Goal: Task Accomplishment & Management: Complete application form

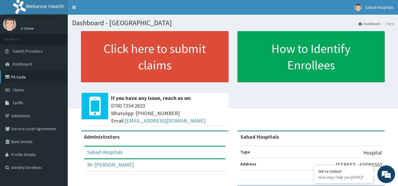
click at [37, 77] on link "PA Code" at bounding box center [34, 77] width 68 height 13
click at [23, 94] on link "Claims" at bounding box center [34, 90] width 68 height 13
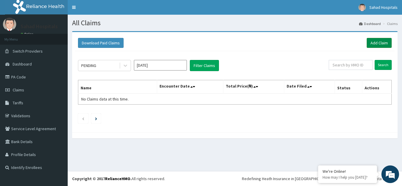
click at [377, 44] on link "Add Claim" at bounding box center [379, 43] width 25 height 10
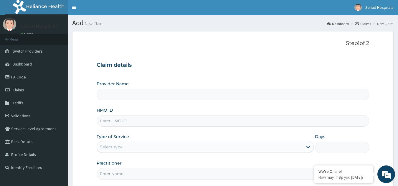
type input "Sahad Hospitals"
click at [118, 119] on input "HMO ID" at bounding box center [233, 120] width 272 height 11
paste input "HTH/10008/B"
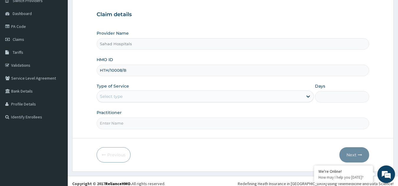
scroll to position [56, 0]
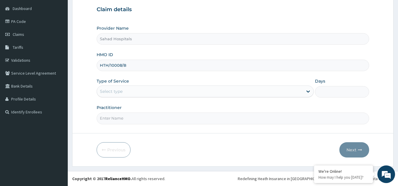
type input "HTH/10008/B"
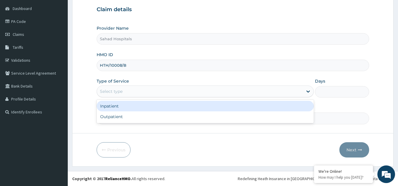
click at [129, 96] on div "Select type" at bounding box center [200, 91] width 206 height 9
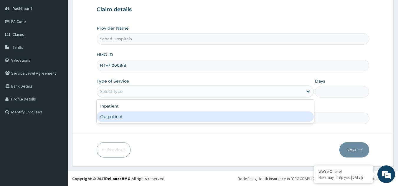
click at [114, 120] on div "Outpatient" at bounding box center [205, 117] width 217 height 11
type input "1"
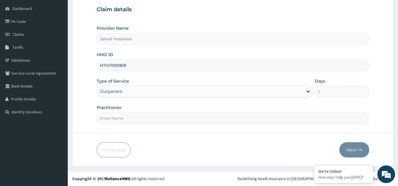
click at [114, 120] on input "Practitioner" at bounding box center [233, 118] width 272 height 11
type input "GP"
click at [358, 147] on button "Next" at bounding box center [354, 149] width 30 height 15
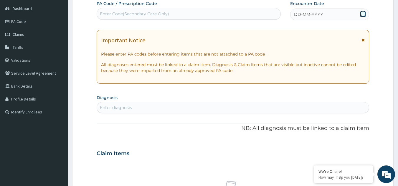
click at [249, 17] on div "Enter Code(Secondary Care Only)" at bounding box center [189, 13] width 184 height 9
paste input "PA/660CC8"
type input "PA/660CC8"
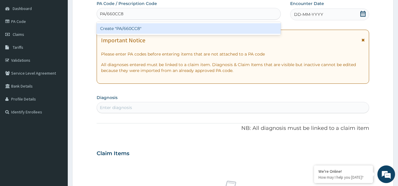
click at [116, 30] on div "Create "PA/660CC8"" at bounding box center [189, 28] width 184 height 11
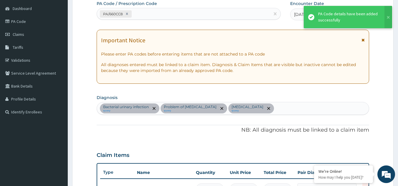
scroll to position [196, 0]
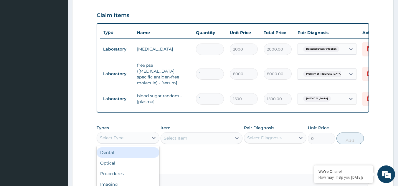
click at [147, 138] on div "Select Type" at bounding box center [122, 137] width 51 height 9
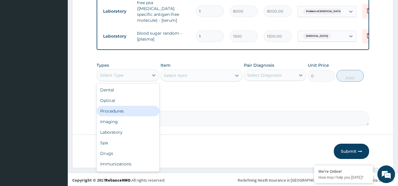
click at [130, 111] on div "Procedures" at bounding box center [128, 111] width 63 height 11
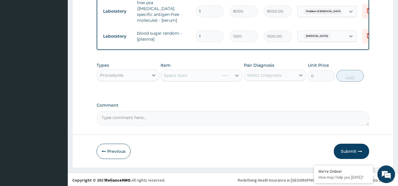
click at [235, 76] on div "Select Item" at bounding box center [201, 76] width 82 height 12
click at [238, 74] on div "Select Item" at bounding box center [201, 76] width 82 height 12
click at [217, 74] on div "Select Item" at bounding box center [201, 76] width 82 height 12
click at [237, 73] on icon at bounding box center [237, 76] width 6 height 6
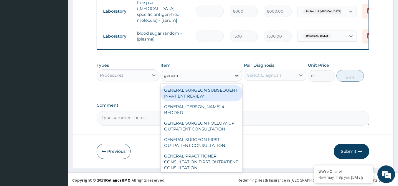
type input "general"
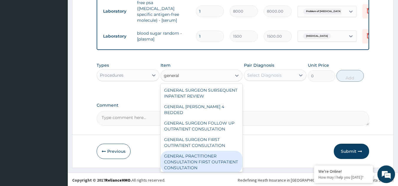
click at [195, 156] on div "GENERAL PRACTITIONER CONSULTATION FIRST OUTPATIENT CONSULTATION" at bounding box center [201, 162] width 82 height 22
type input "3000"
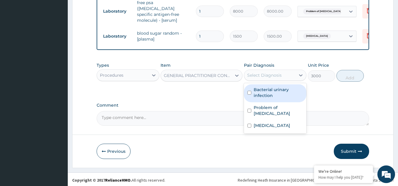
click at [265, 72] on div "Select Diagnosis" at bounding box center [264, 75] width 34 height 6
click at [255, 91] on label "Bacterial urinary infection" at bounding box center [277, 93] width 49 height 12
checkbox input "true"
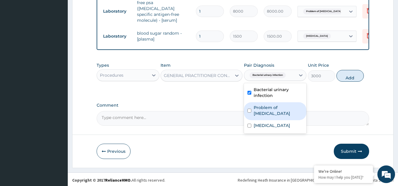
click at [252, 103] on div "Problem of prostate" at bounding box center [275, 111] width 63 height 18
checkbox input "true"
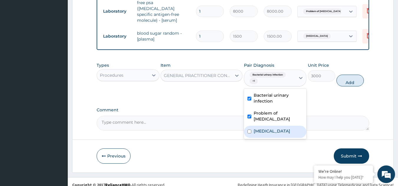
click at [250, 130] on input "checkbox" at bounding box center [249, 132] width 4 height 4
checkbox input "true"
click at [345, 79] on button "Add" at bounding box center [349, 81] width 27 height 12
type input "0"
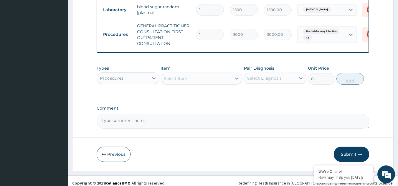
scroll to position [288, 0]
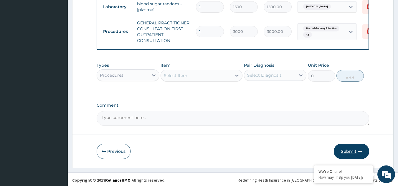
click at [347, 150] on button "Submit" at bounding box center [350, 151] width 35 height 15
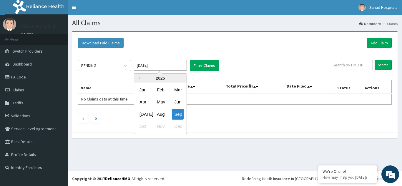
click at [178, 67] on input "Sep 2025" at bounding box center [160, 65] width 53 height 11
click at [162, 112] on div "Aug" at bounding box center [160, 114] width 12 height 11
type input "[DATE]"
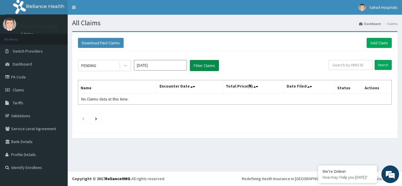
click at [204, 63] on button "Filter Claims" at bounding box center [204, 65] width 29 height 11
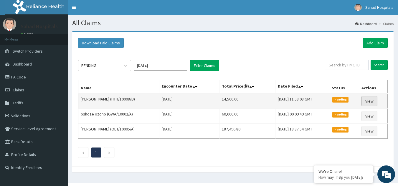
click at [372, 99] on link "View" at bounding box center [369, 101] width 16 height 10
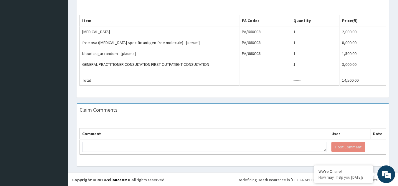
scroll to position [184, 0]
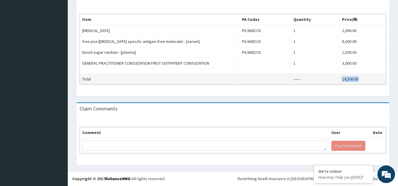
drag, startPoint x: 342, startPoint y: 79, endPoint x: 359, endPoint y: 78, distance: 17.4
click at [359, 78] on td "14,500.00" at bounding box center [362, 79] width 46 height 11
copy td "14,500.00"
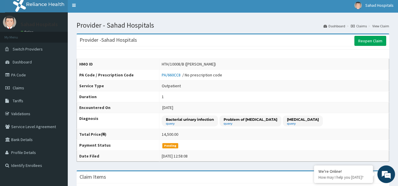
scroll to position [0, 0]
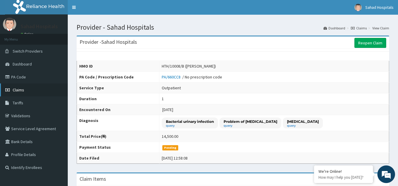
click at [24, 87] on link "Claims" at bounding box center [34, 90] width 68 height 13
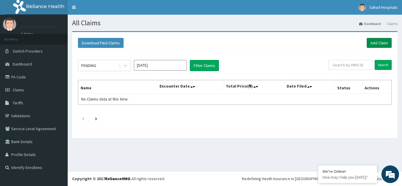
click at [375, 43] on link "Add Claim" at bounding box center [379, 43] width 25 height 10
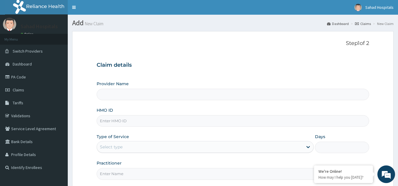
click at [204, 125] on input "HMO ID" at bounding box center [233, 120] width 272 height 11
type input "Sahad Hospitals"
paste input "" NTL/10015/B""
type input "NTL/10015/B"
click at [194, 153] on div "Type of Service Select type" at bounding box center [205, 143] width 217 height 19
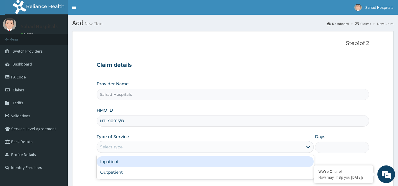
click at [194, 147] on div "Select type" at bounding box center [200, 146] width 206 height 9
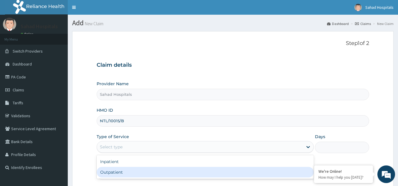
click at [164, 174] on div "Outpatient" at bounding box center [205, 172] width 217 height 11
type input "1"
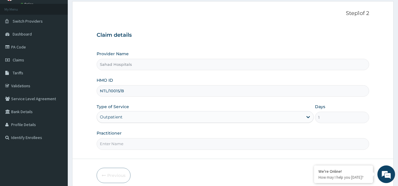
scroll to position [56, 0]
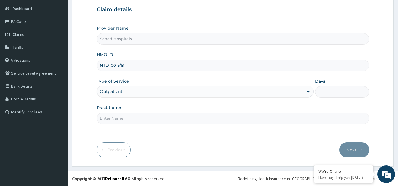
click at [150, 122] on input "Practitioner" at bounding box center [233, 118] width 272 height 11
type input "GP"
click at [351, 149] on button "Next" at bounding box center [354, 149] width 30 height 15
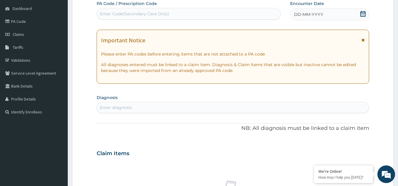
click at [214, 16] on div "Enter Code(Secondary Care Only)" at bounding box center [189, 13] width 184 height 9
paste input "PA/A99085"
type input "PA/A99085"
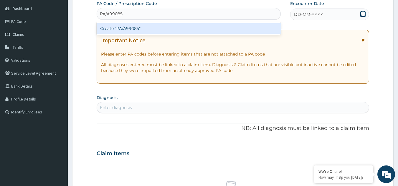
click at [149, 29] on div "Create "PA/A99085"" at bounding box center [189, 28] width 184 height 11
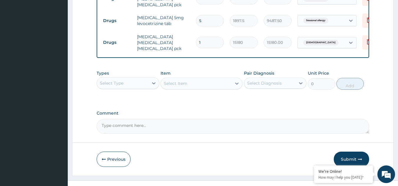
scroll to position [248, 0]
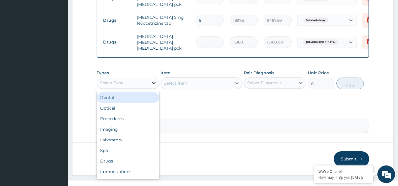
click at [151, 84] on icon at bounding box center [154, 83] width 6 height 6
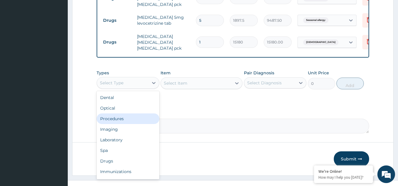
click at [124, 117] on div "Procedures" at bounding box center [128, 119] width 63 height 11
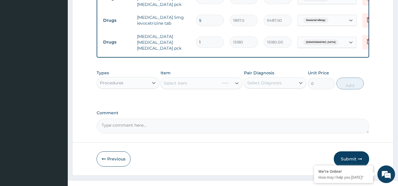
click at [235, 86] on div "Select Item" at bounding box center [201, 83] width 82 height 12
click at [235, 85] on div "Select Item" at bounding box center [201, 83] width 82 height 12
click at [237, 84] on icon at bounding box center [237, 83] width 6 height 6
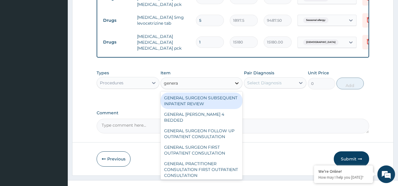
type input "general"
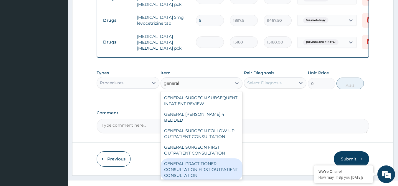
click at [191, 168] on div "GENERAL PRACTITIONER CONSULTATION FIRST OUTPATIENT CONSULTATION" at bounding box center [201, 170] width 82 height 22
type input "3000"
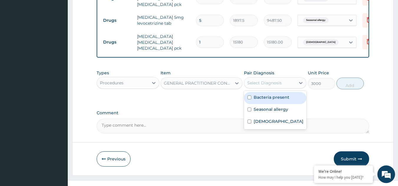
click at [278, 84] on div "Select Diagnosis" at bounding box center [264, 83] width 34 height 6
click at [267, 100] on label "Bacteria present" at bounding box center [271, 97] width 36 height 6
checkbox input "true"
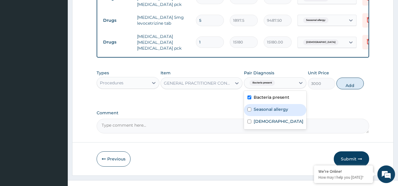
click at [263, 106] on div "Seasonal allergy" at bounding box center [275, 110] width 63 height 12
checkbox input "true"
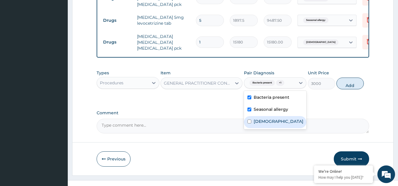
click at [257, 124] on label "[DEMOGRAPHIC_DATA]" at bounding box center [278, 122] width 50 height 6
checkbox input "true"
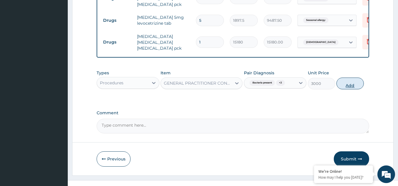
click at [351, 81] on button "Add" at bounding box center [349, 84] width 27 height 12
type input "0"
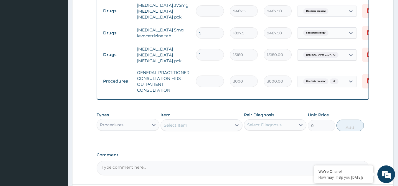
scroll to position [235, 0]
click at [210, 30] on input "5" at bounding box center [210, 33] width 28 height 11
type input "0.00"
type input "1"
type input "1897.50"
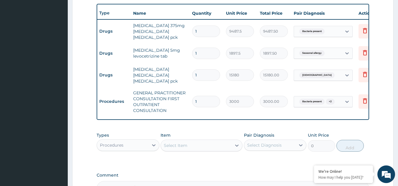
scroll to position [0, 0]
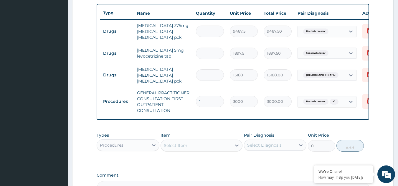
type input "1"
click at [364, 32] on icon at bounding box center [368, 31] width 13 height 14
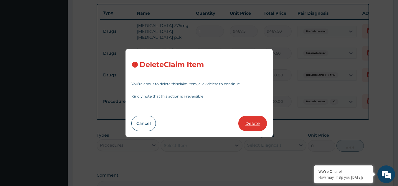
click at [262, 124] on button "Delete" at bounding box center [252, 123] width 29 height 15
type input "1897.5"
type input "1897.50"
type input "15180"
type input "15180.00"
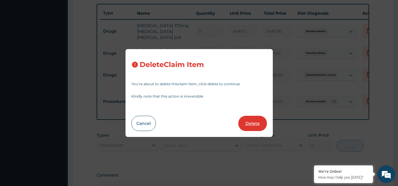
type input "3000"
type input "3000.00"
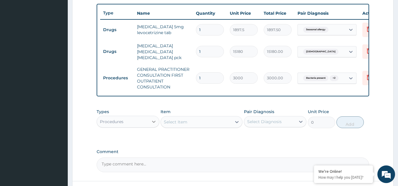
click at [153, 124] on icon at bounding box center [154, 122] width 6 height 6
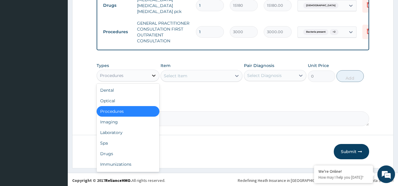
scroll to position [264, 0]
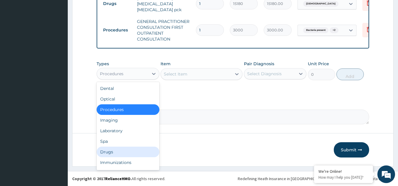
click at [121, 154] on div "Drugs" at bounding box center [128, 152] width 63 height 11
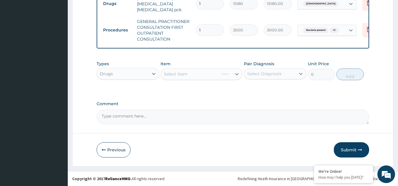
click at [236, 75] on div "Select Item" at bounding box center [201, 74] width 82 height 12
click at [236, 75] on icon at bounding box center [237, 74] width 6 height 6
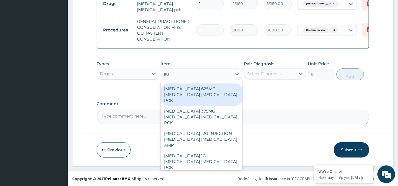
type input "aug"
click at [199, 91] on div "AUGMENTIN 625MG AMOXICILLIN CLAVULANIC ACID PCK" at bounding box center [201, 95] width 82 height 22
type input "17600"
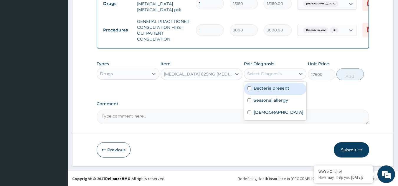
click at [261, 75] on div "Select Diagnosis" at bounding box center [264, 74] width 34 height 6
click at [261, 89] on label "Bacteria present" at bounding box center [271, 88] width 36 height 6
checkbox input "true"
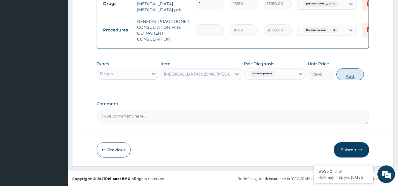
click at [346, 74] on button "Add" at bounding box center [349, 75] width 27 height 12
type input "0"
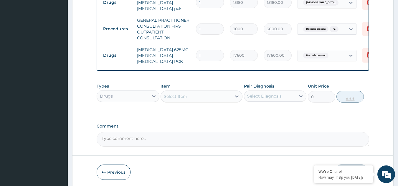
scroll to position [288, 0]
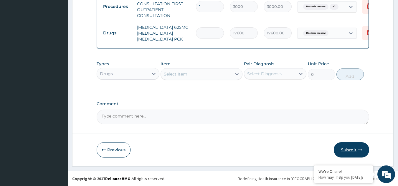
click at [342, 147] on button "Submit" at bounding box center [350, 149] width 35 height 15
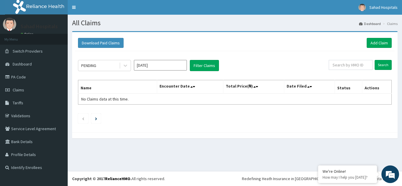
click at [176, 64] on input "Sep 2025" at bounding box center [160, 65] width 53 height 11
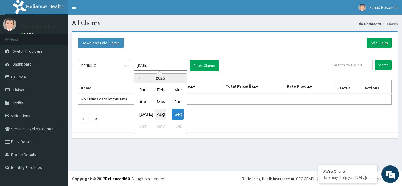
click at [163, 112] on div "Aug" at bounding box center [160, 114] width 12 height 11
type input "Aug 2025"
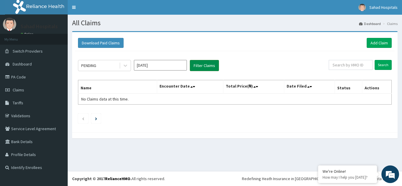
click at [195, 66] on button "Filter Claims" at bounding box center [204, 65] width 29 height 11
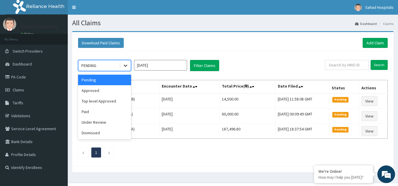
click at [127, 67] on icon at bounding box center [125, 66] width 6 height 6
click at [110, 91] on div "Approved" at bounding box center [104, 90] width 53 height 11
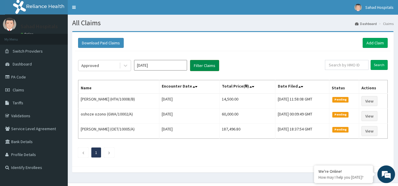
click at [200, 68] on button "Filter Claims" at bounding box center [204, 65] width 29 height 11
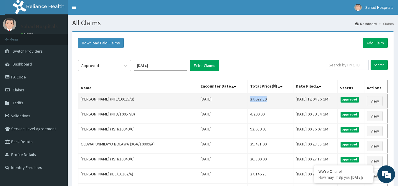
drag, startPoint x: 223, startPoint y: 102, endPoint x: 249, endPoint y: 102, distance: 25.9
click at [249, 102] on td "37,677.50" at bounding box center [270, 101] width 46 height 15
copy td "37,677.50"
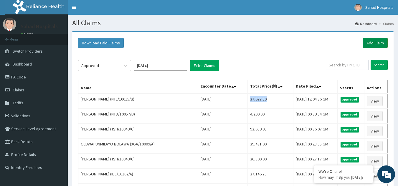
click at [370, 42] on link "Add Claim" at bounding box center [374, 43] width 25 height 10
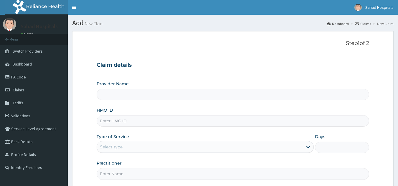
type input "Sahad Hospitals"
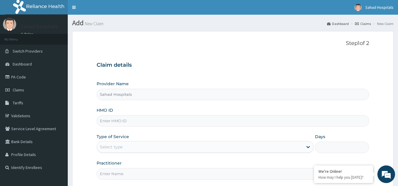
click at [285, 122] on input "HMO ID" at bounding box center [233, 120] width 272 height 11
paste input "SWG/10235/C"
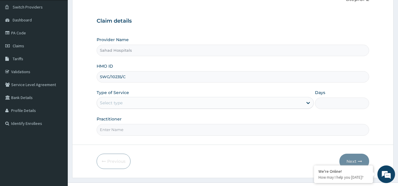
scroll to position [56, 0]
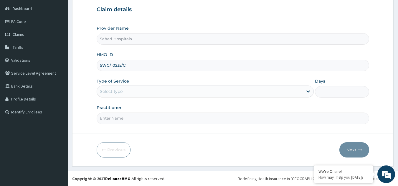
type input "SWG/10235/C"
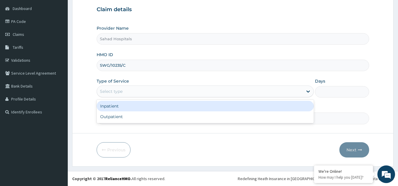
click at [206, 95] on div "Select type" at bounding box center [200, 91] width 206 height 9
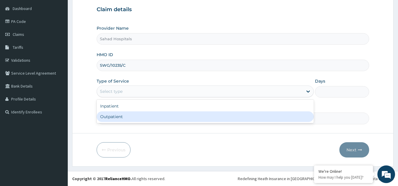
click at [169, 121] on div "Outpatient" at bounding box center [205, 117] width 217 height 11
type input "1"
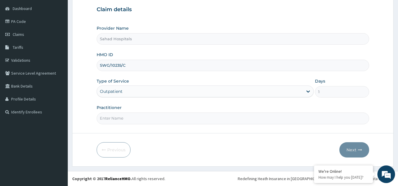
click at [169, 121] on input "Practitioner" at bounding box center [233, 118] width 272 height 11
type input "GP"
click at [354, 146] on button "Next" at bounding box center [354, 149] width 30 height 15
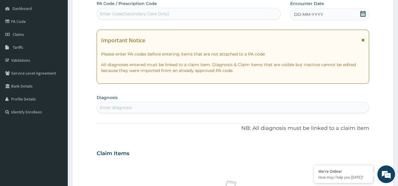
click at [255, 13] on div "Enter Code(Secondary Care Only)" at bounding box center [189, 13] width 184 height 9
paste input "PA/[DATE]"
type input "PA/[DATE]"
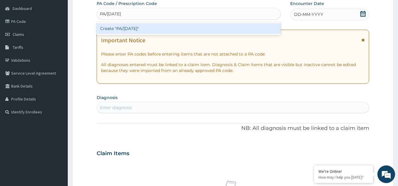
click at [142, 32] on div "Create "PA/[DATE]"" at bounding box center [189, 28] width 184 height 11
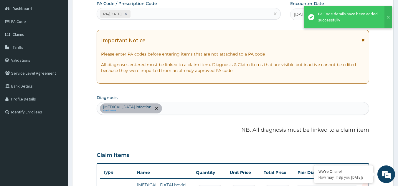
scroll to position [216, 0]
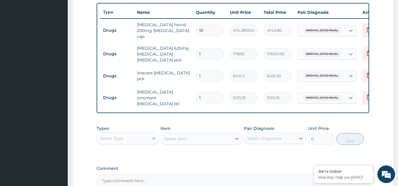
click at [154, 136] on icon at bounding box center [154, 139] width 6 height 6
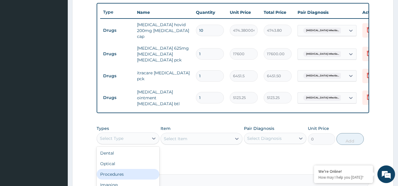
click at [121, 171] on div "Procedures" at bounding box center [128, 174] width 63 height 11
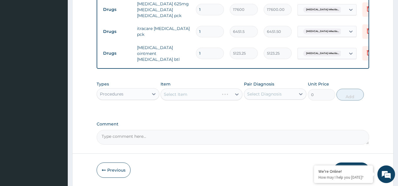
scroll to position [279, 0]
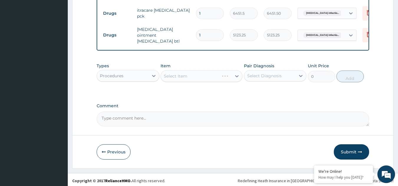
click at [232, 73] on div "Select Item" at bounding box center [201, 76] width 82 height 12
click at [232, 73] on div at bounding box center [236, 76] width 11 height 11
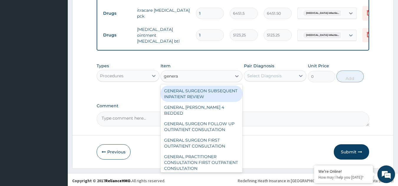
type input "general"
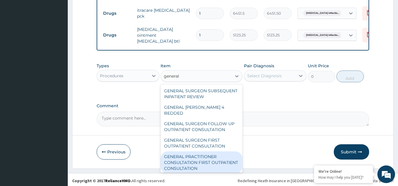
click at [180, 160] on div "GENERAL PRACTITIONER CONSULTATION FIRST OUTPATIENT CONSULTATION" at bounding box center [201, 163] width 82 height 22
type input "3000"
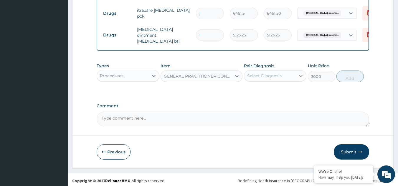
click at [299, 76] on icon at bounding box center [301, 76] width 6 height 6
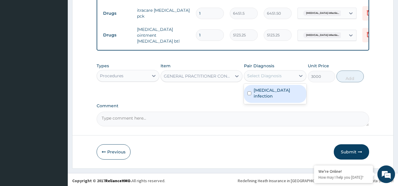
click at [269, 93] on label "[MEDICAL_DATA] infection" at bounding box center [277, 93] width 49 height 12
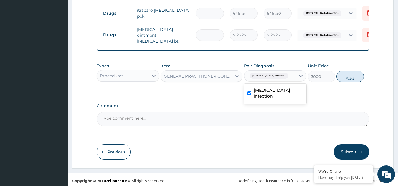
checkbox input "true"
click at [339, 76] on button "Add" at bounding box center [349, 77] width 27 height 12
type input "0"
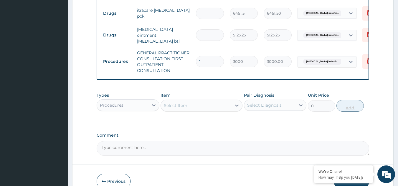
scroll to position [308, 0]
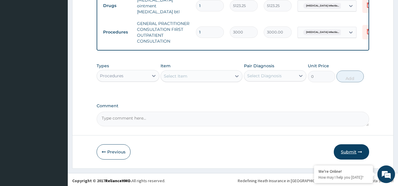
click at [348, 148] on button "Submit" at bounding box center [350, 151] width 35 height 15
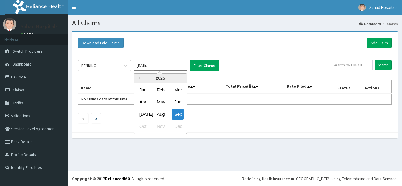
click at [164, 65] on input "Sep 2025" at bounding box center [160, 65] width 53 height 11
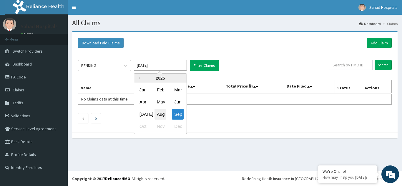
click at [157, 115] on div "Aug" at bounding box center [160, 114] width 12 height 11
type input "Aug 2025"
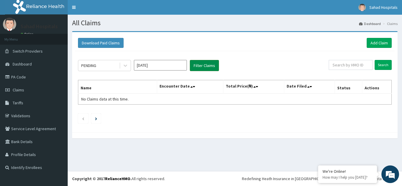
click at [208, 64] on button "Filter Claims" at bounding box center [204, 65] width 29 height 11
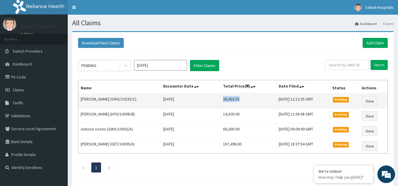
drag, startPoint x: 224, startPoint y: 99, endPoint x: 255, endPoint y: 103, distance: 31.1
click at [255, 103] on td "36,918.55" at bounding box center [248, 101] width 56 height 15
copy td "36,918.55"
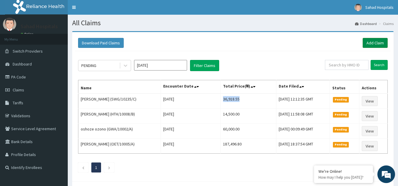
click at [374, 43] on link "Add Claim" at bounding box center [374, 43] width 25 height 10
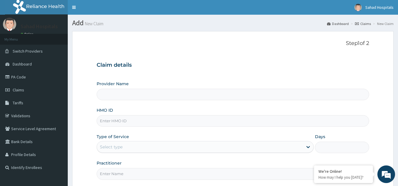
click at [190, 122] on input "HMO ID" at bounding box center [233, 120] width 272 height 11
type input "Sahad Hospitals"
paste input "NME/10054/A"
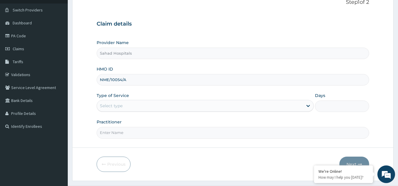
scroll to position [56, 0]
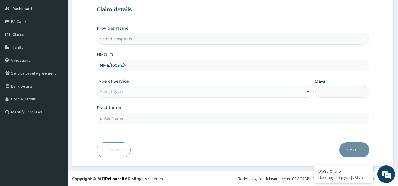
type input "NME/10054/A"
click at [160, 90] on div "Select type" at bounding box center [200, 91] width 206 height 9
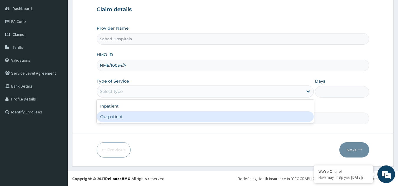
click at [129, 117] on div "Outpatient" at bounding box center [205, 117] width 217 height 11
type input "1"
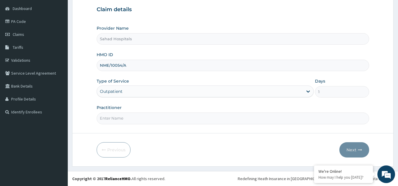
click at [129, 117] on input "Practitioner" at bounding box center [233, 118] width 272 height 11
type input "GP"
click at [350, 150] on button "Next" at bounding box center [354, 149] width 30 height 15
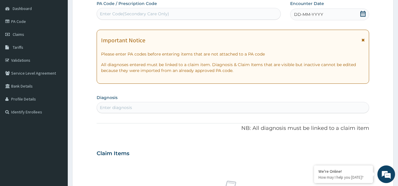
scroll to position [0, 0]
click at [208, 12] on div "Enter Code(Secondary Care Only)" at bounding box center [189, 13] width 184 height 9
paste input "PA/6EB9E4"
type input "PA/6EB9E4"
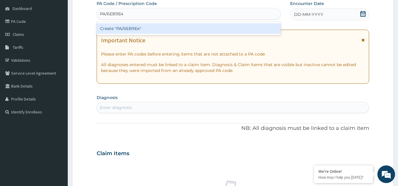
click at [142, 26] on div "Create "PA/6EB9E4"" at bounding box center [189, 28] width 184 height 11
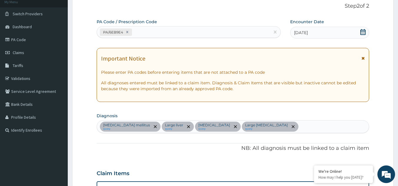
scroll to position [37, 0]
click at [200, 33] on div "PA/6EB9E4" at bounding box center [183, 33] width 173 height 10
paste input "PA/72C9D4"
type input "PA/72C9D4"
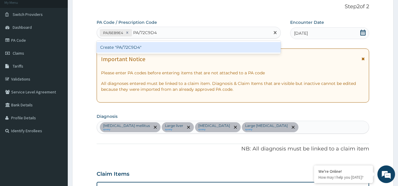
click at [149, 49] on div "Create "PA/72C9D4"" at bounding box center [189, 47] width 184 height 11
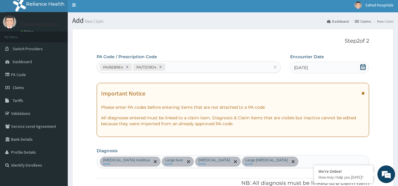
scroll to position [0, 0]
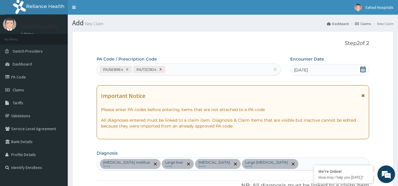
click at [160, 69] on icon at bounding box center [160, 70] width 2 height 2
type input "1"
type input "1000.00"
type input "1"
type input "4000.00"
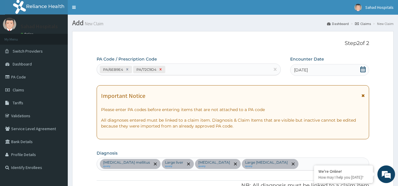
type input "1"
type input "5500.00"
type input "1"
type input "4500.00"
type input "1"
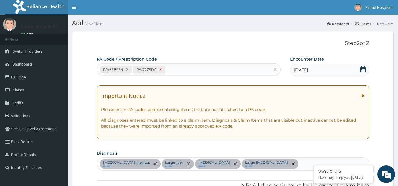
type input "6500.00"
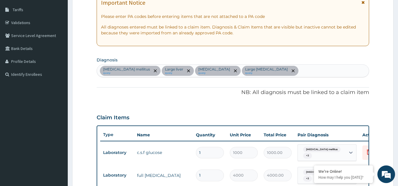
scroll to position [93, 0]
click at [264, 68] on div "[MEDICAL_DATA] mellitus query Large liver query [MEDICAL_DATA] query Large [MED…" at bounding box center [233, 71] width 272 height 12
type input "[MEDICAL_DATA]"
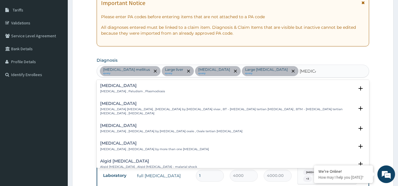
click at [109, 84] on h4 "[MEDICAL_DATA]" at bounding box center [132, 86] width 65 height 4
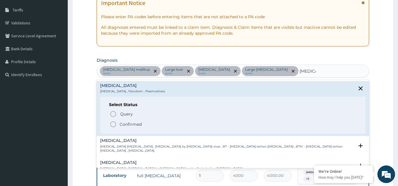
click at [111, 125] on icon "status option filled" at bounding box center [112, 124] width 7 height 7
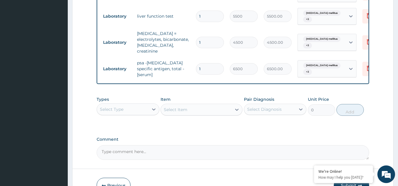
scroll to position [276, 0]
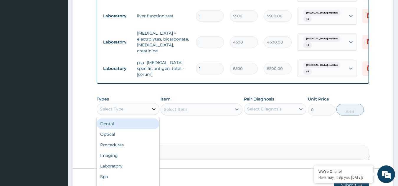
click at [151, 108] on icon at bounding box center [154, 109] width 6 height 6
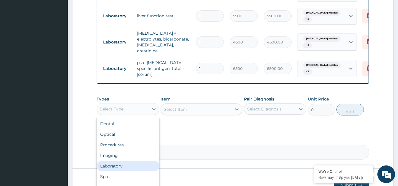
click at [126, 168] on div "Laboratory" at bounding box center [128, 166] width 63 height 11
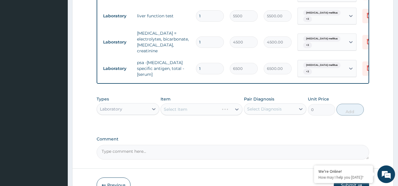
click at [238, 107] on div "Select Item" at bounding box center [201, 110] width 82 height 12
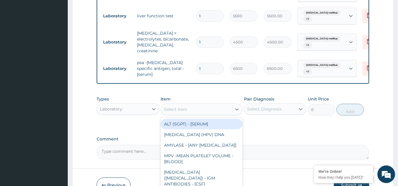
click at [238, 109] on icon at bounding box center [237, 110] width 4 height 2
type input "fbc"
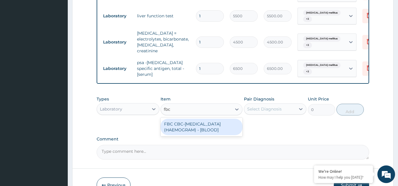
click at [193, 128] on div "FBC CBC-[MEDICAL_DATA] (HAEMOGRAM) - [BLOOD]" at bounding box center [201, 127] width 82 height 16
type input "3000"
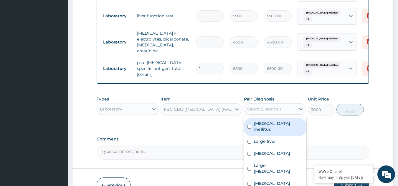
click at [267, 106] on div "Select Diagnosis" at bounding box center [264, 109] width 34 height 6
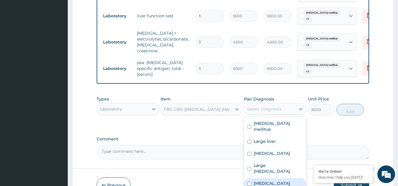
click at [258, 181] on label "[MEDICAL_DATA]" at bounding box center [271, 184] width 36 height 6
checkbox input "true"
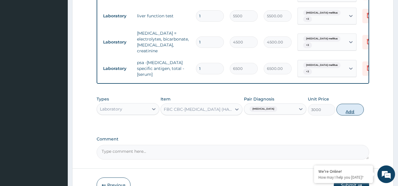
click at [342, 106] on button "Add" at bounding box center [349, 110] width 27 height 12
type input "0"
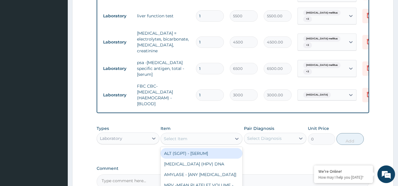
click at [219, 135] on div "Select Item" at bounding box center [196, 138] width 71 height 9
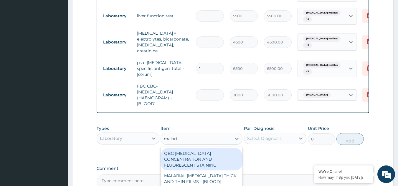
type input "[MEDICAL_DATA]"
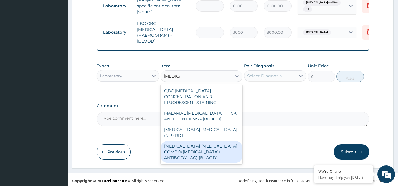
click at [189, 141] on div "[MEDICAL_DATA] [MEDICAL_DATA] COMBO([MEDICAL_DATA]+ ANTIBODY, IGG) [BLOOD]" at bounding box center [201, 152] width 82 height 22
type input "2000"
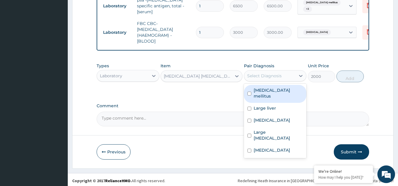
click at [272, 73] on div "Select Diagnosis" at bounding box center [264, 76] width 34 height 6
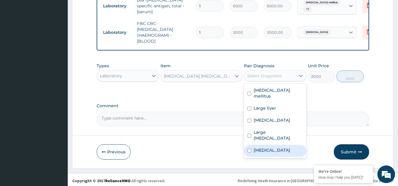
click at [255, 147] on label "[MEDICAL_DATA]" at bounding box center [271, 150] width 36 height 6
checkbox input "true"
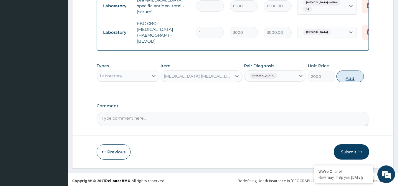
click at [354, 73] on button "Add" at bounding box center [349, 77] width 27 height 12
type input "0"
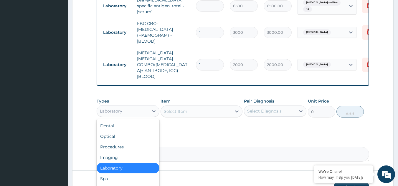
click at [146, 107] on div "Laboratory" at bounding box center [122, 111] width 51 height 9
click at [142, 107] on div "Laboratory" at bounding box center [122, 111] width 51 height 9
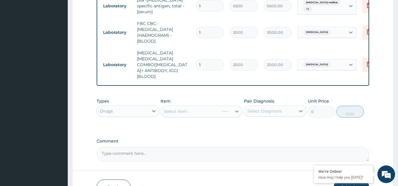
click at [185, 106] on div "Select Item" at bounding box center [201, 112] width 82 height 12
click at [237, 109] on icon at bounding box center [237, 112] width 6 height 6
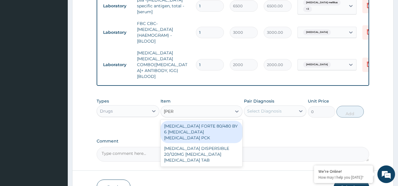
type input "coart"
click at [223, 121] on div "[MEDICAL_DATA] FORTE 80/480 BY 6 [MEDICAL_DATA] [MEDICAL_DATA] PCK" at bounding box center [201, 132] width 82 height 22
type input "5313"
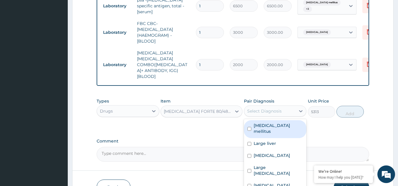
click at [280, 108] on div "Select Diagnosis" at bounding box center [264, 111] width 34 height 6
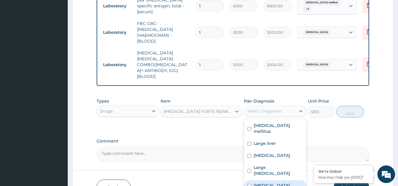
click at [261, 183] on label "[MEDICAL_DATA]" at bounding box center [271, 186] width 36 height 6
checkbox input "true"
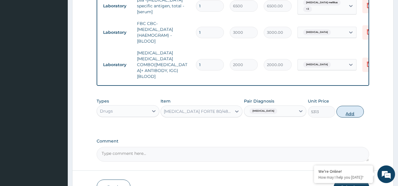
click at [353, 106] on button "Add" at bounding box center [349, 112] width 27 height 12
type input "0"
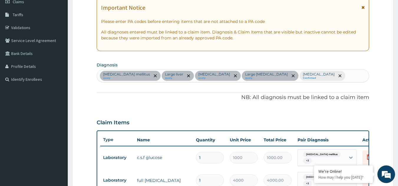
scroll to position [89, 0]
click at [305, 73] on div "[MEDICAL_DATA] mellitus query Large liver query [MEDICAL_DATA] query Large [MED…" at bounding box center [233, 75] width 272 height 12
type input "u"
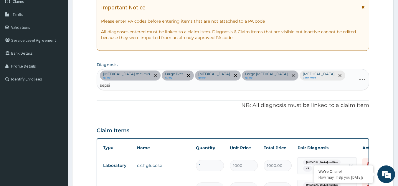
type input "[MEDICAL_DATA]"
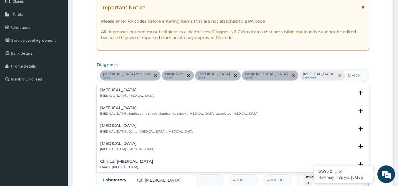
click at [107, 93] on div "[MEDICAL_DATA] [MEDICAL_DATA] , [MEDICAL_DATA]" at bounding box center [127, 93] width 54 height 10
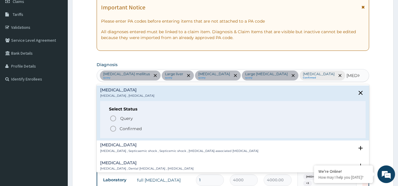
click at [112, 128] on icon "status option filled" at bounding box center [112, 128] width 7 height 7
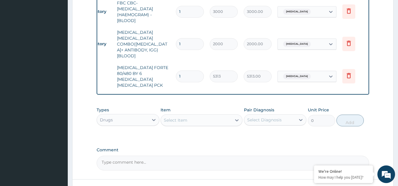
scroll to position [375, 0]
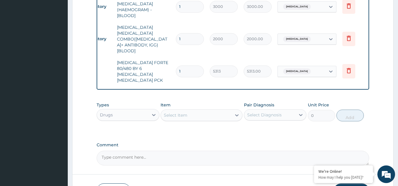
click at [198, 111] on div "Select Item" at bounding box center [196, 115] width 71 height 9
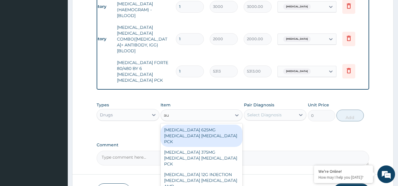
type input "aug"
click at [187, 125] on div "[MEDICAL_DATA] 625MG [MEDICAL_DATA] [MEDICAL_DATA] PCK" at bounding box center [201, 136] width 82 height 22
type input "17600"
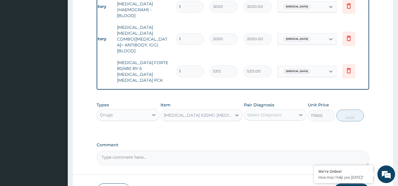
click at [269, 112] on div "Select Diagnosis" at bounding box center [264, 115] width 34 height 6
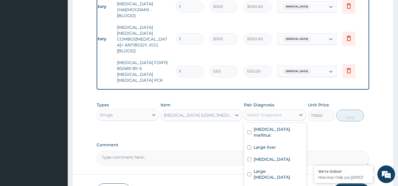
checkbox input "true"
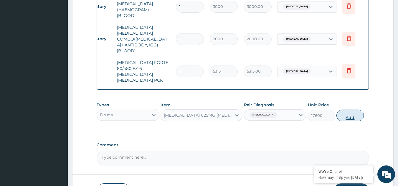
click at [344, 110] on button "Add" at bounding box center [349, 116] width 27 height 12
type input "0"
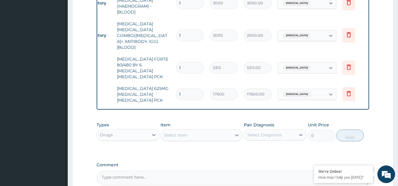
scroll to position [379, 0]
click at [195, 130] on div "Select Item" at bounding box center [196, 134] width 71 height 9
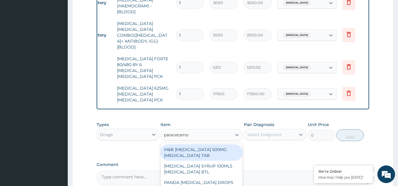
type input "paracetamol"
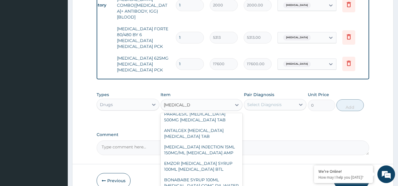
scroll to position [218, 0]
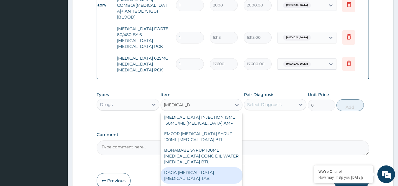
click at [199, 167] on div "DAGA PARACETAMOL ACETAMINOPHEN TAB" at bounding box center [201, 175] width 82 height 16
type input "37.95000076293945"
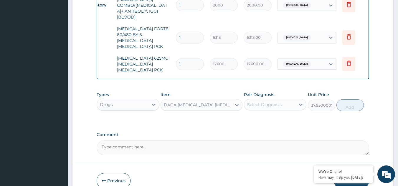
click at [273, 100] on div "Select Diagnosis" at bounding box center [269, 104] width 51 height 9
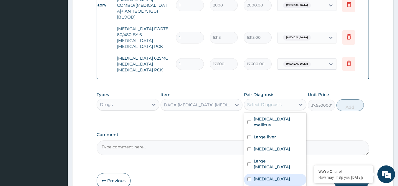
click at [260, 176] on label "Malaria" at bounding box center [271, 179] width 36 height 6
checkbox input "true"
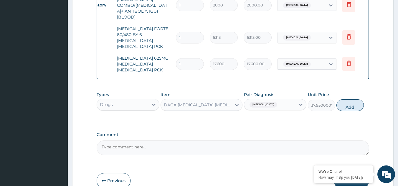
click at [346, 99] on button "Add" at bounding box center [349, 105] width 27 height 12
type input "0"
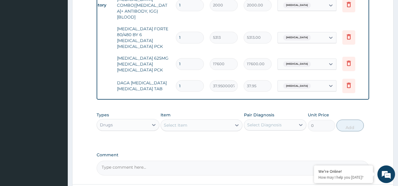
type input "0.00"
type input "4"
type input "151.80"
type input "0.00"
type input "2"
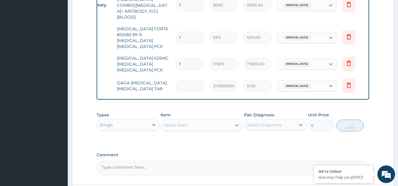
type input "75.90"
type input "24"
type input "910.80"
type input "24"
click at [192, 121] on div "Select Item" at bounding box center [196, 125] width 71 height 9
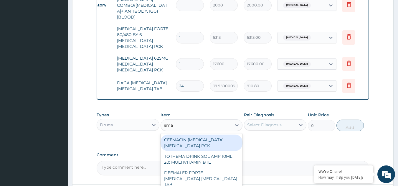
type input "emal"
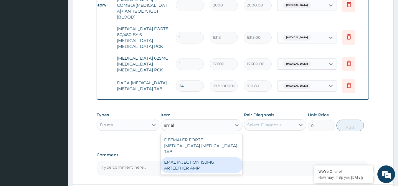
click at [184, 157] on div "EMAL INJECTION 150MG ARTEETHER AMP" at bounding box center [201, 165] width 82 height 16
type input "4685.18017578125"
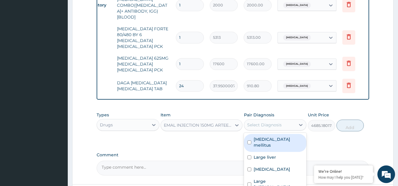
click at [270, 122] on div "Select Diagnosis" at bounding box center [264, 125] width 34 height 6
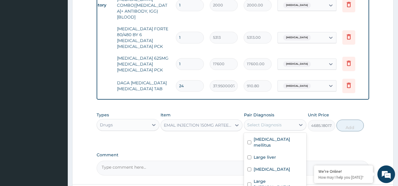
checkbox input "true"
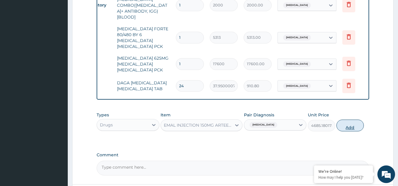
click at [351, 120] on button "Add" at bounding box center [349, 126] width 27 height 12
type input "0"
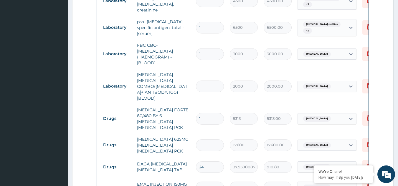
scroll to position [450, 0]
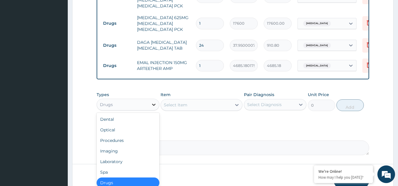
click at [152, 104] on icon at bounding box center [154, 105] width 4 height 2
click at [123, 135] on div "Procedures" at bounding box center [128, 140] width 63 height 11
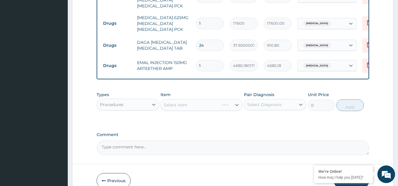
click at [236, 99] on div "Select Item" at bounding box center [201, 105] width 82 height 12
click at [236, 102] on icon at bounding box center [237, 105] width 6 height 6
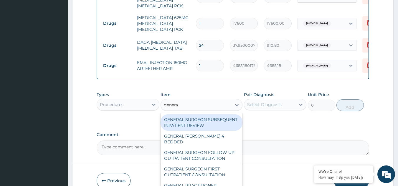
type input "general"
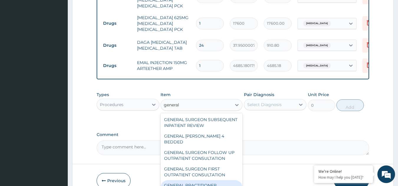
type input "3000"
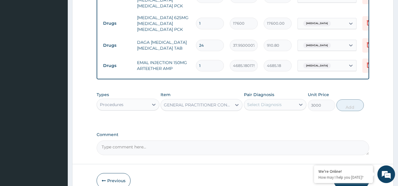
click at [261, 100] on div "Select Diagnosis" at bounding box center [269, 104] width 51 height 9
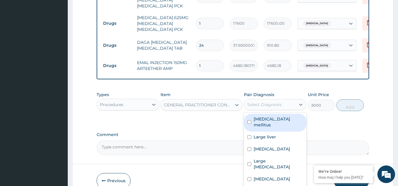
click at [254, 116] on label "Diabetes mellitus" at bounding box center [277, 122] width 49 height 12
checkbox input "true"
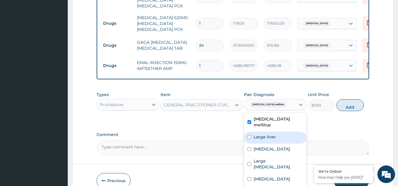
click at [247, 135] on input "checkbox" at bounding box center [249, 137] width 4 height 4
checkbox input "true"
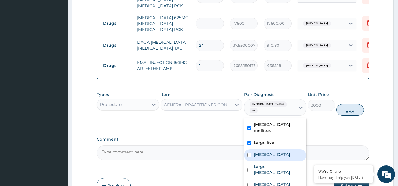
click at [248, 153] on input "checkbox" at bounding box center [249, 155] width 4 height 4
checkbox input "true"
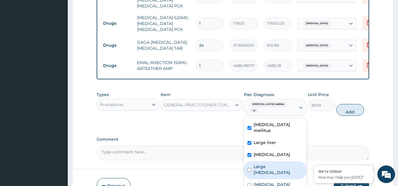
click at [249, 168] on input "checkbox" at bounding box center [249, 170] width 4 height 4
checkbox input "true"
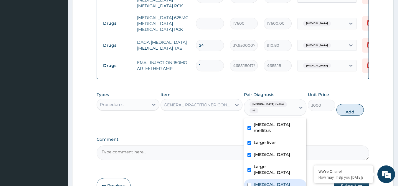
click at [247, 180] on div "Malaria" at bounding box center [275, 186] width 63 height 12
checkbox input "true"
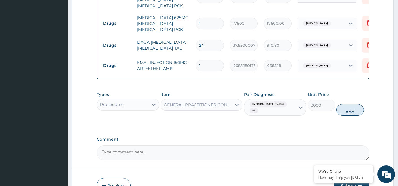
click at [350, 104] on button "Add" at bounding box center [349, 110] width 27 height 12
type input "0"
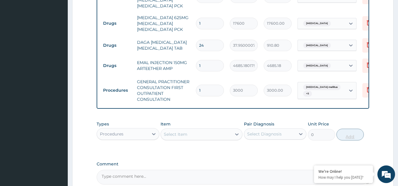
scroll to position [479, 0]
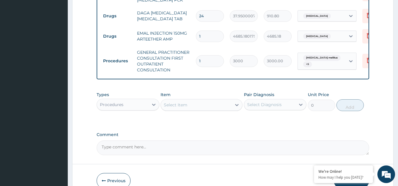
click at [355, 173] on button "Submit" at bounding box center [350, 180] width 35 height 15
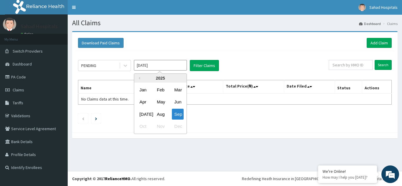
click at [175, 69] on input "[DATE]" at bounding box center [160, 65] width 53 height 11
click at [158, 112] on div "Aug" at bounding box center [160, 114] width 12 height 11
type input "[DATE]"
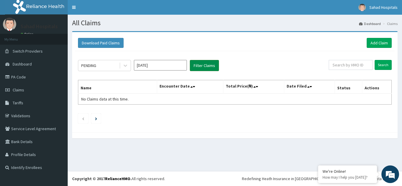
click at [204, 62] on button "Filter Claims" at bounding box center [204, 65] width 29 height 11
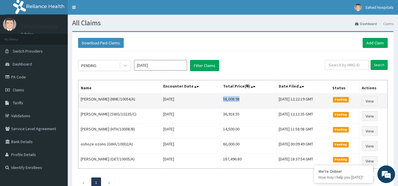
drag, startPoint x: 225, startPoint y: 98, endPoint x: 265, endPoint y: 106, distance: 41.7
click at [265, 106] on td "58,008.98" at bounding box center [248, 101] width 56 height 15
copy td "58,008.98"
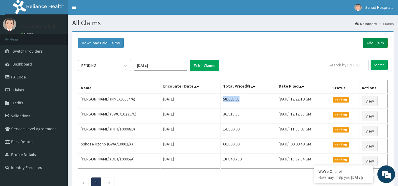
click at [373, 39] on link "Add Claim" at bounding box center [374, 43] width 25 height 10
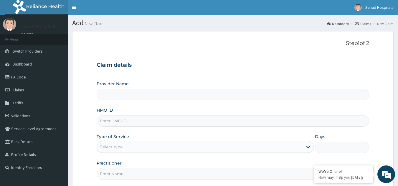
click at [240, 122] on input "HMO ID" at bounding box center [233, 120] width 272 height 11
type input "Sahad Hospitals"
paste input "SRS/10137/A"
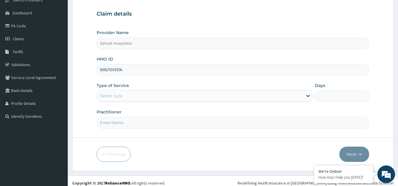
scroll to position [52, 0]
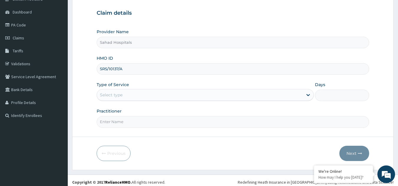
type input "SRS/10137/A"
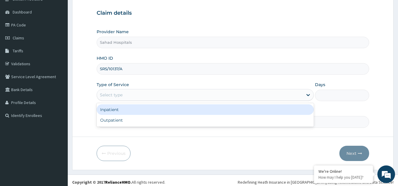
click at [172, 93] on div "Select type" at bounding box center [200, 94] width 206 height 9
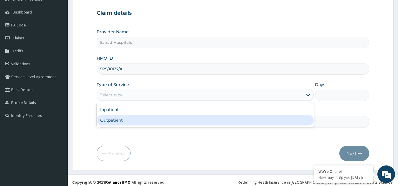
click at [136, 121] on div "Outpatient" at bounding box center [205, 120] width 217 height 11
type input "1"
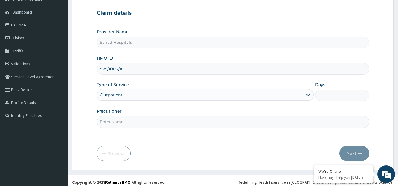
click at [136, 121] on input "Practitioner" at bounding box center [233, 121] width 272 height 11
type input "GP"
click at [349, 150] on button "Next" at bounding box center [354, 153] width 30 height 15
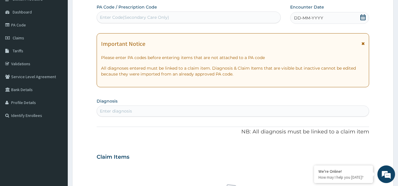
scroll to position [0, 0]
click at [237, 19] on div "Enter Code(Secondary Care Only)" at bounding box center [189, 17] width 184 height 9
paste input "PA/9484AC"
type input "PA/9484AC"
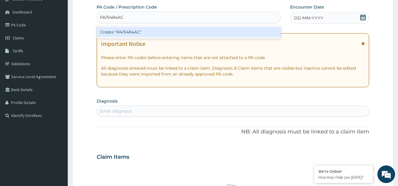
click at [133, 30] on div "Create "PA/9484AC"" at bounding box center [189, 32] width 184 height 11
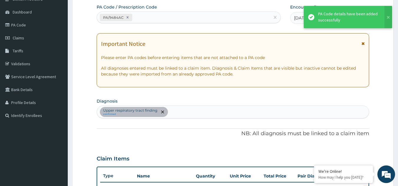
scroll to position [172, 0]
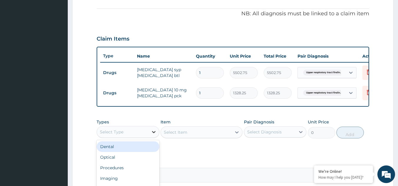
click at [151, 135] on icon at bounding box center [154, 132] width 6 height 6
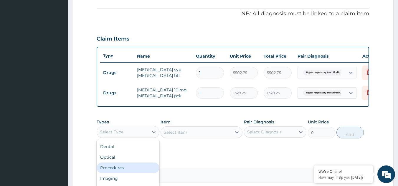
click at [128, 172] on div "Procedures" at bounding box center [128, 168] width 63 height 11
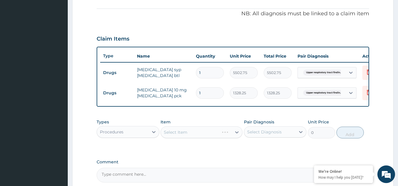
click at [236, 137] on div "Select Item" at bounding box center [201, 133] width 82 height 12
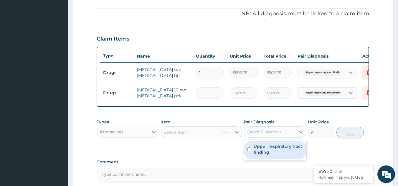
click at [281, 137] on div "Select Diagnosis" at bounding box center [269, 131] width 51 height 9
click at [248, 152] on input "checkbox" at bounding box center [249, 150] width 4 height 4
checkbox input "true"
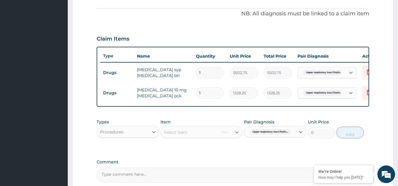
click at [235, 138] on div "Select Item" at bounding box center [201, 133] width 82 height 12
click at [235, 135] on icon at bounding box center [237, 132] width 6 height 6
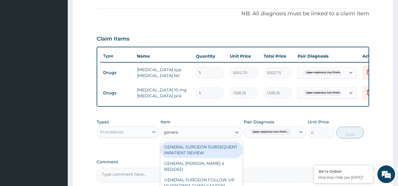
type input "general"
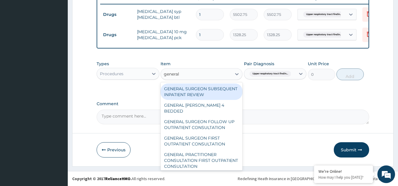
scroll to position [235, 0]
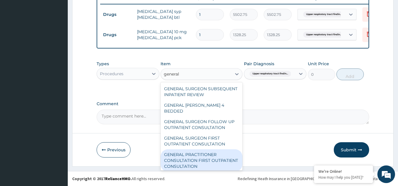
click at [200, 158] on div "GENERAL PRACTITIONER CONSULTATION FIRST OUTPATIENT CONSULTATION" at bounding box center [201, 160] width 82 height 22
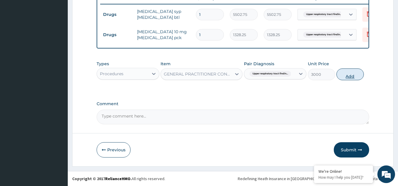
click at [348, 72] on button "Add" at bounding box center [349, 75] width 27 height 12
type input "0"
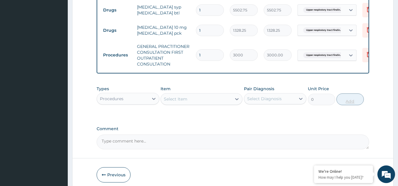
scroll to position [264, 0]
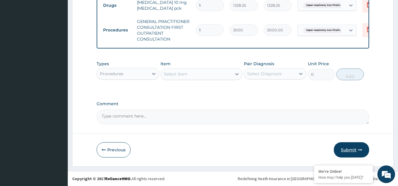
click at [350, 149] on button "Submit" at bounding box center [350, 149] width 35 height 15
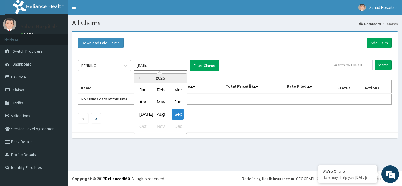
click at [149, 66] on input "[DATE]" at bounding box center [160, 65] width 53 height 11
click at [163, 112] on div "Aug" at bounding box center [160, 114] width 12 height 11
type input "[DATE]"
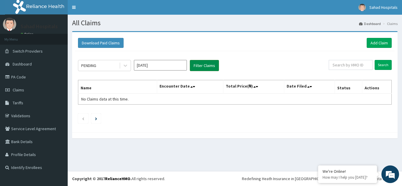
click at [209, 64] on button "Filter Claims" at bounding box center [204, 65] width 29 height 11
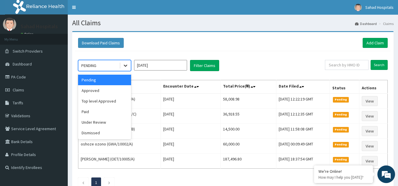
click at [124, 67] on icon at bounding box center [125, 66] width 6 height 6
click at [103, 91] on div "Approved" at bounding box center [104, 90] width 53 height 11
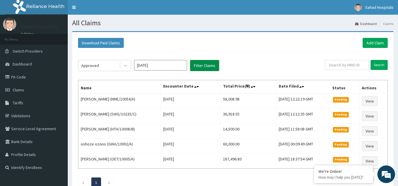
click at [210, 67] on button "Filter Claims" at bounding box center [204, 65] width 29 height 11
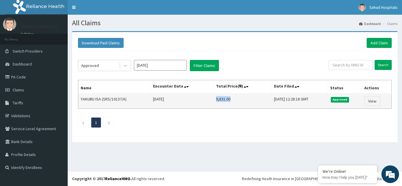
drag, startPoint x: 205, startPoint y: 99, endPoint x: 229, endPoint y: 105, distance: 24.7
click at [229, 105] on td "9,831.00" at bounding box center [242, 101] width 58 height 15
copy td "9,831.00"
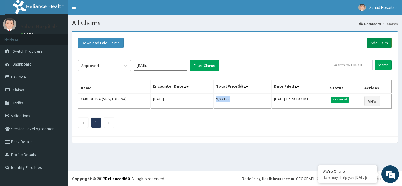
click at [375, 40] on link "Add Claim" at bounding box center [379, 43] width 25 height 10
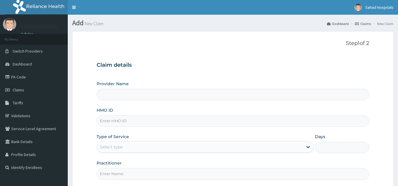
drag, startPoint x: 0, startPoint y: 0, endPoint x: 261, endPoint y: 122, distance: 288.2
click at [261, 122] on input "HMO ID" at bounding box center [233, 120] width 272 height 11
paste input "WCO/10140/A"
type input "WCO/10140/A"
type input "Sahad Hospitals"
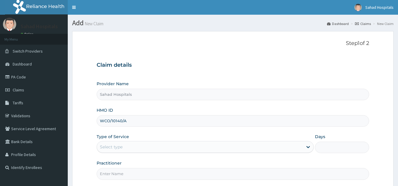
scroll to position [56, 0]
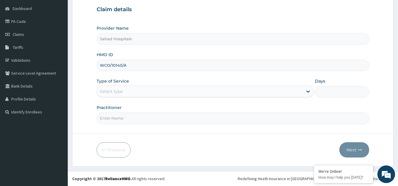
type input "WCO/10140/A"
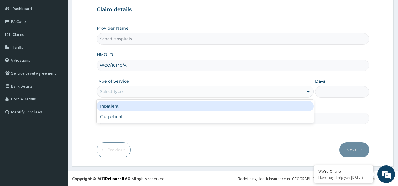
click at [191, 88] on div "Select type" at bounding box center [200, 91] width 206 height 9
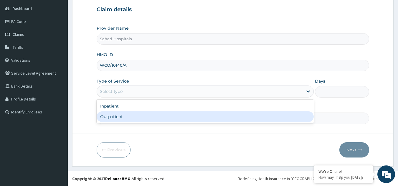
click at [158, 117] on div "Outpatient" at bounding box center [205, 117] width 217 height 11
type input "1"
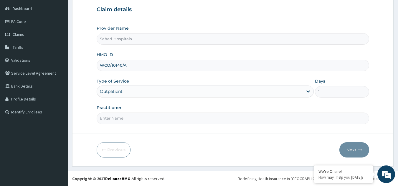
click at [158, 117] on input "Practitioner" at bounding box center [233, 118] width 272 height 11
type input "GP"
click at [342, 148] on button "Next" at bounding box center [354, 149] width 30 height 15
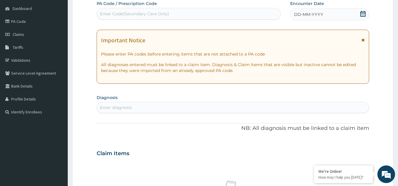
click at [233, 15] on div "Enter Code(Secondary Care Only)" at bounding box center [189, 13] width 184 height 9
paste input "PA/244232"
type input "PA/244232"
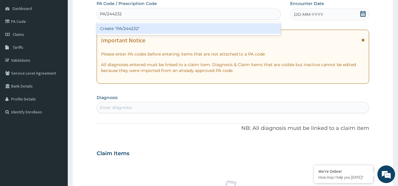
click at [144, 27] on div "Create "PA/244232"" at bounding box center [189, 28] width 184 height 11
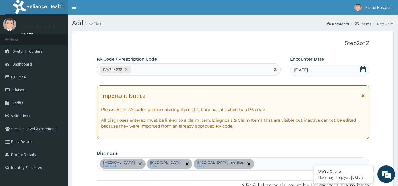
click at [143, 67] on div "PA/244232" at bounding box center [183, 70] width 173 height 10
paste input "PA/CCF4D0"
type input "PA/CCF4D0"
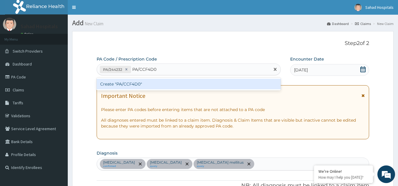
click at [140, 78] on div "Create "PA/CCF4D0"" at bounding box center [189, 84] width 184 height 13
click at [137, 83] on div "Create "PA/CCF4D0"" at bounding box center [189, 84] width 184 height 11
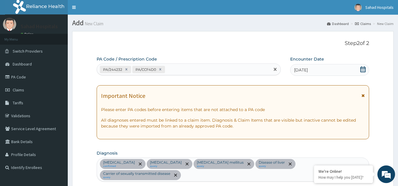
click at [176, 65] on div "PA/244232 PA/CCF4D0" at bounding box center [183, 70] width 173 height 10
paste input "PA/D2CF8F"
type input "PA/D2CF8F"
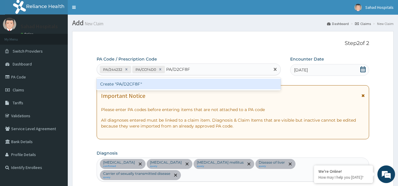
click at [124, 84] on div "Create "PA/D2CF8F"" at bounding box center [189, 84] width 184 height 11
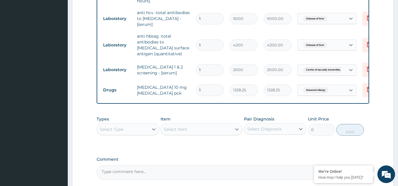
scroll to position [418, 0]
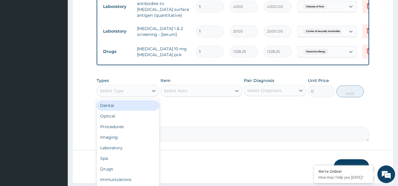
click at [134, 91] on div "Select Type" at bounding box center [122, 90] width 51 height 9
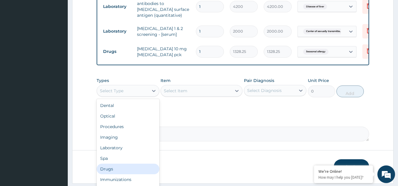
click at [108, 167] on div "Drugs" at bounding box center [128, 169] width 63 height 11
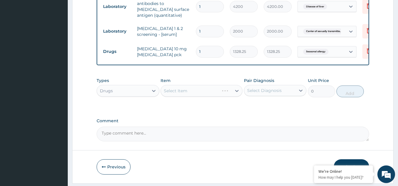
click at [223, 88] on div "Select Item" at bounding box center [201, 91] width 82 height 12
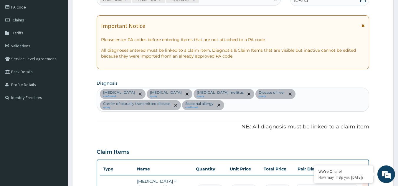
scroll to position [69, 0]
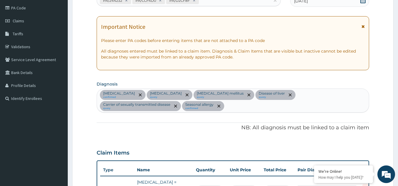
click at [167, 106] on div "Kidney disease confirmed Traumatic brain injury query Diabetes mellitus query D…" at bounding box center [233, 101] width 272 height 24
type input "malaria"
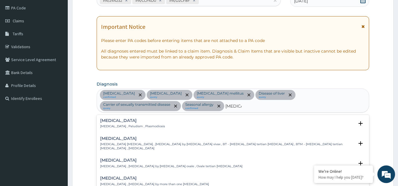
click at [106, 126] on p "Malaria , Paludism , Plasmodiosis" at bounding box center [132, 126] width 65 height 4
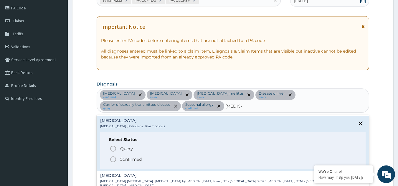
click at [112, 162] on circle "status option filled" at bounding box center [112, 159] width 5 height 5
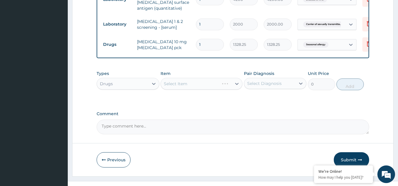
scroll to position [425, 0]
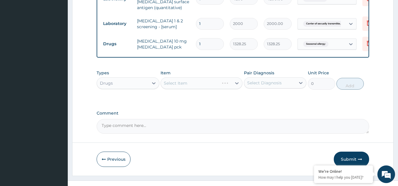
click at [231, 82] on div "Select Item" at bounding box center [201, 83] width 82 height 12
click at [237, 83] on icon at bounding box center [237, 83] width 6 height 6
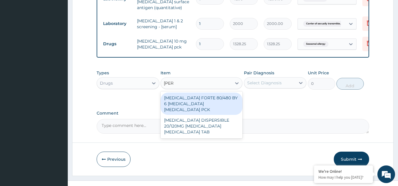
type input "coart"
click at [208, 95] on div "COARTEM FORTE 80/480 BY 6 ARTEMETHER LUMEFANTRINE PCK" at bounding box center [201, 104] width 82 height 22
type input "5313"
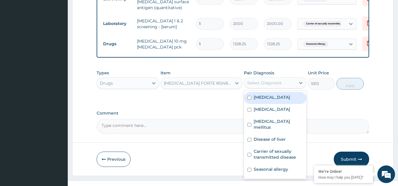
click at [266, 80] on div "Select Diagnosis" at bounding box center [264, 83] width 34 height 6
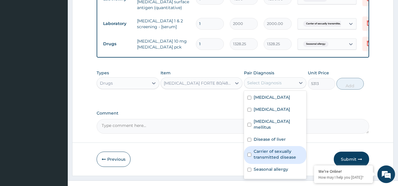
scroll to position [10, 0]
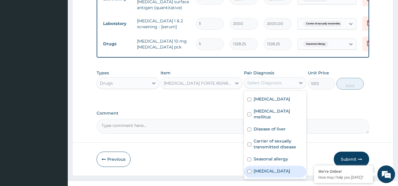
click at [255, 168] on label "Malaria" at bounding box center [271, 171] width 36 height 6
checkbox input "true"
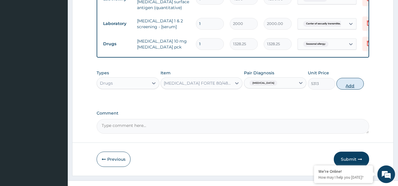
click at [352, 83] on button "Add" at bounding box center [349, 84] width 27 height 12
type input "0"
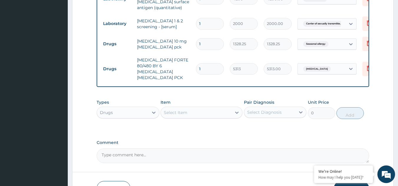
click at [185, 110] on div "Select Item" at bounding box center [176, 113] width 24 height 6
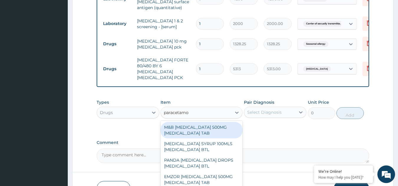
type input "paracetamol"
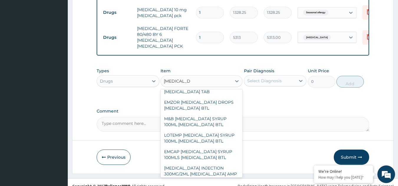
scroll to position [218, 0]
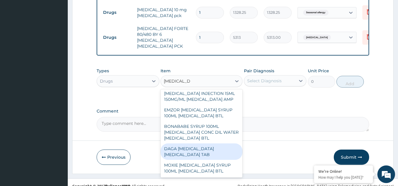
click at [182, 144] on div "DAGA PARACETAMOL ACETAMINOPHEN TAB" at bounding box center [201, 152] width 82 height 16
type input "37.95000076293945"
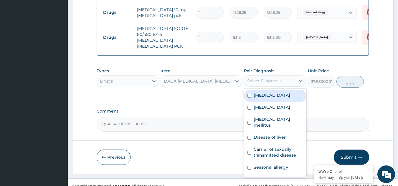
click at [274, 78] on div "Select Diagnosis" at bounding box center [264, 81] width 34 height 6
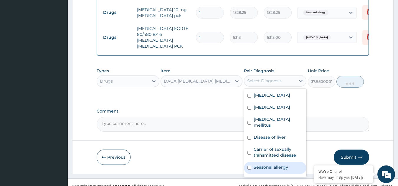
scroll to position [10, 0]
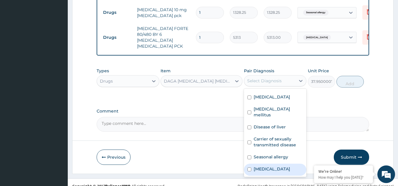
click at [255, 166] on label "Malaria" at bounding box center [271, 169] width 36 height 6
checkbox input "true"
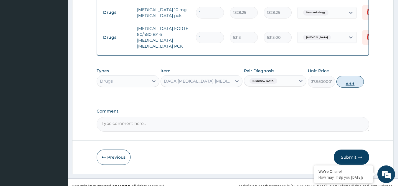
click at [343, 76] on button "Add" at bounding box center [349, 82] width 27 height 12
type input "0"
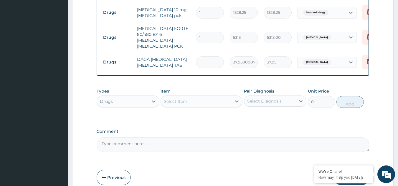
type input "0.00"
type input "2"
type input "75.90"
type input "24"
type input "910.80"
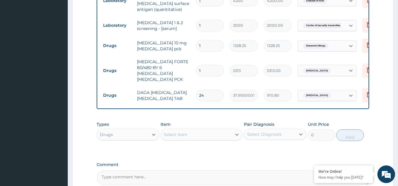
scroll to position [477, 0]
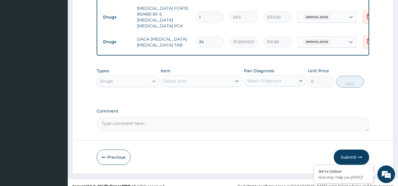
type input "24"
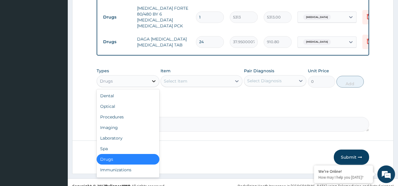
click at [152, 78] on icon at bounding box center [154, 81] width 6 height 6
click at [126, 112] on div "Procedures" at bounding box center [128, 117] width 63 height 11
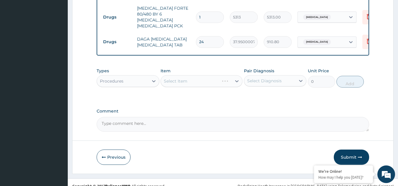
click at [236, 75] on div "Select Item" at bounding box center [201, 81] width 82 height 12
click at [236, 81] on icon at bounding box center [237, 82] width 4 height 2
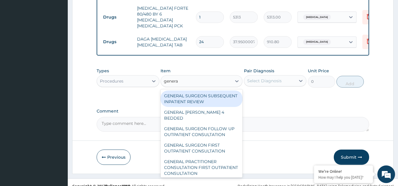
type input "general"
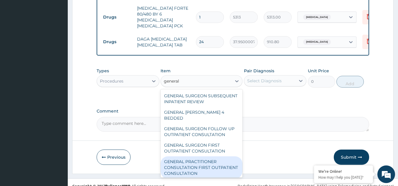
click at [198, 157] on div "GENERAL PRACTITIONER CONSULTATION FIRST OUTPATIENT CONSULTATION" at bounding box center [201, 168] width 82 height 22
type input "3000"
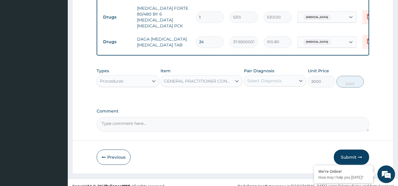
click at [280, 78] on div "Select Diagnosis" at bounding box center [264, 81] width 34 height 6
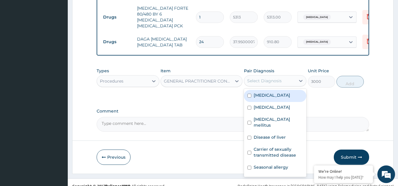
click at [247, 94] on input "checkbox" at bounding box center [249, 96] width 4 height 4
checkbox input "true"
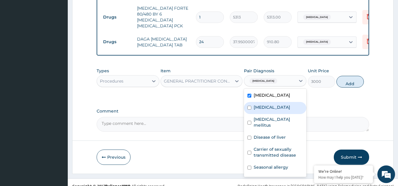
click at [247, 106] on input "checkbox" at bounding box center [249, 108] width 4 height 4
checkbox input "true"
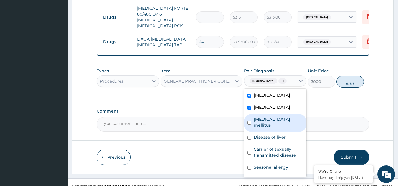
click at [248, 121] on input "checkbox" at bounding box center [249, 123] width 4 height 4
checkbox input "true"
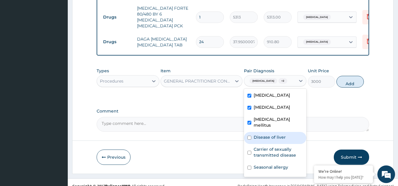
click at [249, 132] on div "Disease of liver" at bounding box center [275, 138] width 63 height 12
checkbox input "true"
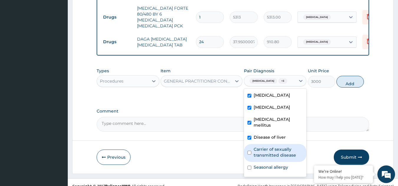
click at [249, 151] on input "checkbox" at bounding box center [249, 153] width 4 height 4
checkbox input "true"
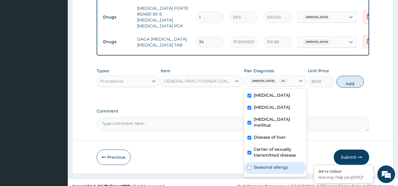
click at [248, 166] on input "checkbox" at bounding box center [249, 168] width 4 height 4
checkbox input "true"
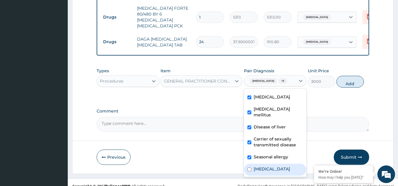
click at [248, 168] on input "checkbox" at bounding box center [249, 170] width 4 height 4
checkbox input "true"
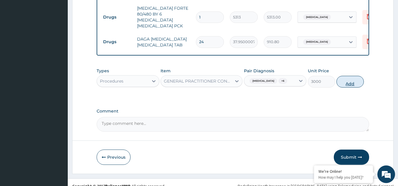
click at [349, 76] on button "Add" at bounding box center [349, 82] width 27 height 12
type input "0"
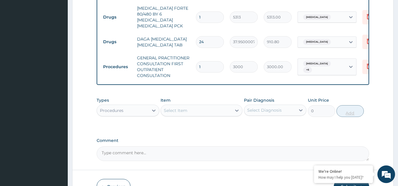
scroll to position [506, 0]
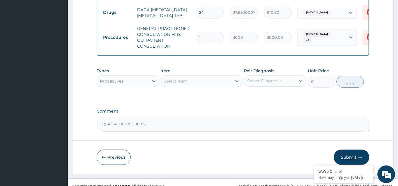
click at [351, 150] on button "Submit" at bounding box center [350, 157] width 35 height 15
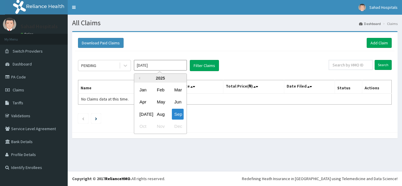
click at [172, 69] on input "Sep 2025" at bounding box center [160, 65] width 53 height 11
click at [159, 114] on div "Aug" at bounding box center [160, 114] width 12 height 11
type input "Aug 2025"
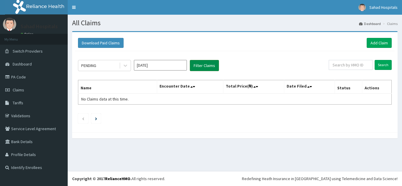
click at [199, 67] on button "Filter Claims" at bounding box center [204, 65] width 29 height 11
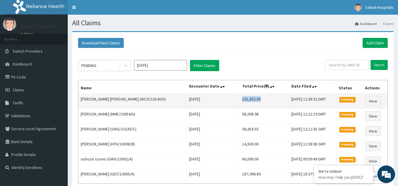
drag, startPoint x: 225, startPoint y: 101, endPoint x: 245, endPoint y: 102, distance: 20.4
click at [245, 102] on td "101,852.05" at bounding box center [264, 101] width 49 height 15
copy td "101,852.05"
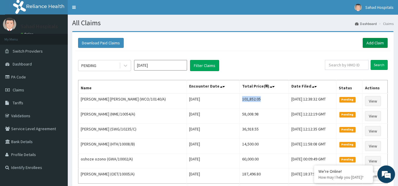
click at [376, 42] on link "Add Claim" at bounding box center [374, 43] width 25 height 10
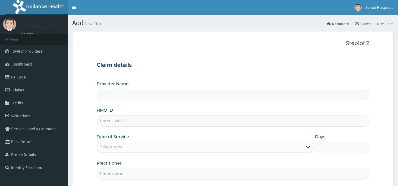
click at [133, 120] on input "HMO ID" at bounding box center [233, 120] width 272 height 11
type input "Sahad Hospitals"
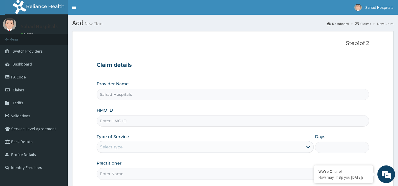
paste input "CMC/10182/A"
type input "CMC/10182/A"
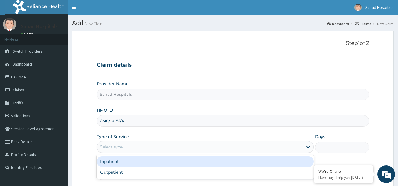
click at [118, 146] on div "Select type" at bounding box center [111, 147] width 23 height 6
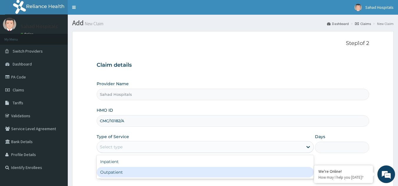
click at [115, 168] on div "Outpatient" at bounding box center [205, 172] width 217 height 11
type input "1"
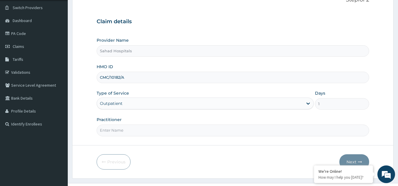
scroll to position [56, 0]
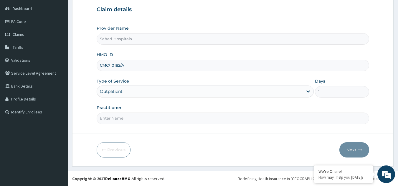
click at [136, 115] on input "Practitioner" at bounding box center [233, 118] width 272 height 11
type input "GP"
click at [350, 148] on button "Next" at bounding box center [354, 149] width 30 height 15
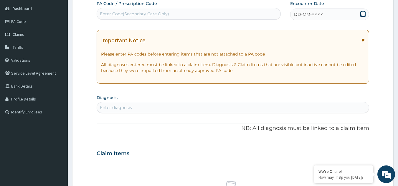
scroll to position [0, 0]
click at [259, 14] on div "Enter Code(Secondary Care Only)" at bounding box center [189, 13] width 184 height 9
click at [363, 14] on icon at bounding box center [363, 14] width 6 height 6
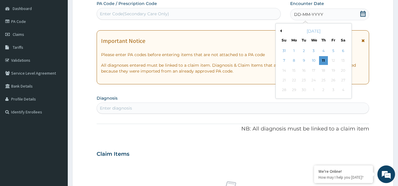
click at [281, 30] on button "Previous Month" at bounding box center [279, 30] width 3 height 3
click at [285, 70] on div "10" at bounding box center [284, 70] width 9 height 9
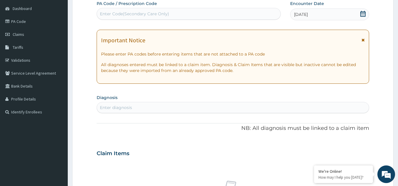
click at [255, 108] on div "Enter diagnosis" at bounding box center [233, 107] width 272 height 9
type input "malaria"
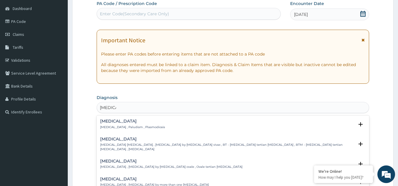
click at [112, 124] on div "Malaria Malaria , Paludism , Plasmodiosis" at bounding box center [132, 124] width 65 height 10
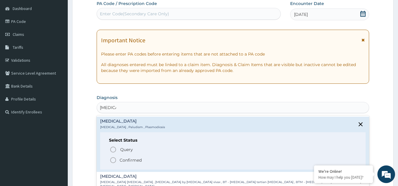
click at [114, 159] on icon "status option filled" at bounding box center [112, 160] width 7 height 7
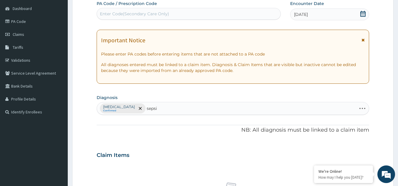
type input "sepsis"
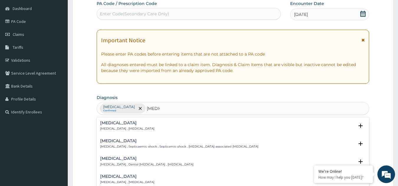
click at [106, 122] on h4 "Sepsis" at bounding box center [127, 123] width 54 height 4
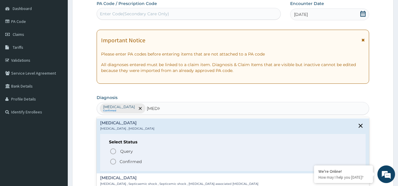
click at [111, 164] on icon "status option filled" at bounding box center [112, 161] width 7 height 7
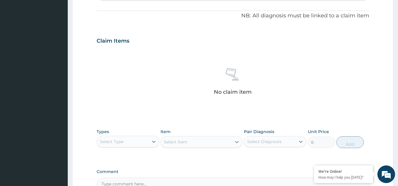
scroll to position [238, 0]
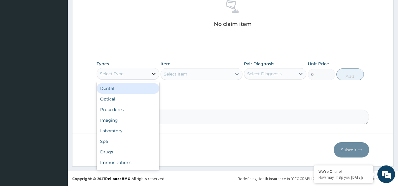
click at [154, 72] on icon at bounding box center [154, 74] width 6 height 6
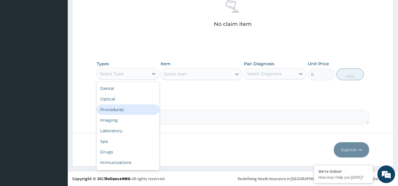
click at [108, 110] on div "Procedures" at bounding box center [128, 109] width 63 height 11
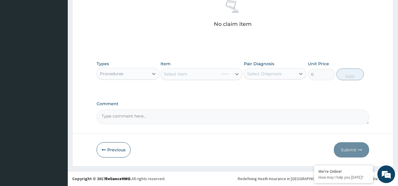
click at [237, 74] on div "Select Item" at bounding box center [201, 74] width 82 height 12
click at [237, 74] on icon at bounding box center [237, 74] width 6 height 6
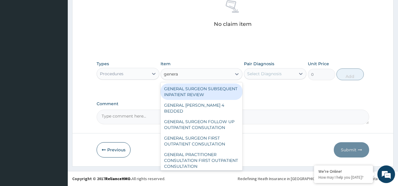
type input "general"
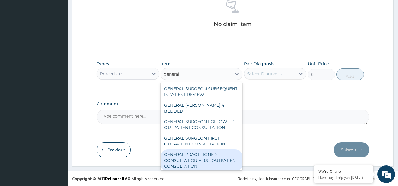
click at [193, 158] on div "GENERAL PRACTITIONER CONSULTATION FIRST OUTPATIENT CONSULTATION" at bounding box center [201, 160] width 82 height 22
type input "3000"
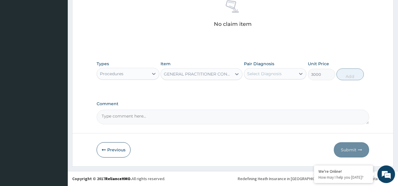
click at [274, 73] on div "Select Diagnosis" at bounding box center [264, 74] width 34 height 6
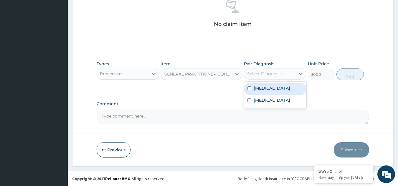
click at [258, 88] on label "Malaria" at bounding box center [271, 88] width 36 height 6
checkbox input "true"
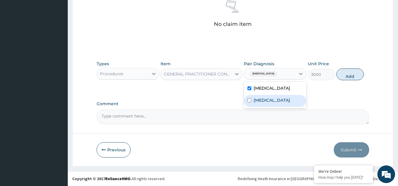
click at [255, 97] on div "Sepsis" at bounding box center [275, 101] width 63 height 12
checkbox input "true"
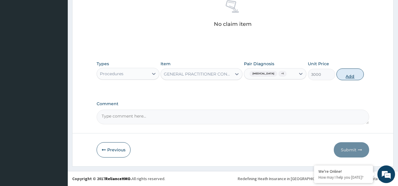
click at [349, 78] on button "Add" at bounding box center [349, 75] width 27 height 12
type input "0"
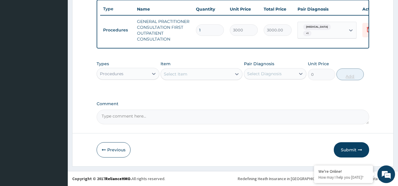
scroll to position [224, 0]
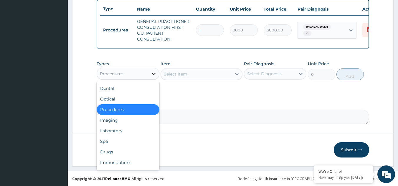
click at [152, 75] on icon at bounding box center [154, 74] width 6 height 6
click at [125, 132] on div "Laboratory" at bounding box center [128, 131] width 63 height 11
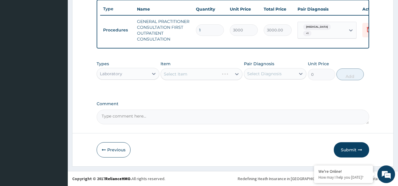
click at [238, 74] on div "Select Item" at bounding box center [201, 74] width 82 height 12
click at [225, 76] on div "Select Item" at bounding box center [201, 74] width 82 height 12
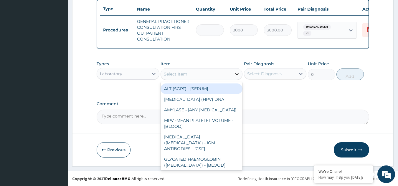
click at [236, 74] on icon at bounding box center [237, 74] width 6 height 6
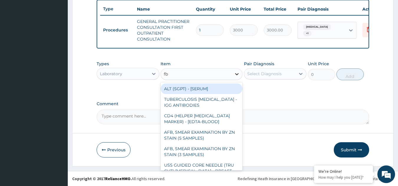
type input "fbc"
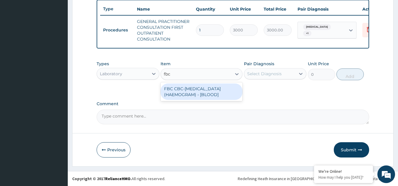
click at [219, 96] on div "FBC CBC-COMPLETE BLOOD COUNT (HAEMOGRAM) - [BLOOD]" at bounding box center [201, 92] width 82 height 16
type input "3000"
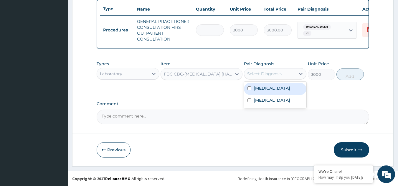
click at [265, 74] on div "Select Diagnosis" at bounding box center [264, 74] width 34 height 6
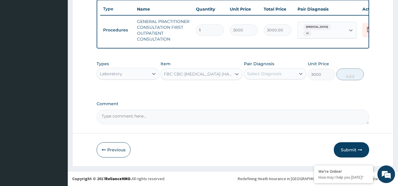
click at [265, 75] on div "Select Diagnosis" at bounding box center [264, 74] width 34 height 6
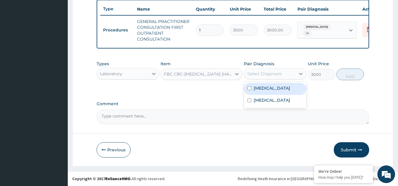
click at [265, 75] on div "Select Diagnosis" at bounding box center [264, 74] width 34 height 6
click at [250, 93] on div "Malaria" at bounding box center [275, 89] width 63 height 12
checkbox input "true"
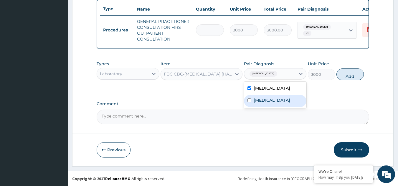
click at [249, 101] on input "checkbox" at bounding box center [249, 101] width 4 height 4
checkbox input "true"
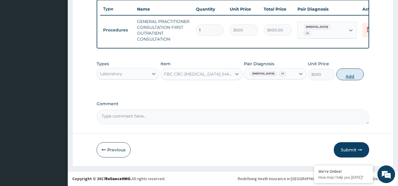
click at [351, 72] on button "Add" at bounding box center [349, 75] width 27 height 12
type input "0"
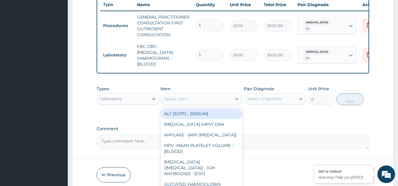
click at [214, 103] on div "Select Item" at bounding box center [196, 98] width 71 height 9
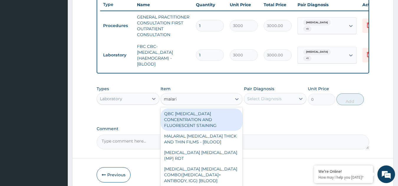
type input "malaria"
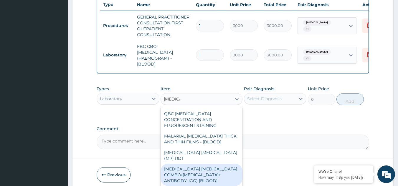
click at [185, 167] on div "MALARIA PARASITE COMBO(BLOOD FILM+ ANTIBODY, IGG) [BLOOD]" at bounding box center [201, 175] width 82 height 22
type input "2000"
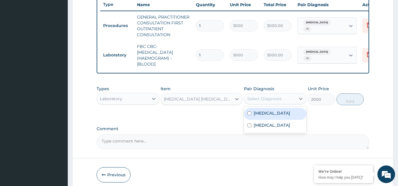
click at [272, 102] on div "Select Diagnosis" at bounding box center [264, 99] width 34 height 6
click at [258, 116] on label "Malaria" at bounding box center [271, 113] width 36 height 6
checkbox input "true"
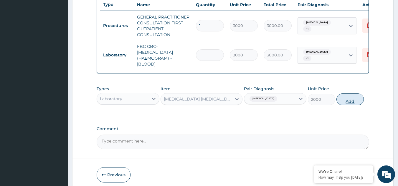
click at [352, 102] on button "Add" at bounding box center [349, 100] width 27 height 12
type input "0"
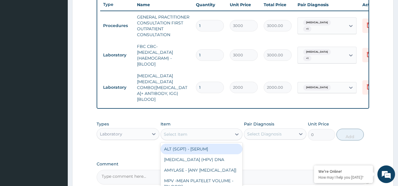
click at [179, 132] on div "Select Item" at bounding box center [176, 135] width 24 height 6
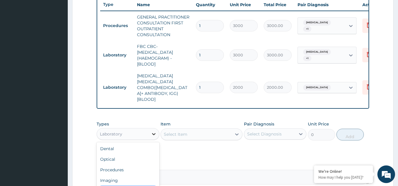
click at [151, 131] on icon at bounding box center [154, 134] width 6 height 6
click at [147, 129] on div "Laboratory" at bounding box center [122, 133] width 51 height 9
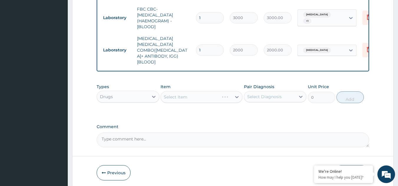
scroll to position [277, 0]
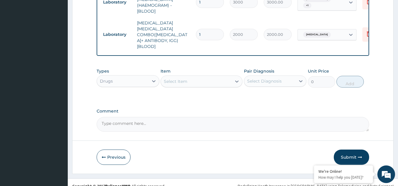
click at [235, 79] on icon at bounding box center [237, 82] width 6 height 6
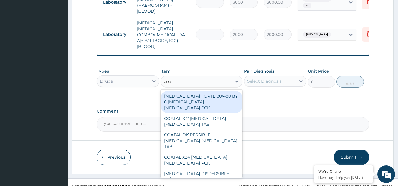
type input "coar"
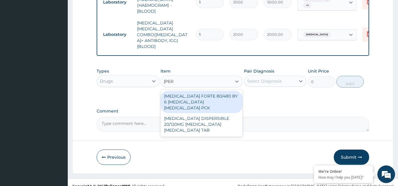
click at [217, 91] on div "COARTEM FORTE 80/480 BY 6 ARTEMETHER LUMEFANTRINE PCK" at bounding box center [201, 102] width 82 height 22
type input "5313"
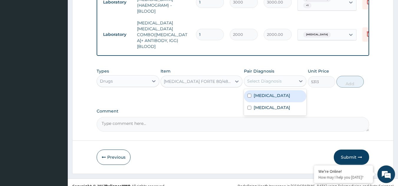
click at [269, 78] on div "Select Diagnosis" at bounding box center [264, 81] width 34 height 6
click at [260, 93] on label "Malaria" at bounding box center [271, 96] width 36 height 6
checkbox input "true"
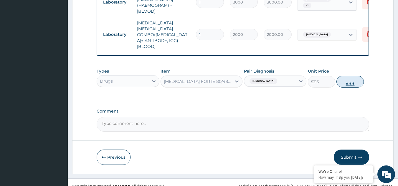
click at [348, 76] on button "Add" at bounding box center [349, 82] width 27 height 12
type input "0"
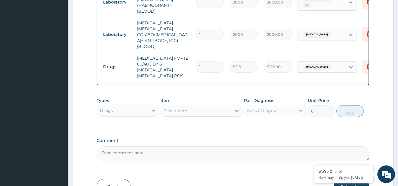
click at [228, 106] on div "Select Item" at bounding box center [196, 110] width 71 height 9
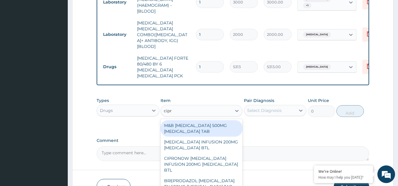
type input "cipro"
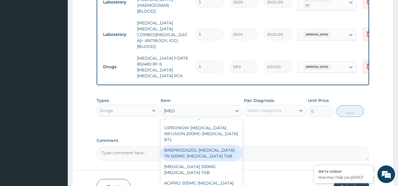
scroll to position [39, 0]
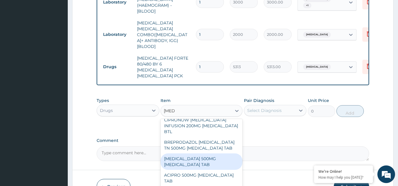
click at [191, 154] on div "CIPRO 500MG CIPROFLOXACIN TAB" at bounding box center [201, 162] width 82 height 16
type input "474.3800048828125"
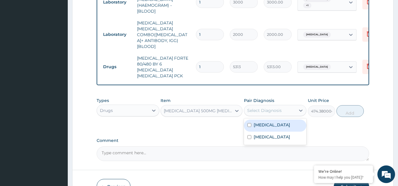
click at [281, 106] on div "Select Diagnosis" at bounding box center [269, 110] width 51 height 9
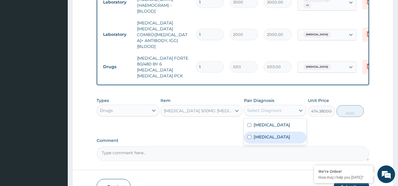
click at [257, 132] on div "Sepsis" at bounding box center [275, 138] width 63 height 12
checkbox input "true"
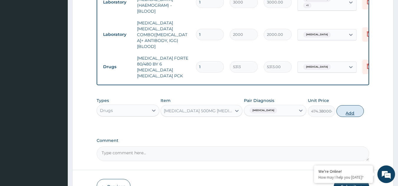
click at [350, 105] on button "Add" at bounding box center [349, 111] width 27 height 12
type input "0"
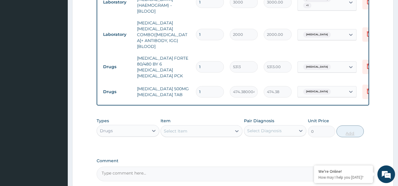
type input "10"
type input "4743.80"
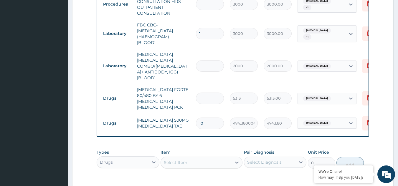
scroll to position [246, 0]
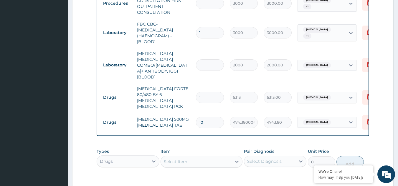
type input "10"
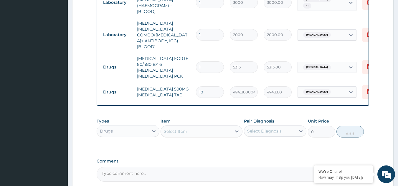
scroll to position [297, 0]
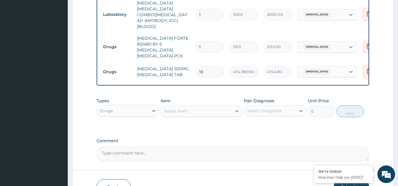
click at [184, 108] on div "Select Item" at bounding box center [176, 111] width 24 height 6
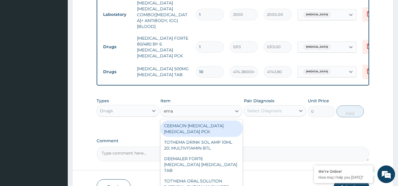
type input "emal"
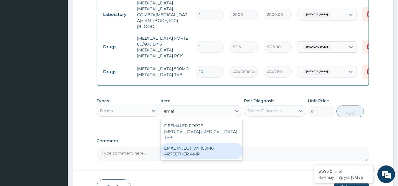
click at [180, 143] on div "EMAL INJECTION 150MG ARTEETHER AMP" at bounding box center [201, 151] width 82 height 16
type input "4685.18017578125"
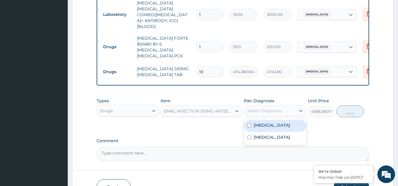
click at [269, 108] on div "Select Diagnosis" at bounding box center [264, 111] width 34 height 6
click at [257, 122] on label "Malaria" at bounding box center [271, 125] width 36 height 6
checkbox input "true"
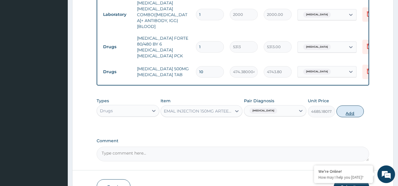
click at [352, 106] on button "Add" at bounding box center [349, 112] width 27 height 12
type input "0"
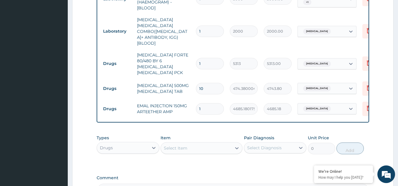
scroll to position [280, 0]
click at [205, 143] on div "Select Item" at bounding box center [196, 147] width 71 height 9
click at [203, 143] on div "Select Item" at bounding box center [196, 147] width 71 height 9
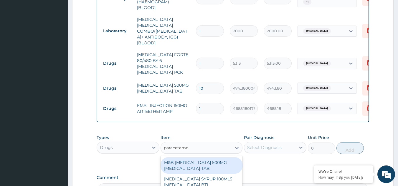
type input "paracetamol"
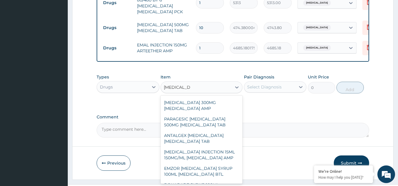
scroll to position [218, 0]
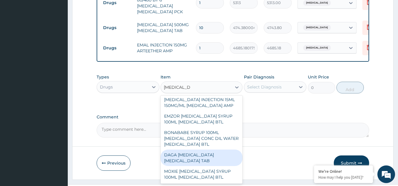
click at [190, 150] on div "DAGA PARACETAMOL ACETAMINOPHEN TAB" at bounding box center [201, 158] width 82 height 16
type input "37.95000076293945"
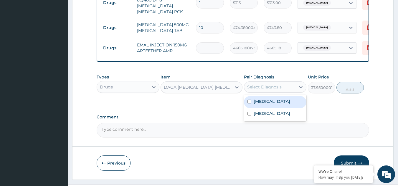
click at [290, 82] on div "Select Diagnosis" at bounding box center [269, 86] width 51 height 9
click at [263, 96] on div "Malaria" at bounding box center [275, 102] width 63 height 12
checkbox input "true"
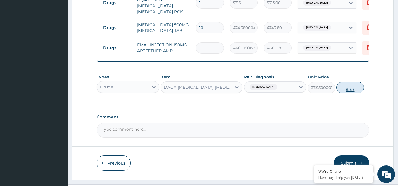
click at [353, 82] on button "Add" at bounding box center [349, 88] width 27 height 12
type input "0"
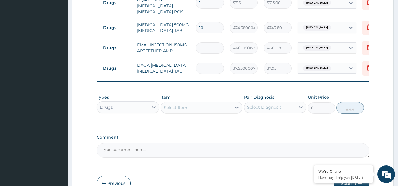
type input "0.00"
type input "2"
type input "75.90"
type input "24"
type input "910.80"
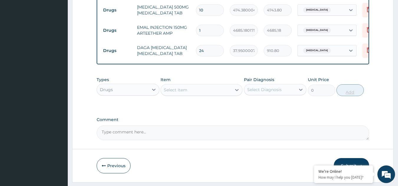
scroll to position [361, 0]
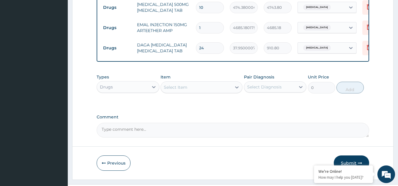
type input "24"
click at [353, 156] on button "Submit" at bounding box center [350, 163] width 35 height 15
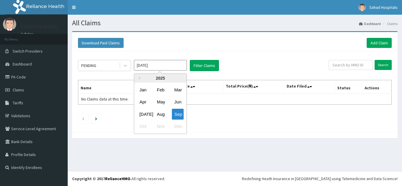
click at [168, 65] on input "[DATE]" at bounding box center [160, 65] width 53 height 11
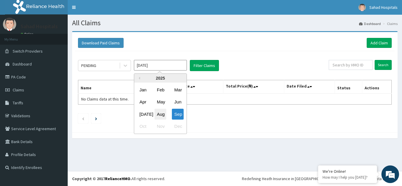
click at [163, 114] on div "Aug" at bounding box center [160, 114] width 12 height 11
type input "[DATE]"
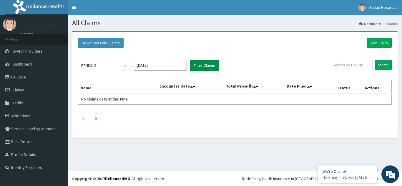
click at [203, 65] on button "Filter Claims" at bounding box center [204, 65] width 29 height 11
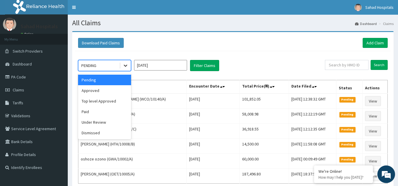
click at [124, 66] on icon at bounding box center [125, 66] width 6 height 6
click at [106, 92] on div "Approved" at bounding box center [104, 90] width 53 height 11
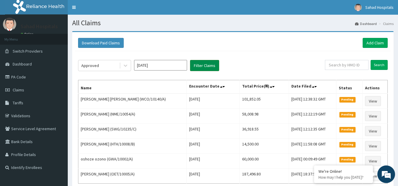
click at [203, 66] on button "Filter Claims" at bounding box center [204, 65] width 29 height 11
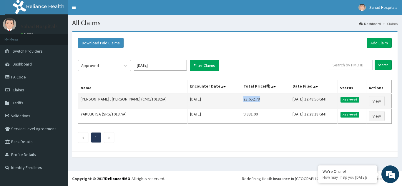
drag, startPoint x: 220, startPoint y: 99, endPoint x: 248, endPoint y: 103, distance: 27.9
click at [248, 103] on td "23,652.78" at bounding box center [265, 101] width 49 height 15
copy td "23,652.78"
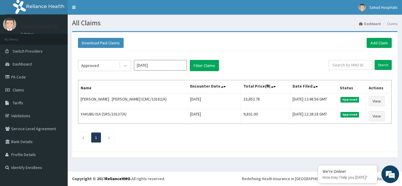
click at [378, 36] on div "Download Paid Claims Add Claim" at bounding box center [235, 43] width 320 height 16
click at [376, 42] on link "Add Claim" at bounding box center [379, 43] width 25 height 10
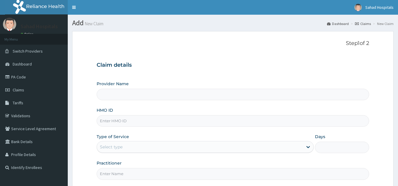
drag, startPoint x: 0, startPoint y: 0, endPoint x: 105, endPoint y: 123, distance: 161.8
click at [105, 123] on input "HMO ID" at bounding box center [233, 120] width 272 height 11
type input "Sahad Hospitals"
paste input "XGA/10009/A"
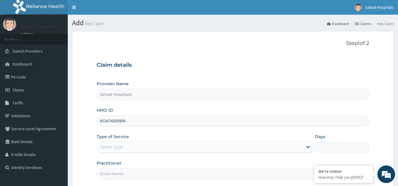
scroll to position [56, 0]
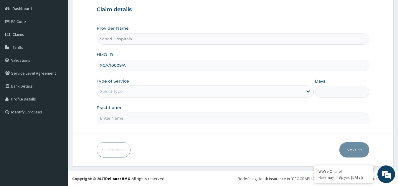
type input "XGA/10009/A"
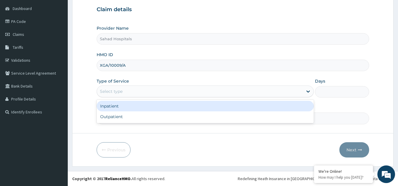
click at [136, 90] on div "Select type" at bounding box center [200, 91] width 206 height 9
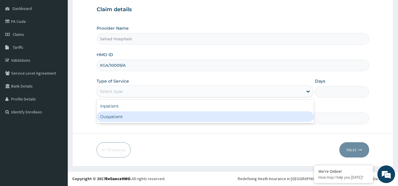
click at [112, 115] on div "Outpatient" at bounding box center [205, 117] width 217 height 11
type input "1"
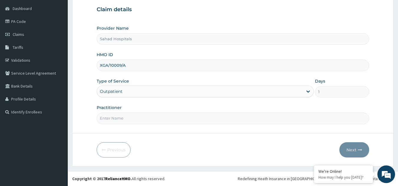
click at [112, 115] on input "Practitioner" at bounding box center [233, 118] width 272 height 11
type input "GP"
click at [351, 146] on button "Next" at bounding box center [354, 149] width 30 height 15
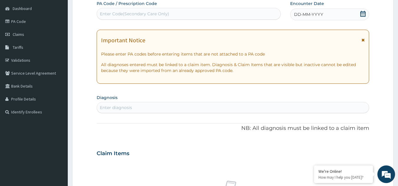
click at [207, 17] on div "Enter Code(Secondary Care Only)" at bounding box center [189, 13] width 184 height 9
paste input "PA/BC8237"
type input "PA/BC8237"
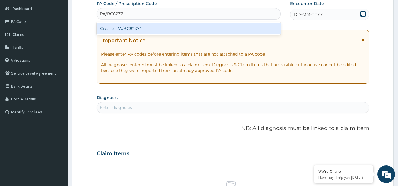
click at [121, 29] on div "Create "PA/BC8237"" at bounding box center [189, 28] width 184 height 11
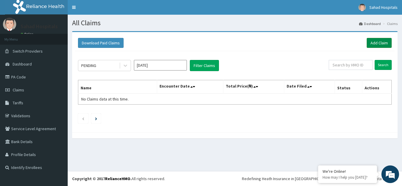
click at [377, 45] on link "Add Claim" at bounding box center [379, 43] width 25 height 10
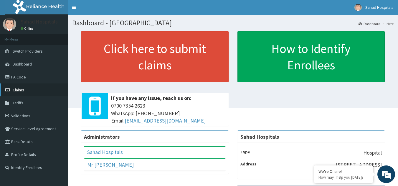
click at [23, 92] on span "Claims" at bounding box center [18, 89] width 11 height 5
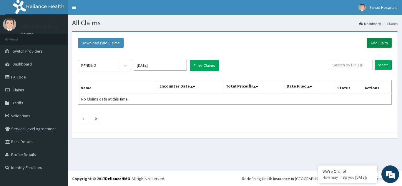
click at [386, 44] on link "Add Claim" at bounding box center [379, 43] width 25 height 10
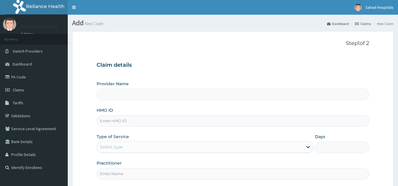
type input "Sahad Hospitals"
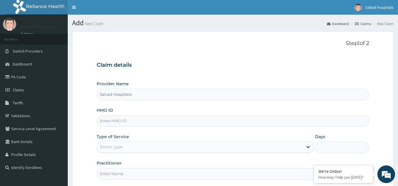
click at [133, 122] on input "HMO ID" at bounding box center [233, 120] width 272 height 11
paste input "XGA/10009/A"
type input "XGA/10009/A"
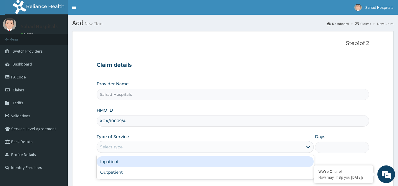
click at [118, 150] on div "Select type" at bounding box center [200, 146] width 206 height 9
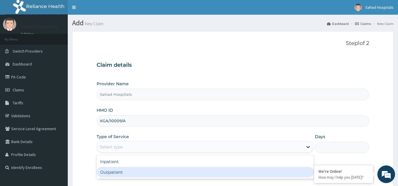
click at [106, 177] on div "Outpatient" at bounding box center [205, 172] width 217 height 11
type input "1"
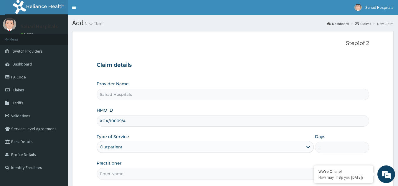
scroll to position [56, 0]
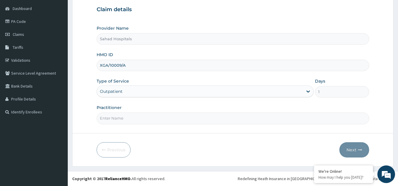
click at [150, 123] on input "Practitioner" at bounding box center [233, 118] width 272 height 11
type input "GP"
click at [351, 148] on button "Next" at bounding box center [354, 149] width 30 height 15
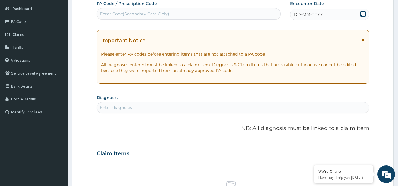
click at [217, 16] on div "Enter Code(Secondary Care Only)" at bounding box center [189, 13] width 184 height 9
click at [192, 13] on div "Enter Code(Secondary Care Only)" at bounding box center [189, 13] width 184 height 9
paste input "PA/BC8237"
type input "PA/BC8237"
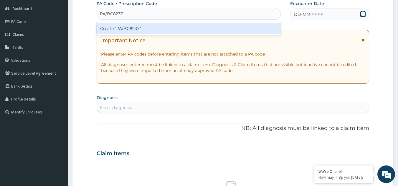
click at [149, 32] on div "Create "PA/BC8237"" at bounding box center [189, 28] width 184 height 11
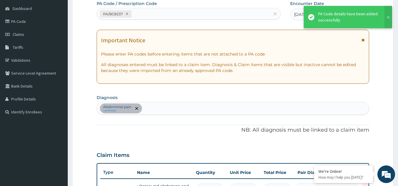
scroll to position [64, 0]
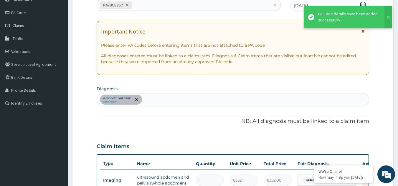
click at [156, 6] on div "PA/BC8237" at bounding box center [183, 5] width 173 height 10
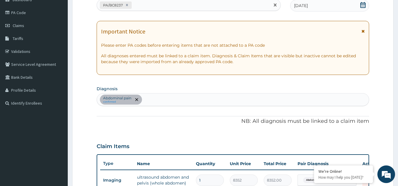
paste input "PA/551F44"
type input "PA/551F44"
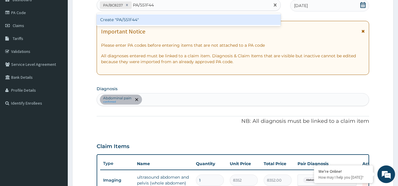
click at [134, 20] on div "Create "PA/551F44"" at bounding box center [189, 19] width 184 height 11
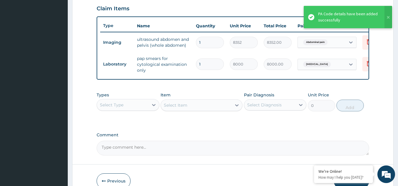
scroll to position [203, 0]
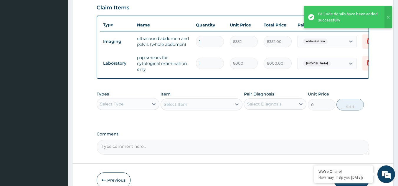
click at [142, 109] on div "Select Type" at bounding box center [122, 103] width 51 height 9
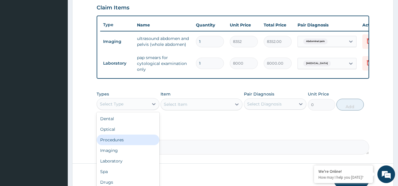
click at [126, 145] on div "Procedures" at bounding box center [128, 140] width 63 height 11
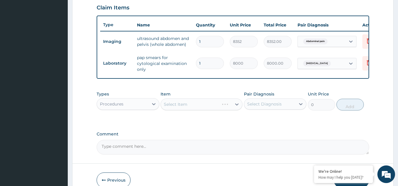
click at [233, 109] on div "Select Item" at bounding box center [201, 105] width 82 height 12
click at [234, 107] on icon at bounding box center [237, 105] width 6 height 6
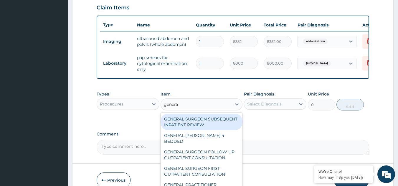
type input "general"
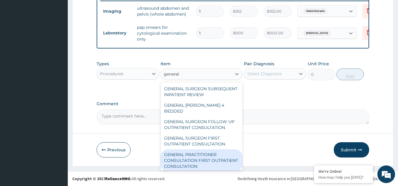
click at [195, 162] on div "GENERAL PRACTITIONER CONSULTATION FIRST OUTPATIENT CONSULTATION" at bounding box center [201, 160] width 82 height 22
type input "3000"
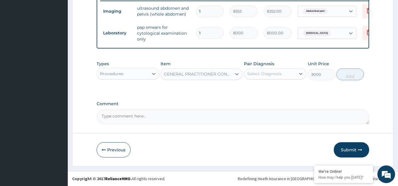
click at [284, 71] on div "Select Diagnosis" at bounding box center [269, 73] width 51 height 9
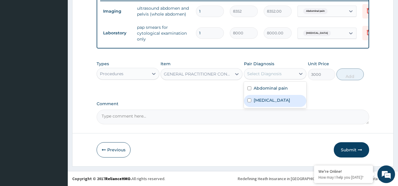
drag, startPoint x: 248, startPoint y: 90, endPoint x: 248, endPoint y: 102, distance: 11.5
click at [248, 102] on div "Abdominal pain [MEDICAL_DATA]" at bounding box center [275, 95] width 63 height 26
click at [248, 102] on input "checkbox" at bounding box center [249, 101] width 4 height 4
checkbox input "true"
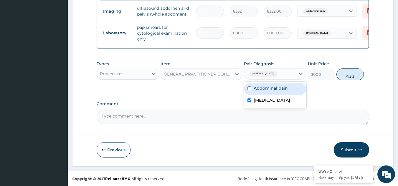
click at [249, 89] on input "checkbox" at bounding box center [249, 89] width 4 height 4
checkbox input "true"
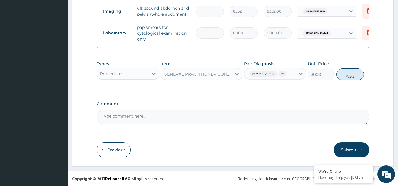
click at [345, 73] on button "Add" at bounding box center [349, 75] width 27 height 12
type input "0"
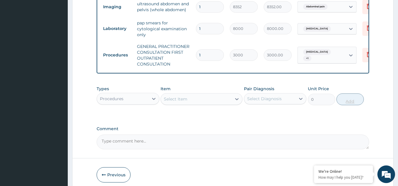
scroll to position [267, 0]
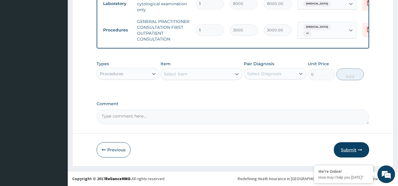
click at [352, 150] on button "Submit" at bounding box center [350, 149] width 35 height 15
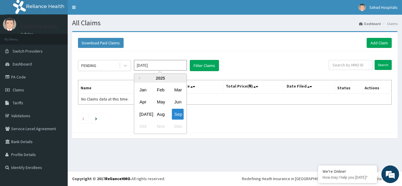
click at [164, 67] on input "[DATE]" at bounding box center [160, 65] width 53 height 11
click at [165, 115] on div "Aug" at bounding box center [160, 114] width 12 height 11
type input "[DATE]"
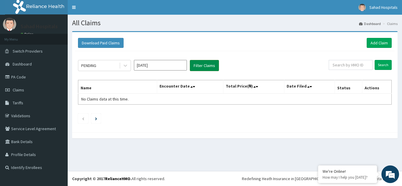
click at [205, 67] on button "Filter Claims" at bounding box center [204, 65] width 29 height 11
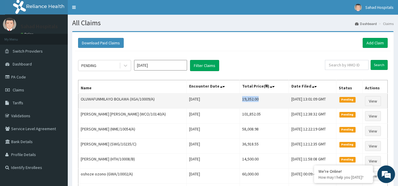
drag, startPoint x: 225, startPoint y: 98, endPoint x: 247, endPoint y: 101, distance: 22.2
click at [247, 101] on td "19,352.00" at bounding box center [264, 101] width 49 height 15
copy td "19,352.00"
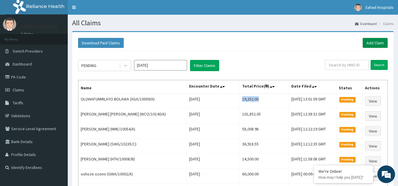
click at [378, 45] on link "Add Claim" at bounding box center [374, 43] width 25 height 10
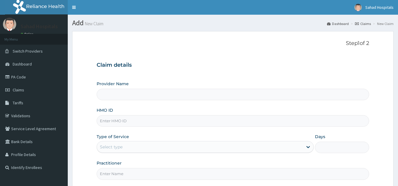
click at [294, 122] on input "HMO ID" at bounding box center [233, 120] width 272 height 11
paste input "TOE/10021/A"
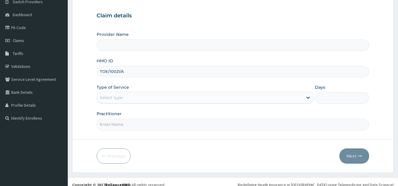
scroll to position [56, 0]
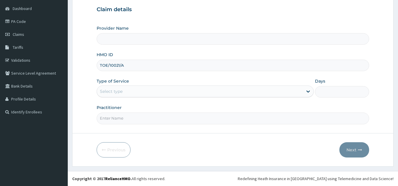
type input "TOE/10021/A"
type input "Sahad Hospitals"
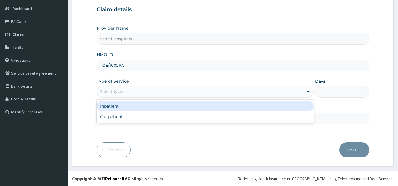
click at [243, 88] on div "Select type" at bounding box center [200, 91] width 206 height 9
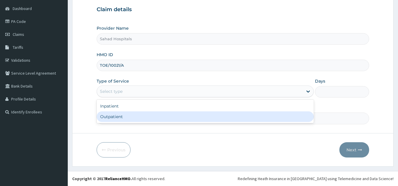
click at [167, 119] on div "Outpatient" at bounding box center [205, 117] width 217 height 11
type input "1"
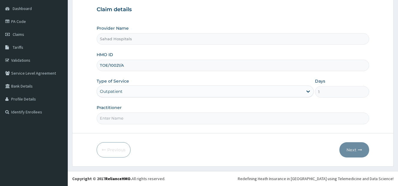
click at [167, 119] on input "Practitioner" at bounding box center [233, 118] width 272 height 11
type input "GP"
click at [345, 149] on button "Next" at bounding box center [354, 149] width 30 height 15
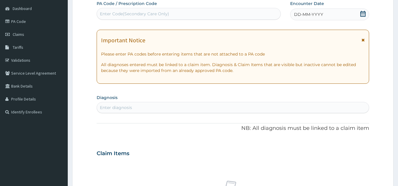
click at [213, 12] on div "Enter Code(Secondary Care Only)" at bounding box center [189, 13] width 184 height 9
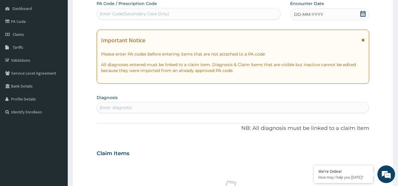
paste input "PA/013760"
type input "PA/013760"
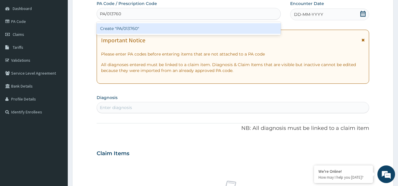
click at [150, 33] on div "Create "PA/013760"" at bounding box center [189, 28] width 184 height 11
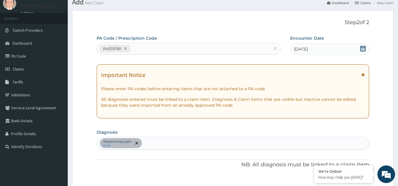
scroll to position [17, 0]
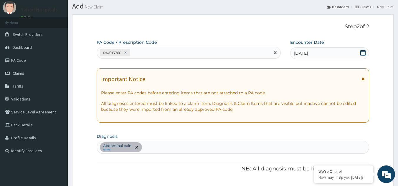
click at [145, 48] on div "PA/013760" at bounding box center [183, 53] width 173 height 10
paste input "PA/4A8387"
type input "PA/4A8387"
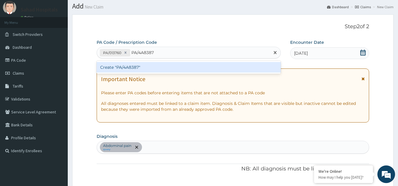
click at [152, 67] on div "Create "PA/4A8387"" at bounding box center [189, 67] width 184 height 11
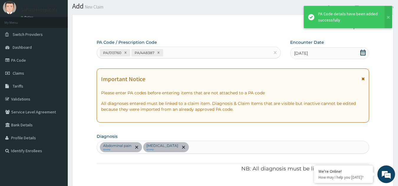
scroll to position [172, 0]
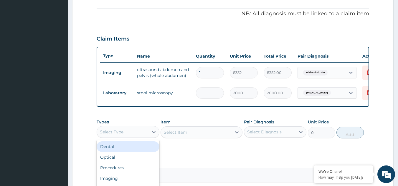
click at [147, 137] on div "Select Type" at bounding box center [122, 131] width 51 height 9
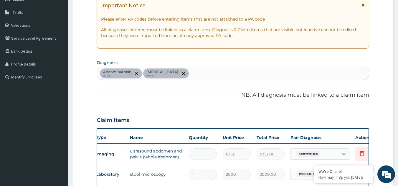
scroll to position [90, 0]
click at [180, 71] on div "Abdominal pain query Diarrhea query" at bounding box center [233, 74] width 272 height 12
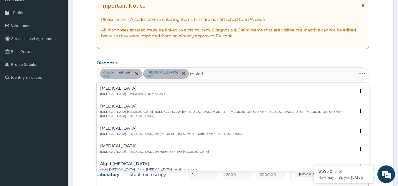
type input "malaria"
click at [111, 91] on div "Malaria Malaria , Paludism , Plasmodiosis" at bounding box center [132, 91] width 65 height 10
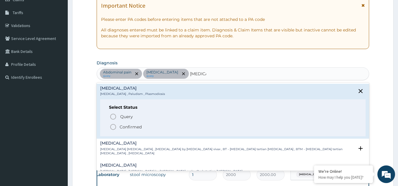
click at [113, 129] on icon "status option filled" at bounding box center [112, 127] width 7 height 7
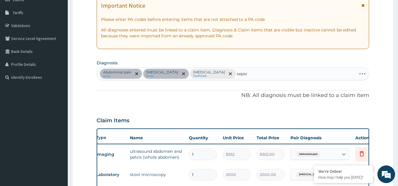
type input "sepsis"
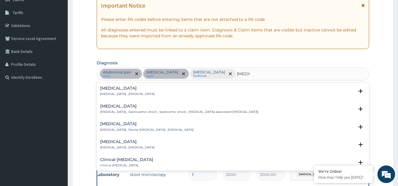
click at [114, 89] on h4 "Sepsis" at bounding box center [127, 88] width 54 height 4
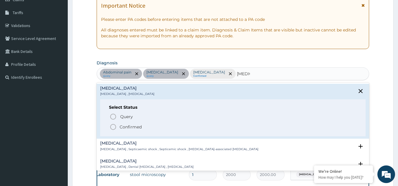
click at [113, 128] on icon "status option filled" at bounding box center [112, 127] width 7 height 7
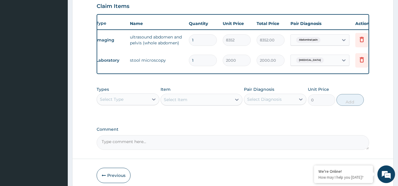
scroll to position [205, 0]
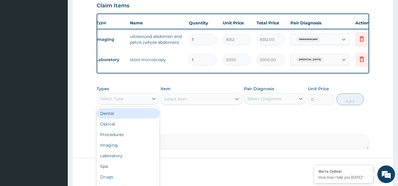
click at [147, 104] on div "Select Type" at bounding box center [122, 98] width 51 height 9
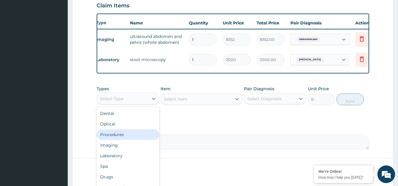
click at [137, 139] on div "Procedures" at bounding box center [128, 134] width 63 height 11
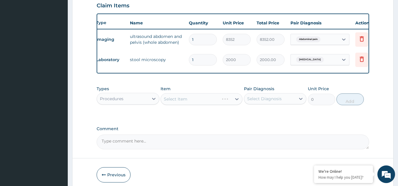
click at [235, 104] on div "Select Item" at bounding box center [201, 99] width 82 height 12
click at [235, 102] on icon at bounding box center [237, 99] width 6 height 6
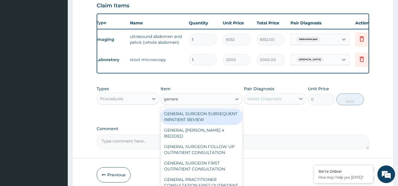
type input "general"
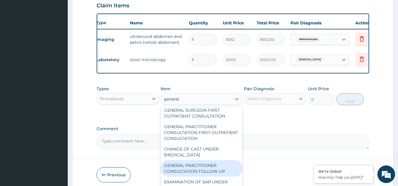
scroll to position [50, 0]
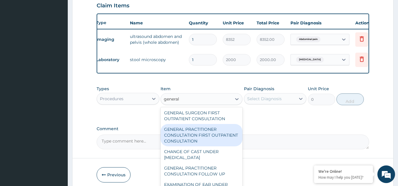
click at [200, 132] on div "GENERAL PRACTITIONER CONSULTATION FIRST OUTPATIENT CONSULTATION" at bounding box center [201, 135] width 82 height 22
type input "3000"
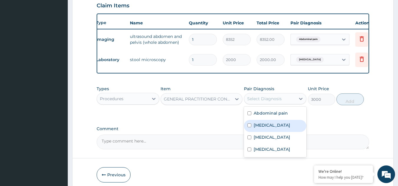
drag, startPoint x: 283, startPoint y: 102, endPoint x: 259, endPoint y: 121, distance: 30.0
click at [259, 104] on div "option Diarrhea focused, 2 of 4. 4 results available. Use Up and Down to choose…" at bounding box center [275, 98] width 63 height 11
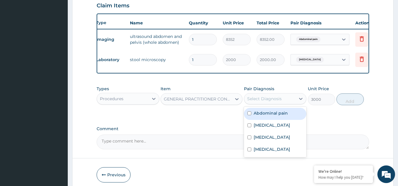
click at [259, 120] on div "Abdominal pain" at bounding box center [275, 114] width 63 height 12
checkbox input "true"
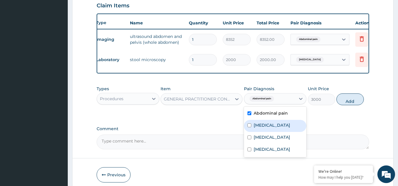
click at [251, 127] on input "checkbox" at bounding box center [249, 126] width 4 height 4
checkbox input "true"
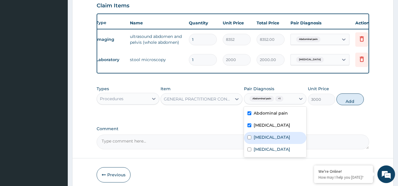
click at [250, 139] on div "Malaria" at bounding box center [275, 138] width 63 height 12
checkbox input "true"
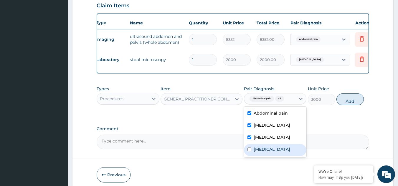
click at [247, 152] on input "checkbox" at bounding box center [249, 150] width 4 height 4
checkbox input "true"
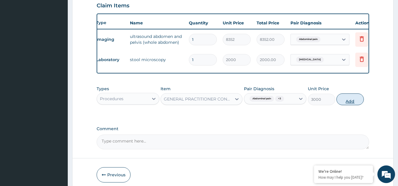
click at [352, 105] on button "Add" at bounding box center [349, 100] width 27 height 12
type input "0"
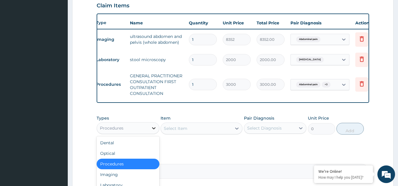
click at [153, 131] on icon at bounding box center [154, 128] width 6 height 6
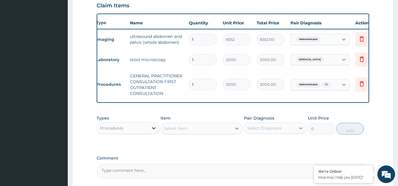
click at [153, 131] on icon at bounding box center [154, 128] width 6 height 6
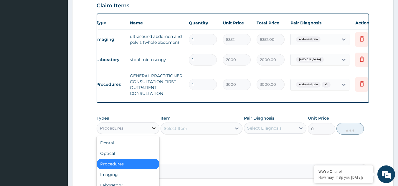
click at [153, 131] on icon at bounding box center [154, 128] width 6 height 6
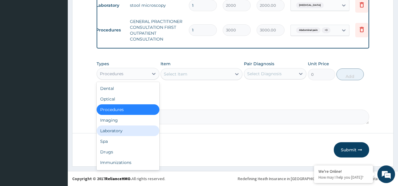
click at [122, 132] on div "Laboratory" at bounding box center [128, 131] width 63 height 11
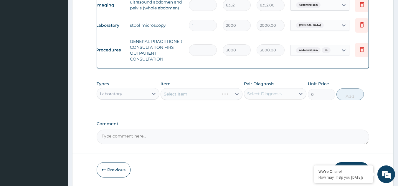
scroll to position [240, 0]
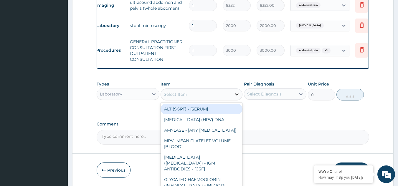
click at [234, 97] on icon at bounding box center [237, 95] width 6 height 6
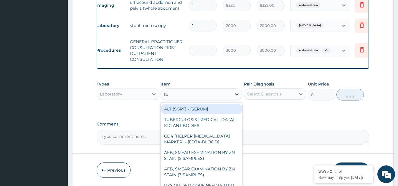
type input "fbc"
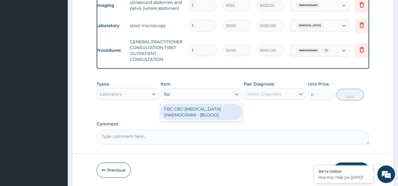
click at [221, 115] on div "FBC CBC-COMPLETE BLOOD COUNT (HAEMOGRAM) - [BLOOD]" at bounding box center [201, 112] width 82 height 16
type input "3000"
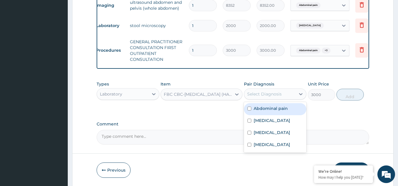
click at [269, 97] on div "Select Diagnosis" at bounding box center [264, 94] width 34 height 6
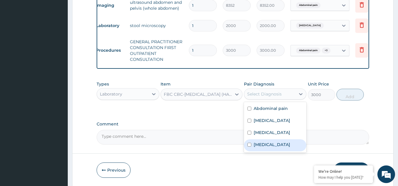
drag, startPoint x: 256, startPoint y: 139, endPoint x: 253, endPoint y: 155, distance: 16.6
click at [253, 153] on div "Abdominal pain Diarrhea Malaria Sepsis" at bounding box center [275, 127] width 63 height 51
click at [253, 152] on div "[MEDICAL_DATA]" at bounding box center [275, 145] width 63 height 12
checkbox input "true"
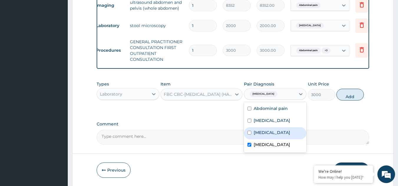
click at [246, 137] on div "[MEDICAL_DATA]" at bounding box center [275, 133] width 63 height 12
checkbox input "true"
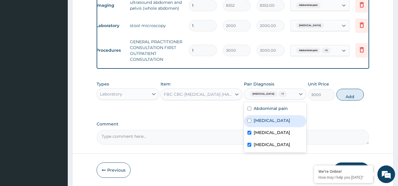
click at [251, 124] on div "Diarrhea" at bounding box center [275, 121] width 63 height 12
checkbox input "true"
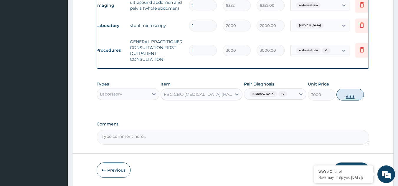
click at [344, 101] on button "Add" at bounding box center [349, 95] width 27 height 12
type input "0"
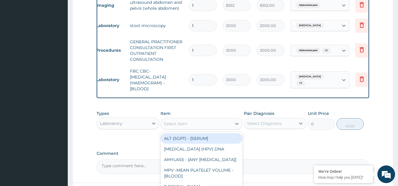
click at [213, 128] on div "Select Item" at bounding box center [196, 123] width 71 height 9
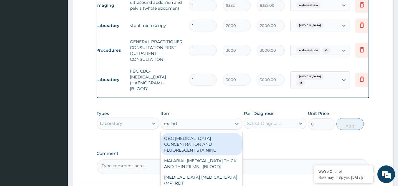
type input "malaria"
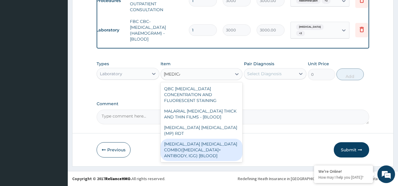
click at [192, 139] on div "[MEDICAL_DATA] [MEDICAL_DATA] COMBO([MEDICAL_DATA]+ ANTIBODY, IGG) [BLOOD]" at bounding box center [201, 150] width 82 height 22
type input "2000"
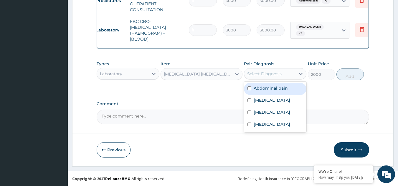
click at [288, 73] on div "Select Diagnosis" at bounding box center [269, 73] width 51 height 9
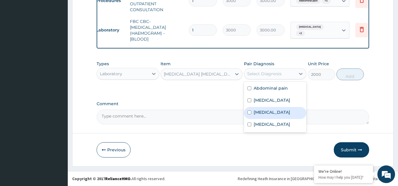
click at [259, 109] on label "[MEDICAL_DATA]" at bounding box center [271, 112] width 36 height 6
checkbox input "true"
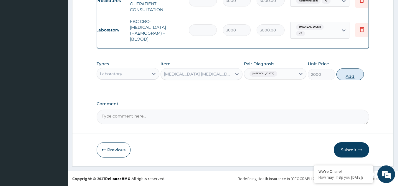
click at [343, 73] on button "Add" at bounding box center [349, 75] width 27 height 12
type input "0"
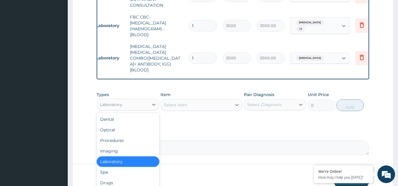
click at [139, 100] on div "Laboratory" at bounding box center [122, 104] width 51 height 9
click at [115, 178] on div "Drugs" at bounding box center [128, 183] width 63 height 11
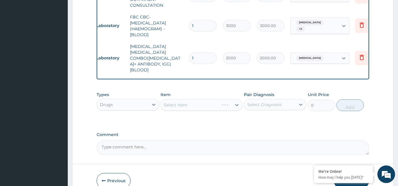
scroll to position [317, 0]
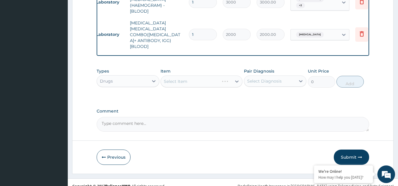
click at [206, 76] on div "Select Item" at bounding box center [201, 82] width 82 height 12
click at [235, 79] on icon at bounding box center [237, 82] width 6 height 6
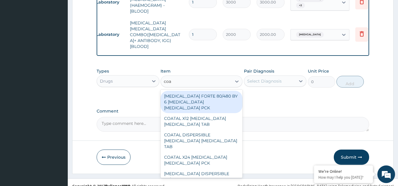
type input "coar"
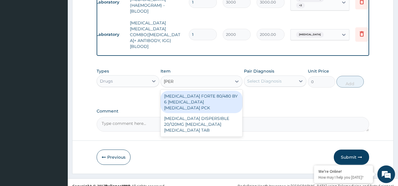
click at [211, 94] on div "[MEDICAL_DATA] FORTE 80/480 BY 6 [MEDICAL_DATA] [MEDICAL_DATA] PCK" at bounding box center [201, 102] width 82 height 22
type input "5313"
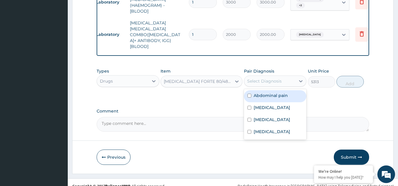
click at [258, 78] on div "Select Diagnosis" at bounding box center [264, 81] width 34 height 6
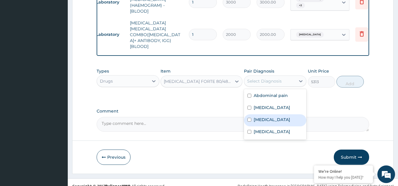
click at [255, 117] on label "[MEDICAL_DATA]" at bounding box center [271, 120] width 36 height 6
checkbox input "true"
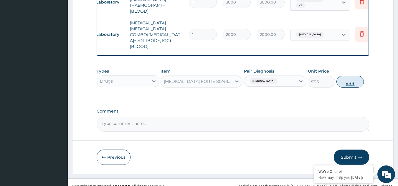
click at [351, 76] on button "Add" at bounding box center [349, 82] width 27 height 12
type input "0"
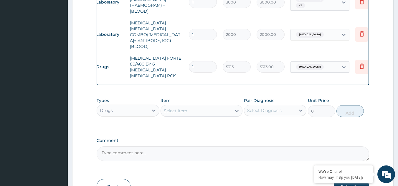
click at [222, 106] on div "Select Item" at bounding box center [196, 110] width 71 height 9
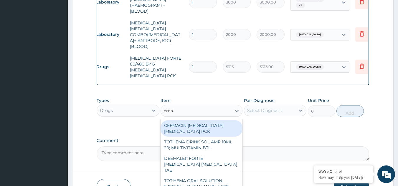
type input "emal"
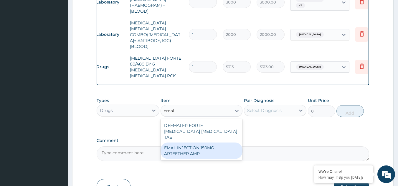
drag, startPoint x: 212, startPoint y: 128, endPoint x: 274, endPoint y: 102, distance: 67.3
click at [274, 102] on div "Types Drugs Item option COARTEM FORTE 80/480 BY 6 ARTEMETHER LUMEFANTRINE PCK, …" at bounding box center [233, 107] width 272 height 25
click at [208, 143] on div "EMAL INJECTION 150MG ARTEETHER AMP" at bounding box center [201, 151] width 82 height 16
type input "4685.18017578125"
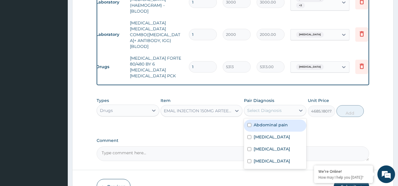
click at [275, 108] on div "Select Diagnosis" at bounding box center [264, 111] width 34 height 6
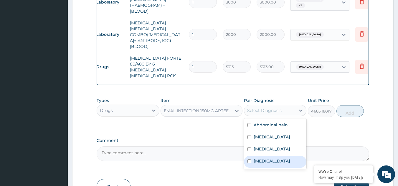
click at [252, 156] on div "Sepsis" at bounding box center [275, 162] width 63 height 12
checkbox input "true"
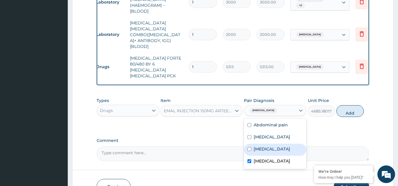
click at [268, 144] on div "Malaria" at bounding box center [275, 150] width 63 height 12
checkbox input "true"
click at [253, 156] on div "Sepsis" at bounding box center [275, 162] width 63 height 12
checkbox input "false"
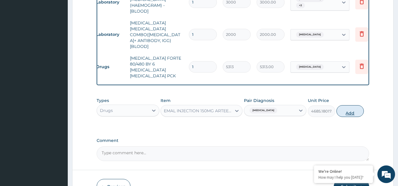
click at [348, 105] on button "Add" at bounding box center [349, 111] width 27 height 12
type input "0"
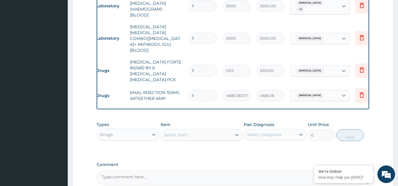
scroll to position [314, 0]
click at [185, 132] on div "Select Item" at bounding box center [176, 135] width 24 height 6
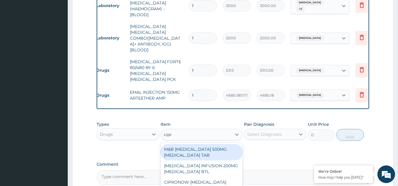
type input "cipro"
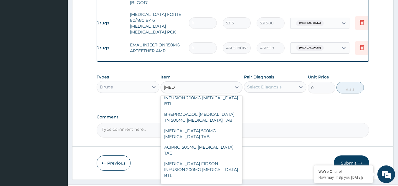
scroll to position [43, 0]
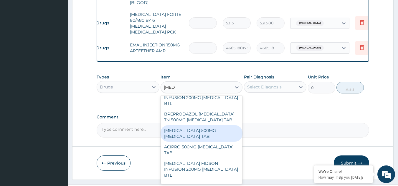
click at [199, 125] on div "CIPRO 500MG CIPROFLOXACIN TAB" at bounding box center [201, 133] width 82 height 16
type input "474.3800048828125"
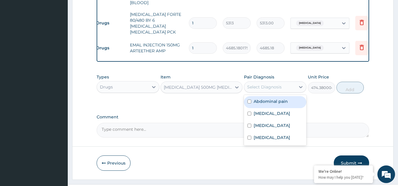
click at [271, 84] on div "Select Diagnosis" at bounding box center [264, 87] width 34 height 6
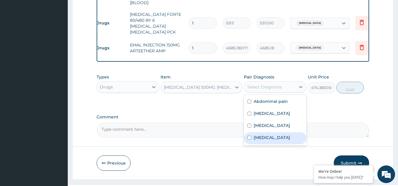
click at [257, 132] on div "Sepsis" at bounding box center [275, 138] width 63 height 12
checkbox input "true"
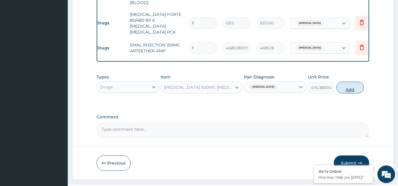
click at [353, 82] on button "Add" at bounding box center [349, 88] width 27 height 12
type input "0"
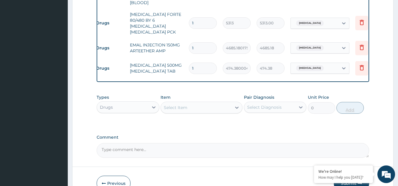
type input "10"
type input "4743.80"
type input "10"
click at [232, 102] on div at bounding box center [236, 107] width 11 height 11
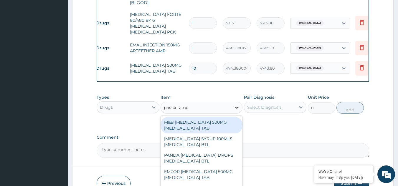
type input "paracetamol"
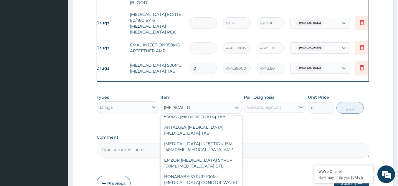
scroll to position [218, 0]
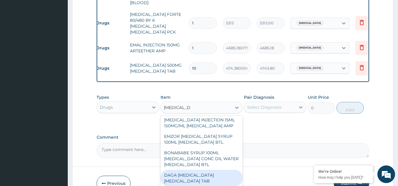
click at [186, 170] on div "DAGA PARACETAMOL ACETAMINOPHEN TAB" at bounding box center [201, 178] width 82 height 16
type input "37.95000076293945"
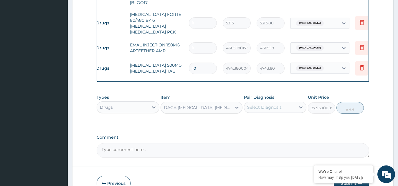
click at [228, 105] on div "DAGA PARACETAMOL ACETAMINOPHEN TAB" at bounding box center [198, 108] width 68 height 6
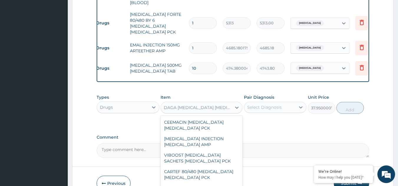
scroll to position [26648, 0]
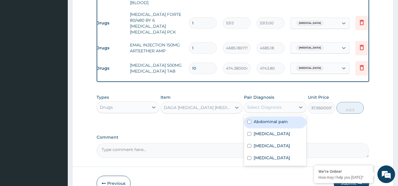
click at [264, 103] on div "Select Diagnosis" at bounding box center [269, 107] width 51 height 9
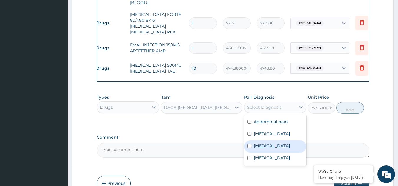
click at [253, 141] on div "Malaria" at bounding box center [275, 147] width 63 height 12
checkbox input "true"
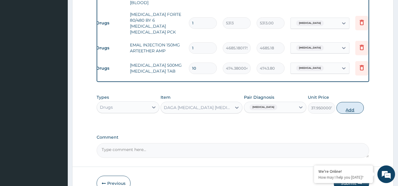
click at [354, 102] on button "Add" at bounding box center [349, 108] width 27 height 12
type input "0"
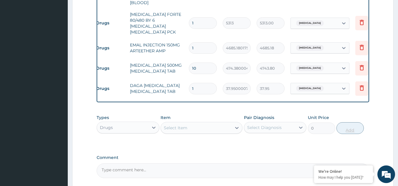
type input "0.00"
type input "2"
type input "75.90"
type input "24"
type input "910.80"
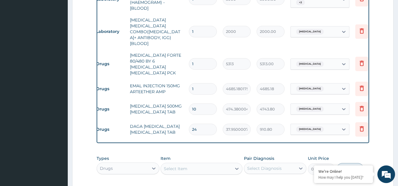
scroll to position [402, 0]
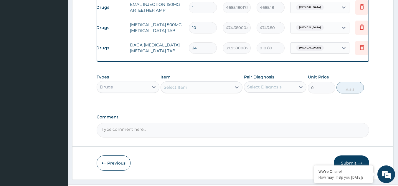
type input "24"
click at [347, 156] on button "Submit" at bounding box center [350, 163] width 35 height 15
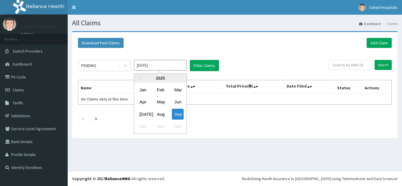
click at [166, 69] on input "[DATE]" at bounding box center [160, 65] width 53 height 11
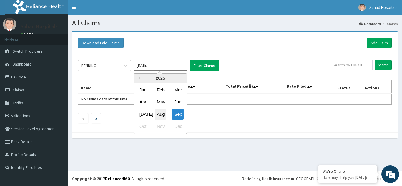
click at [159, 118] on div "Aug" at bounding box center [160, 114] width 12 height 11
type input "Aug 2025"
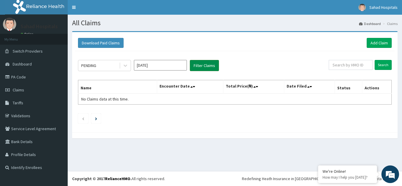
click at [202, 64] on button "Filter Claims" at bounding box center [204, 65] width 29 height 11
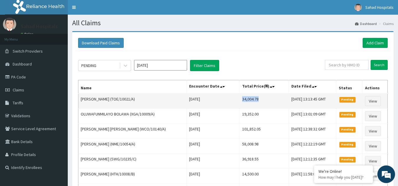
drag, startPoint x: 224, startPoint y: 101, endPoint x: 254, endPoint y: 99, distance: 30.3
click at [254, 99] on td "34,004.78" at bounding box center [264, 101] width 49 height 15
copy td "34,004.78"
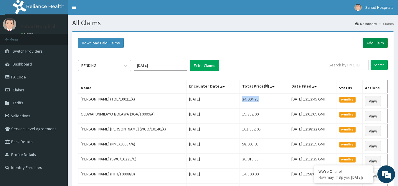
click at [375, 44] on link "Add Claim" at bounding box center [374, 43] width 25 height 10
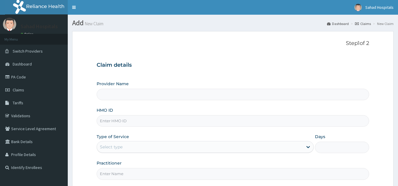
type input "SMM/10005/A"
type input "Sahad Hospitals"
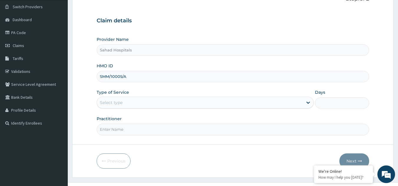
scroll to position [56, 0]
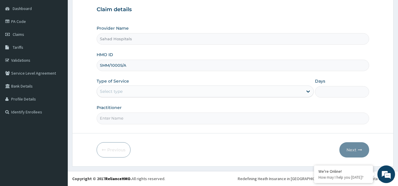
type input "SMM/10005/A"
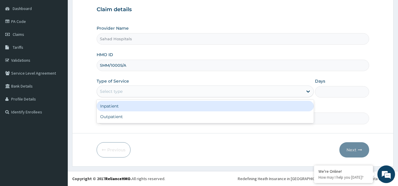
click at [207, 94] on div "Select type" at bounding box center [200, 91] width 206 height 9
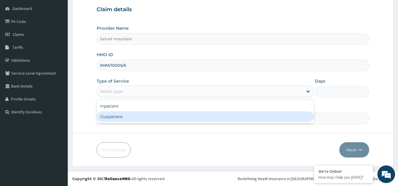
click at [168, 116] on div "Outpatient" at bounding box center [205, 117] width 217 height 11
type input "1"
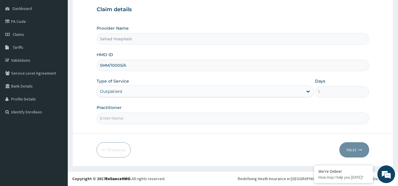
click at [168, 116] on input "Practitioner" at bounding box center [233, 118] width 272 height 11
type input "GP"
click at [357, 150] on button "Next" at bounding box center [354, 149] width 30 height 15
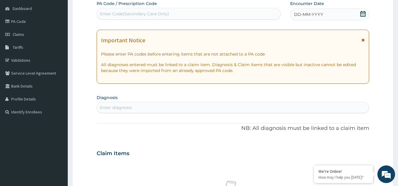
click at [260, 12] on div "Enter Code(Secondary Care Only)" at bounding box center [189, 13] width 184 height 9
paste input "PA/9C4881"
type input "PA/9C4881"
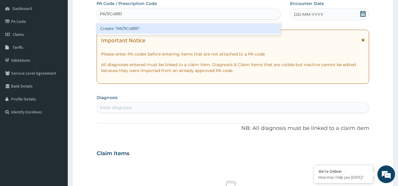
click at [162, 32] on div "Create "PA/9C4881"" at bounding box center [189, 28] width 184 height 11
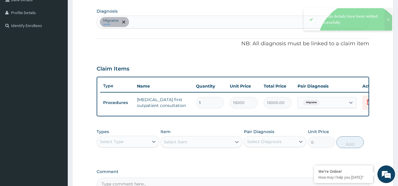
scroll to position [215, 0]
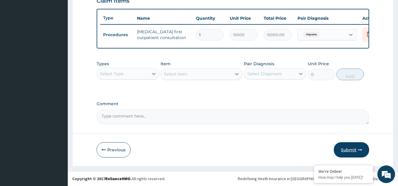
click at [349, 153] on button "Submit" at bounding box center [350, 149] width 35 height 15
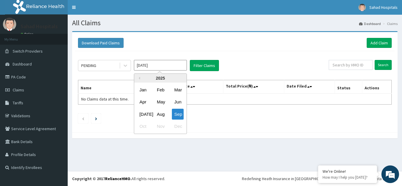
click at [150, 66] on input "[DATE]" at bounding box center [160, 65] width 53 height 11
click at [157, 114] on div "Aug" at bounding box center [160, 114] width 12 height 11
type input "[DATE]"
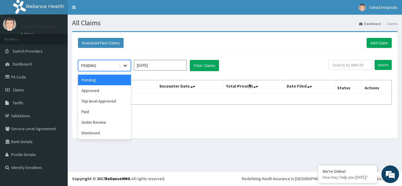
click at [123, 65] on icon at bounding box center [125, 66] width 6 height 6
click at [102, 89] on div "Approved" at bounding box center [104, 90] width 53 height 11
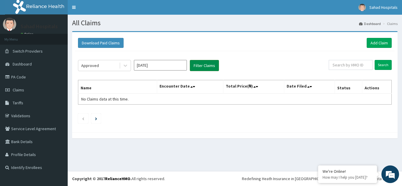
click at [202, 64] on button "Filter Claims" at bounding box center [204, 65] width 29 height 11
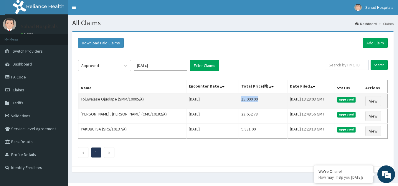
drag, startPoint x: 219, startPoint y: 99, endPoint x: 242, endPoint y: 104, distance: 23.4
click at [242, 104] on td "15,000.00" at bounding box center [262, 101] width 49 height 15
copy td "15,000.00"
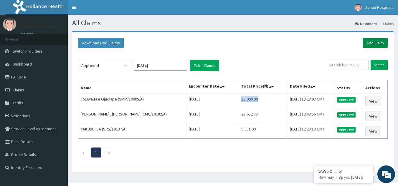
click at [380, 41] on link "Add Claim" at bounding box center [374, 43] width 25 height 10
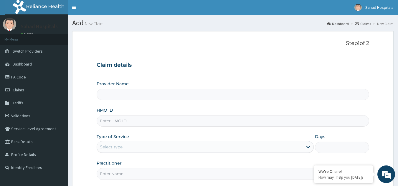
click at [190, 123] on input "HMO ID" at bounding box center [233, 120] width 272 height 11
type input "Sahad Hospitals"
paste input "NPF/10103/A"
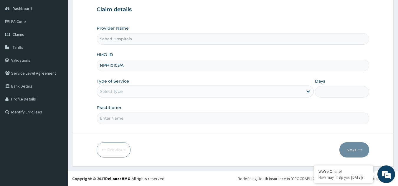
type input "NPF/10103/A"
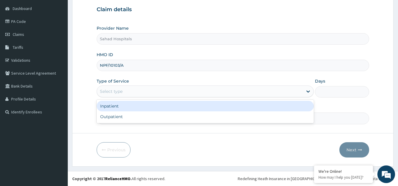
click at [168, 88] on div "Select type" at bounding box center [200, 91] width 206 height 9
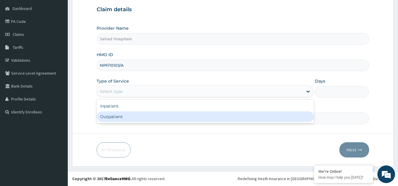
click at [138, 117] on div "Outpatient" at bounding box center [205, 117] width 217 height 11
type input "1"
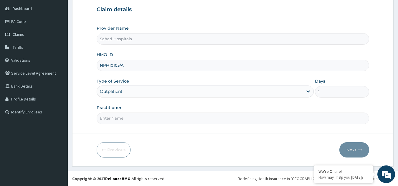
click at [138, 117] on input "Practitioner" at bounding box center [233, 118] width 272 height 11
type input "GP"
click at [354, 150] on button "Next" at bounding box center [354, 149] width 30 height 15
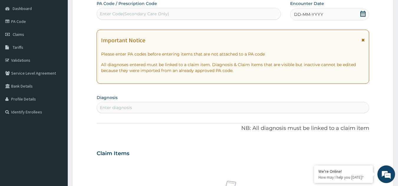
click at [226, 13] on div "Enter Code(Secondary Care Only)" at bounding box center [189, 13] width 184 height 9
paste input "PA/430A47"
type input "PA/430A47"
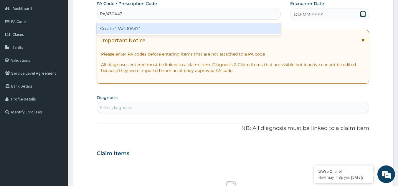
click at [162, 30] on div "Create "PA/430A47"" at bounding box center [189, 28] width 184 height 11
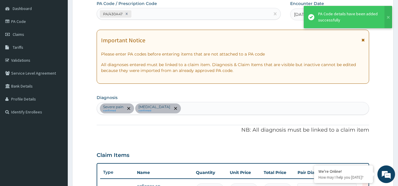
scroll to position [172, 0]
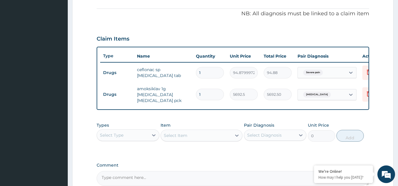
click at [206, 72] on input "1" at bounding box center [210, 72] width 28 height 11
type input "0.00"
type input "2"
type input "189.76"
type input "20"
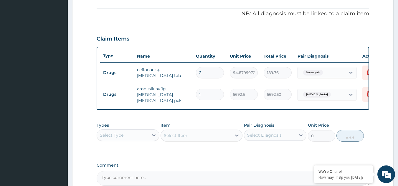
type input "1897.60"
type input "0"
type input "0.00"
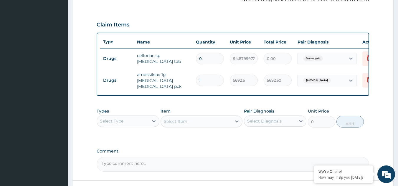
scroll to position [187, 0]
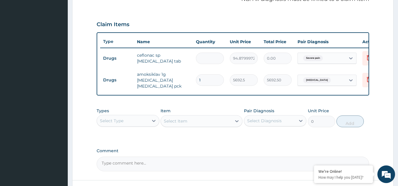
type input "2"
type input "189.76"
type input "20"
type input "1897.60"
type input "20"
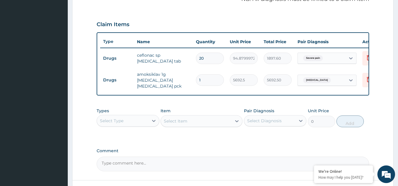
click at [142, 125] on div "Select Type" at bounding box center [122, 120] width 51 height 9
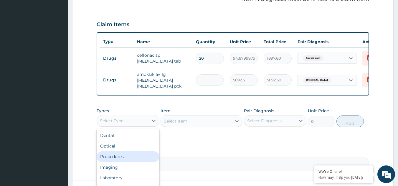
click at [130, 154] on div "Procedures" at bounding box center [128, 157] width 63 height 11
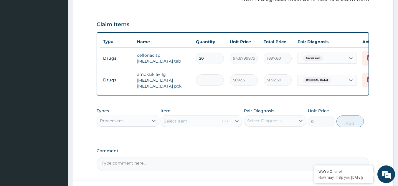
scroll to position [235, 0]
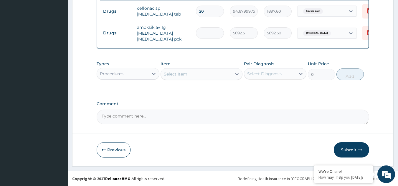
click at [221, 72] on div "Select Item" at bounding box center [196, 73] width 71 height 9
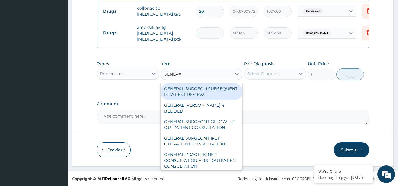
type input "GENERAL"
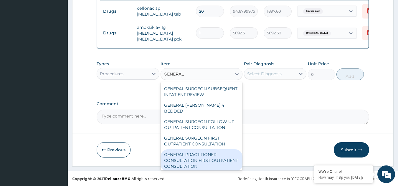
click at [179, 160] on div "GENERAL PRACTITIONER CONSULTATION FIRST OUTPATIENT CONSULTATION" at bounding box center [201, 160] width 82 height 22
type input "3000"
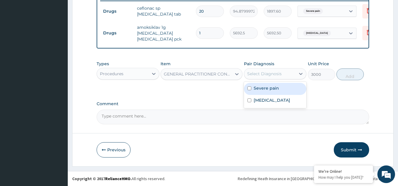
click at [272, 74] on div "Select Diagnosis" at bounding box center [264, 74] width 34 height 6
click at [260, 91] on label "Severe pain" at bounding box center [265, 88] width 25 height 6
checkbox input "true"
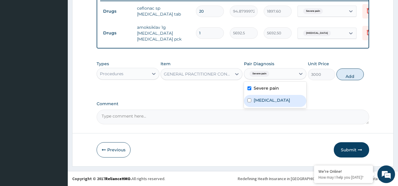
click at [253, 106] on div "[MEDICAL_DATA]" at bounding box center [275, 101] width 63 height 12
checkbox input "true"
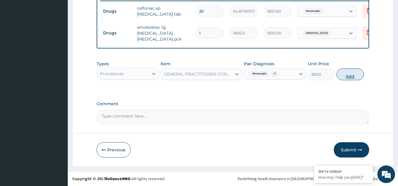
click at [348, 75] on button "Add" at bounding box center [349, 75] width 27 height 12
type input "0"
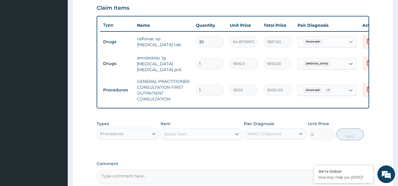
scroll to position [264, 0]
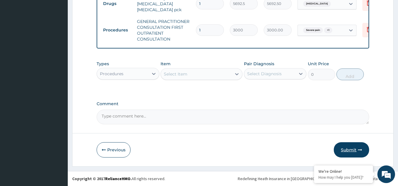
click at [342, 149] on button "Submit" at bounding box center [350, 149] width 35 height 15
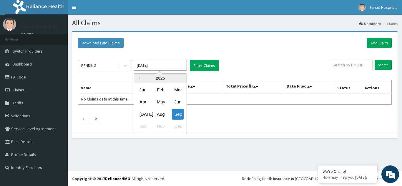
click at [163, 67] on input "[DATE]" at bounding box center [160, 65] width 53 height 11
click at [159, 115] on div "Aug" at bounding box center [160, 114] width 12 height 11
type input "[DATE]"
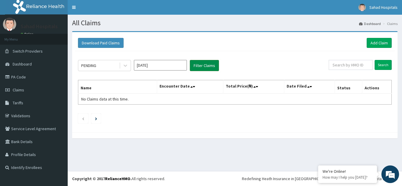
click at [204, 65] on button "Filter Claims" at bounding box center [204, 65] width 29 height 11
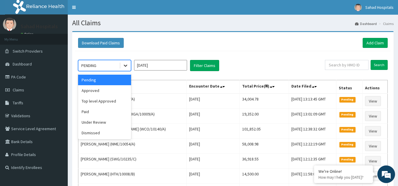
click at [123, 66] on icon at bounding box center [125, 66] width 6 height 6
click at [100, 89] on div "Approved" at bounding box center [104, 90] width 53 height 11
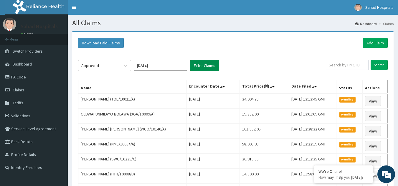
click at [204, 62] on button "Filter Claims" at bounding box center [204, 65] width 29 height 11
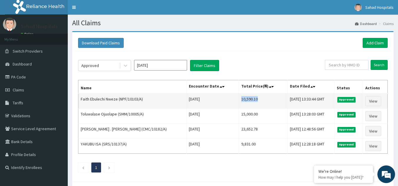
drag, startPoint x: 218, startPoint y: 99, endPoint x: 252, endPoint y: 101, distance: 33.9
click at [252, 101] on td "10,590.10" at bounding box center [262, 101] width 49 height 15
copy td "10,590.10"
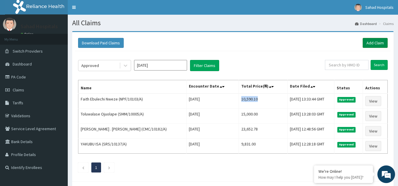
click at [372, 39] on link "Add Claim" at bounding box center [374, 43] width 25 height 10
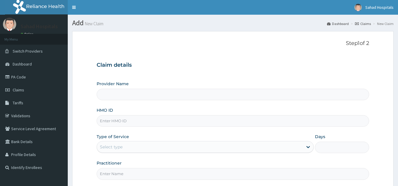
click at [123, 119] on input "HMO ID" at bounding box center [233, 120] width 272 height 11
type input "Sahad Hospitals"
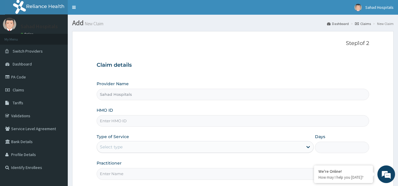
paste input "IBE/10007/A"
type input "IBE/10007/A"
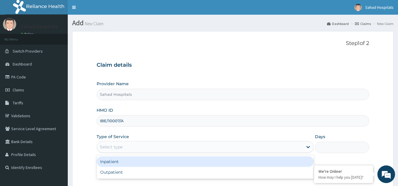
click at [136, 144] on div "Select type" at bounding box center [200, 146] width 206 height 9
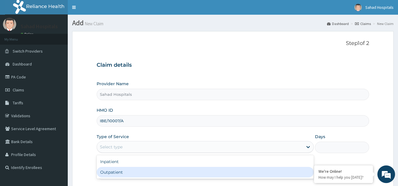
click at [126, 170] on div "Outpatient" at bounding box center [205, 172] width 217 height 11
type input "1"
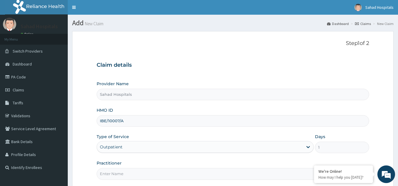
scroll to position [56, 0]
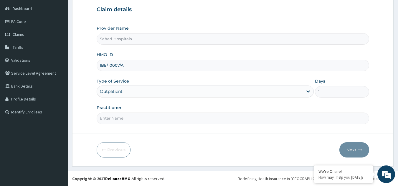
click at [136, 117] on input "Practitioner" at bounding box center [233, 118] width 272 height 11
type input "GP"
click at [351, 150] on button "Next" at bounding box center [354, 149] width 30 height 15
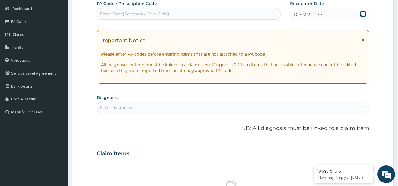
click at [223, 13] on div "Enter Code(Secondary Care Only)" at bounding box center [189, 13] width 184 height 9
click at [360, 16] on icon at bounding box center [363, 14] width 6 height 6
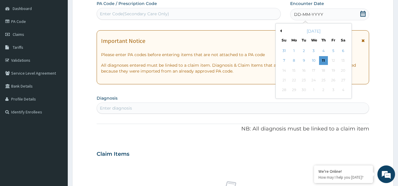
click at [280, 31] on button "Previous Month" at bounding box center [279, 30] width 3 height 3
click at [295, 72] on div "11" at bounding box center [293, 70] width 9 height 9
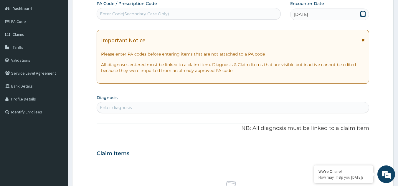
click at [259, 109] on div "Enter diagnosis" at bounding box center [233, 107] width 272 height 9
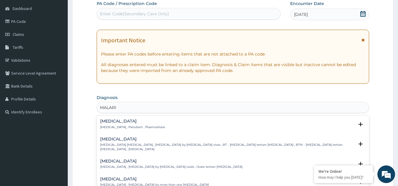
type input "MALARIA"
click at [110, 125] on p "Malaria , Paludism , Plasmodiosis" at bounding box center [132, 127] width 65 height 4
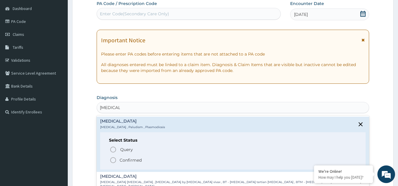
click at [112, 160] on icon "status option filled" at bounding box center [112, 160] width 7 height 7
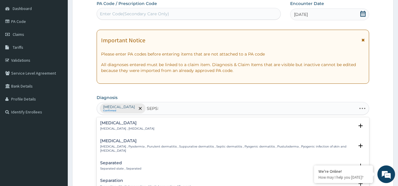
type input "SEPSIS"
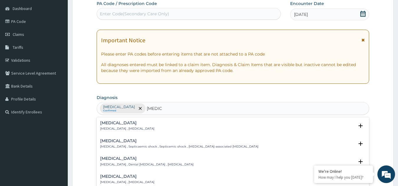
click at [109, 122] on h4 "Sepsis" at bounding box center [127, 123] width 54 height 4
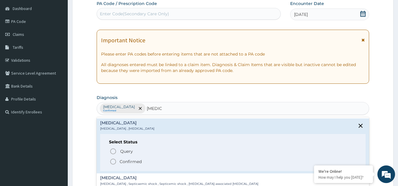
click at [113, 161] on icon "status option filled" at bounding box center [112, 161] width 7 height 7
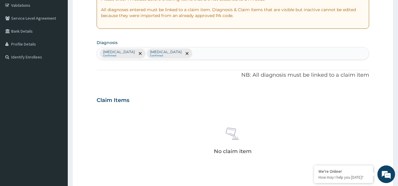
scroll to position [238, 0]
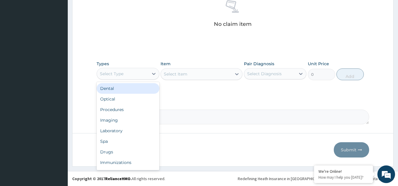
click at [147, 76] on div "Select Type" at bounding box center [122, 73] width 51 height 9
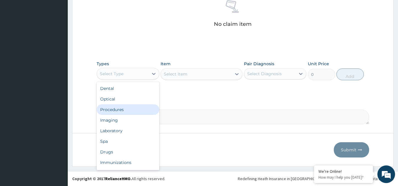
click at [124, 109] on div "Procedures" at bounding box center [128, 109] width 63 height 11
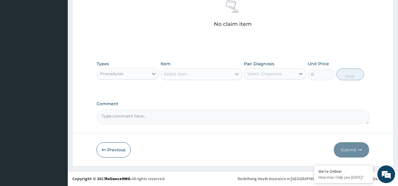
click at [235, 73] on icon at bounding box center [237, 74] width 6 height 6
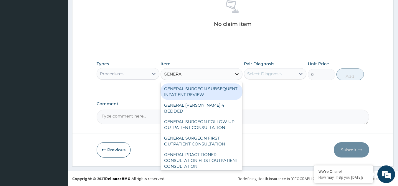
type input "GENERAL"
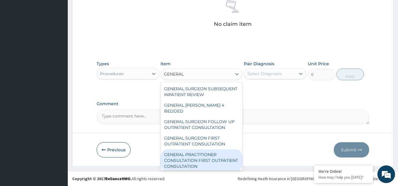
click at [202, 158] on div "GENERAL PRACTITIONER CONSULTATION FIRST OUTPATIENT CONSULTATION" at bounding box center [201, 160] width 82 height 22
type input "3000"
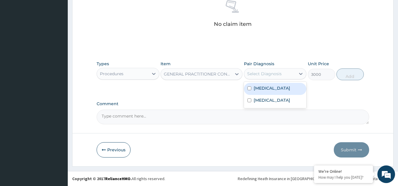
click at [280, 74] on div "Select Diagnosis" at bounding box center [264, 74] width 34 height 6
click at [261, 89] on label "Malaria" at bounding box center [271, 88] width 36 height 6
checkbox input "true"
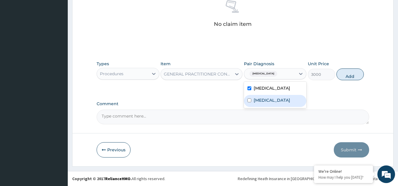
click at [259, 98] on label "Sepsis" at bounding box center [271, 100] width 36 height 6
checkbox input "true"
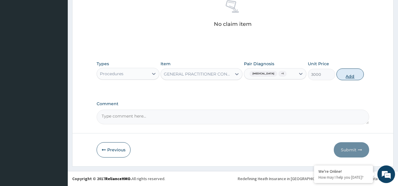
click at [348, 74] on button "Add" at bounding box center [349, 75] width 27 height 12
type input "0"
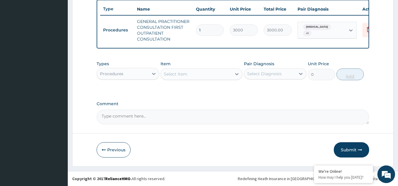
scroll to position [224, 0]
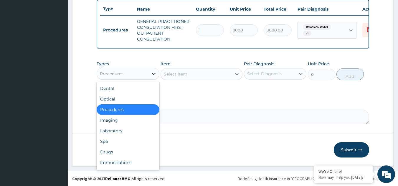
click at [152, 73] on icon at bounding box center [154, 74] width 4 height 2
click at [135, 123] on div "Imaging" at bounding box center [128, 120] width 63 height 11
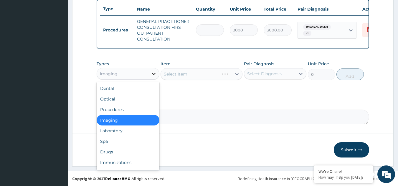
click at [152, 76] on icon at bounding box center [154, 74] width 6 height 6
click at [135, 128] on div "Laboratory" at bounding box center [128, 131] width 63 height 11
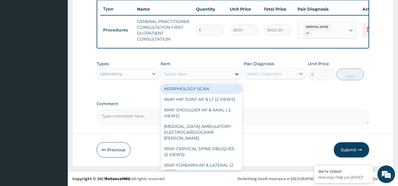
click at [235, 72] on icon at bounding box center [237, 74] width 6 height 6
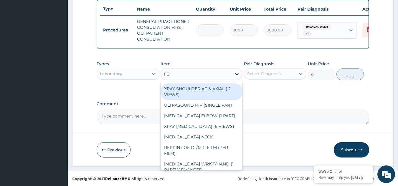
type input "FBC"
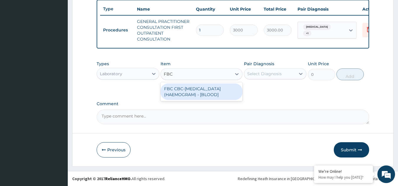
click at [213, 98] on div "FBC CBC-COMPLETE BLOOD COUNT (HAEMOGRAM) - [BLOOD]" at bounding box center [201, 92] width 82 height 16
type input "3000"
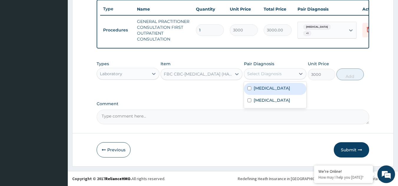
click at [271, 74] on div "Select Diagnosis" at bounding box center [264, 74] width 34 height 6
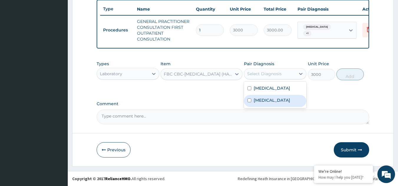
drag, startPoint x: 259, startPoint y: 88, endPoint x: 256, endPoint y: 99, distance: 11.3
click at [256, 99] on div "Malaria Sepsis" at bounding box center [275, 95] width 63 height 26
click at [256, 99] on label "Sepsis" at bounding box center [271, 100] width 36 height 6
checkbox input "true"
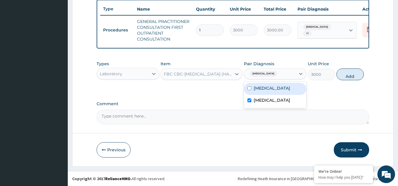
click at [253, 90] on label "Malaria" at bounding box center [271, 88] width 36 height 6
checkbox input "true"
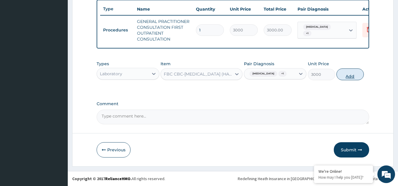
click at [341, 71] on button "Add" at bounding box center [349, 75] width 27 height 12
type input "0"
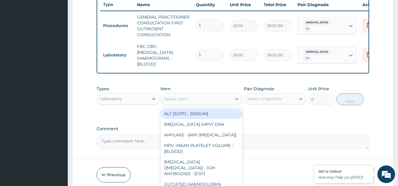
click at [200, 102] on div "Select Item" at bounding box center [196, 98] width 71 height 9
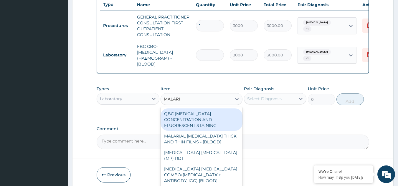
type input "MALARIA"
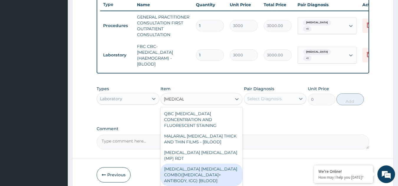
click at [180, 165] on div "MALARIA PARASITE COMBO(BLOOD FILM+ ANTIBODY, IGG) [BLOOD]" at bounding box center [201, 175] width 82 height 22
type input "2000"
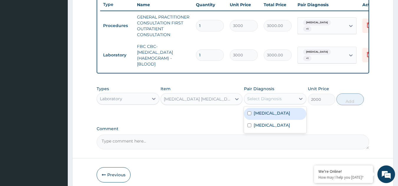
click at [278, 102] on div "Select Diagnosis" at bounding box center [264, 99] width 34 height 6
click at [261, 120] on div "Malaria" at bounding box center [275, 114] width 63 height 12
checkbox input "true"
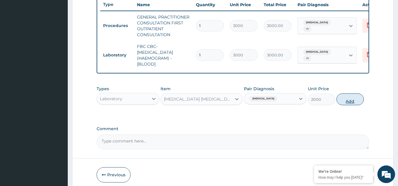
click at [348, 103] on button "Add" at bounding box center [349, 100] width 27 height 12
type input "0"
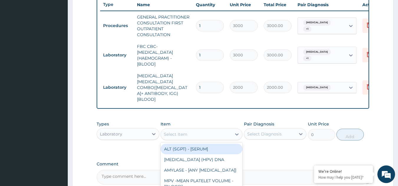
click at [191, 130] on div "Select Item" at bounding box center [196, 134] width 71 height 9
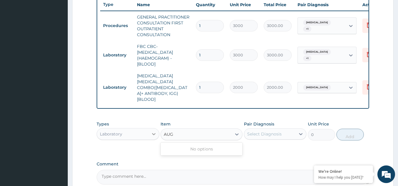
type input "AUG"
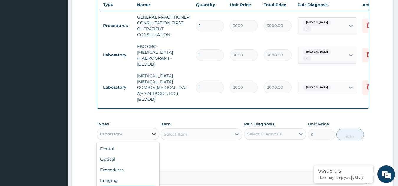
click at [153, 131] on icon at bounding box center [154, 134] width 6 height 6
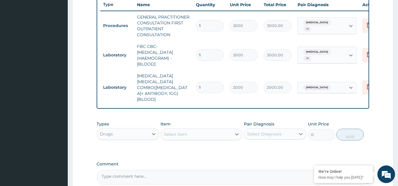
click at [237, 132] on icon at bounding box center [237, 135] width 6 height 6
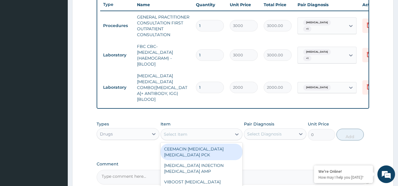
scroll to position [277, 0]
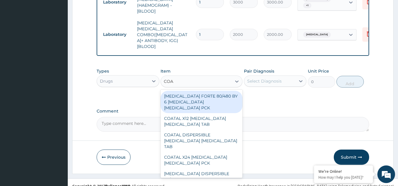
type input "COAR"
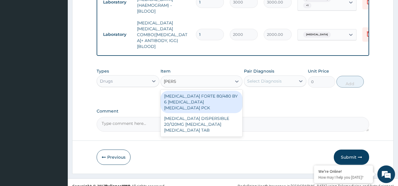
click at [212, 91] on div "COARTEM FORTE 80/480 BY 6 ARTEMETHER LUMEFANTRINE PCK" at bounding box center [201, 102] width 82 height 22
type input "5313"
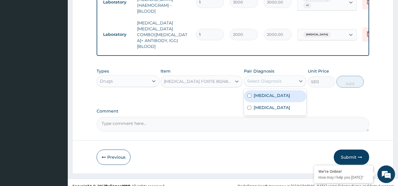
click at [262, 78] on div "Select Diagnosis" at bounding box center [264, 81] width 34 height 6
click at [254, 93] on div "Malaria" at bounding box center [275, 96] width 63 height 12
checkbox input "true"
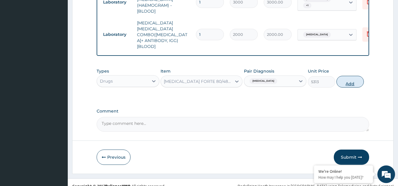
click at [342, 76] on button "Add" at bounding box center [349, 82] width 27 height 12
type input "0"
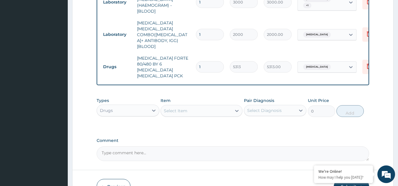
click at [219, 106] on div "Select Item" at bounding box center [196, 110] width 71 height 9
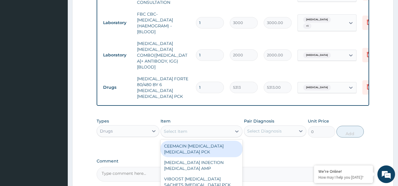
scroll to position [300, 0]
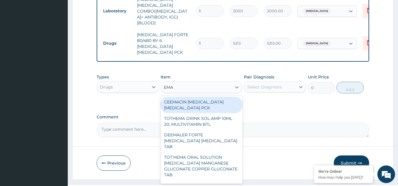
type input "EMAL"
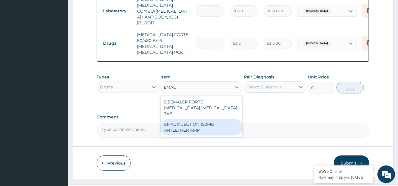
click at [200, 119] on div "EMAL INJECTION 150MG ARTEETHER AMP" at bounding box center [201, 127] width 82 height 16
type input "4685.18017578125"
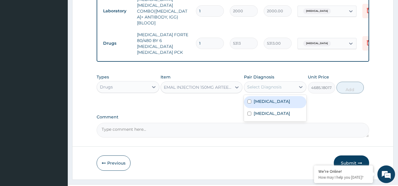
click at [275, 84] on div "Select Diagnosis" at bounding box center [264, 87] width 34 height 6
click at [265, 99] on label "Malaria" at bounding box center [271, 102] width 36 height 6
checkbox input "true"
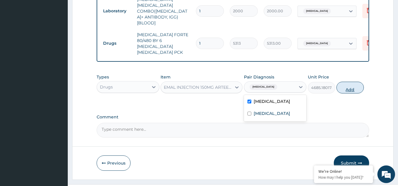
click at [353, 82] on button "Add" at bounding box center [349, 88] width 27 height 12
type input "0"
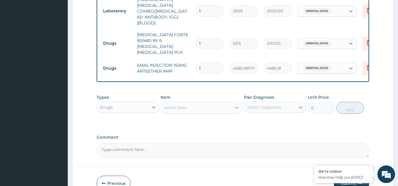
click at [234, 105] on icon at bounding box center [237, 108] width 6 height 6
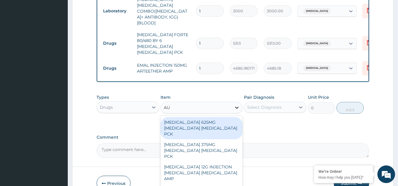
type input "AUG"
click at [204, 117] on div "AUGMENTIN 625MG AMOXICILLIN CLAVULANIC ACID PCK" at bounding box center [201, 128] width 82 height 22
type input "17600"
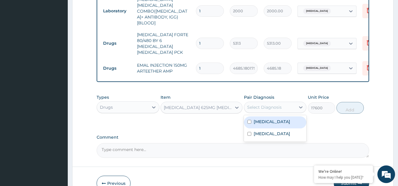
click at [279, 104] on div "Select Diagnosis" at bounding box center [264, 107] width 34 height 6
click at [257, 119] on label "Malaria" at bounding box center [271, 122] width 36 height 6
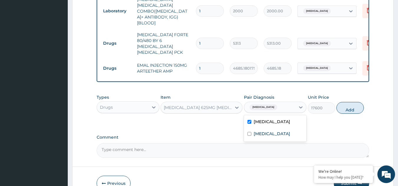
click at [257, 119] on label "Malaria" at bounding box center [271, 122] width 36 height 6
checkbox input "false"
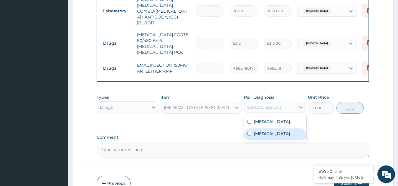
click at [253, 129] on div "Sepsis" at bounding box center [275, 135] width 63 height 12
checkbox input "true"
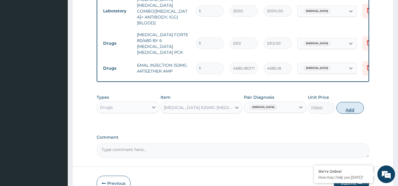
click at [346, 102] on button "Add" at bounding box center [349, 108] width 27 height 12
type input "0"
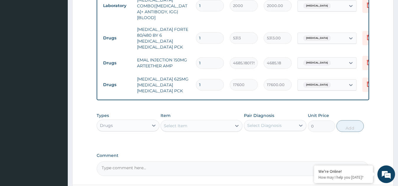
scroll to position [306, 0]
click at [232, 120] on div at bounding box center [236, 125] width 11 height 11
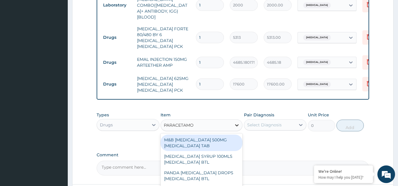
type input "PARACETAMOL"
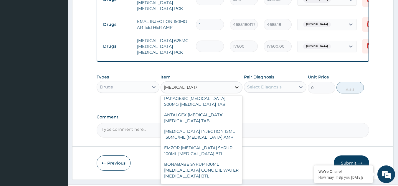
scroll to position [218, 0]
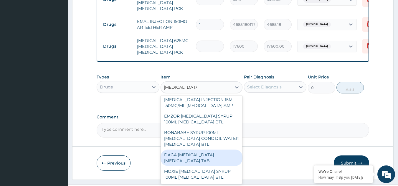
click at [195, 150] on div "DAGA PARACETAMOL ACETAMINOPHEN TAB" at bounding box center [201, 158] width 82 height 16
type input "37.95000076293945"
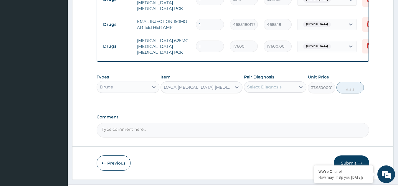
click at [272, 84] on div "Select Diagnosis" at bounding box center [264, 87] width 34 height 6
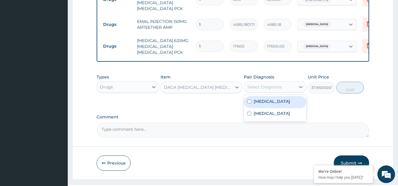
click at [260, 99] on label "Malaria" at bounding box center [271, 102] width 36 height 6
checkbox input "true"
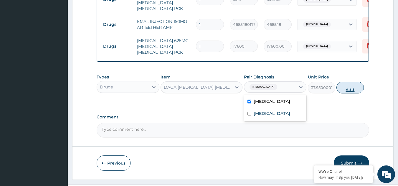
click at [347, 82] on button "Add" at bounding box center [349, 88] width 27 height 12
type input "0"
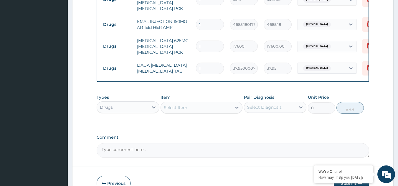
type input "0.00"
type input "2"
type input "75.90"
type input "24"
type input "910.80"
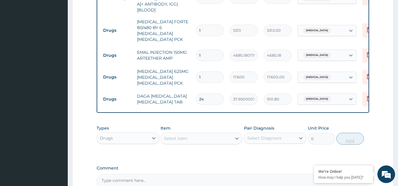
scroll to position [364, 0]
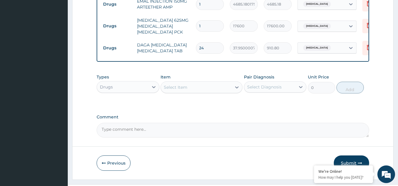
type input "24"
click at [349, 156] on button "Submit" at bounding box center [350, 163] width 35 height 15
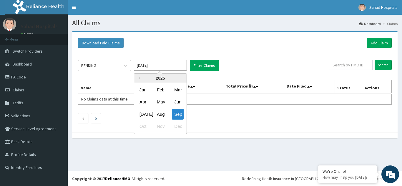
click at [177, 65] on input "[DATE]" at bounding box center [160, 65] width 53 height 11
click at [162, 110] on div "Aug" at bounding box center [160, 114] width 12 height 11
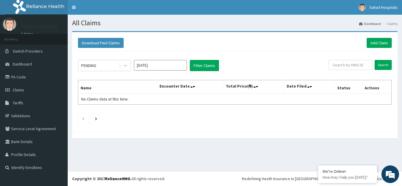
type input "[DATE]"
click at [202, 67] on button "Filter Claims" at bounding box center [204, 65] width 29 height 11
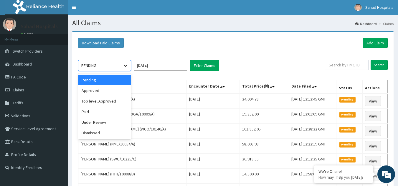
click at [125, 64] on icon at bounding box center [125, 66] width 6 height 6
click at [98, 94] on div "Approved" at bounding box center [104, 90] width 53 height 11
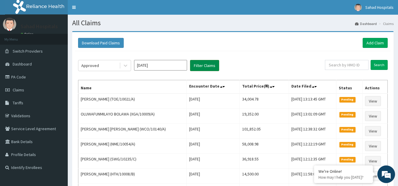
click at [198, 64] on button "Filter Claims" at bounding box center [204, 65] width 29 height 11
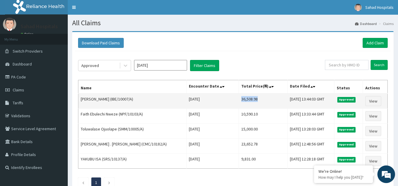
drag, startPoint x: 219, startPoint y: 101, endPoint x: 245, endPoint y: 100, distance: 26.2
click at [245, 100] on td "36,508.98" at bounding box center [262, 101] width 49 height 15
copy td "36,508.98"
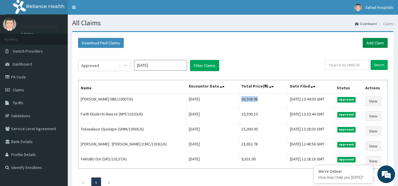
click at [378, 42] on link "Add Claim" at bounding box center [374, 43] width 25 height 10
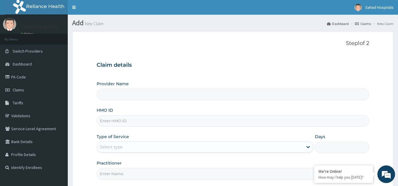
type input "Sahad Hospitals"
click at [193, 119] on input "HMO ID" at bounding box center [233, 120] width 272 height 11
paste input "EGB/10008/A"
type input "EGB/10008/A"
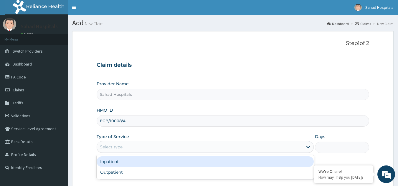
click at [153, 149] on div "Select type" at bounding box center [200, 146] width 206 height 9
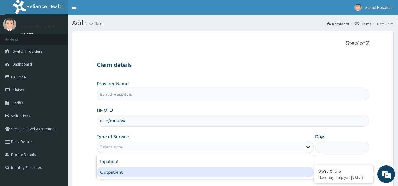
click at [141, 171] on div "Outpatient" at bounding box center [205, 172] width 217 height 11
type input "1"
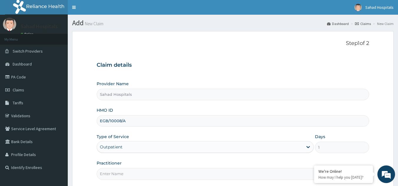
click at [141, 171] on input "Practitioner" at bounding box center [233, 173] width 272 height 11
type input "GP"
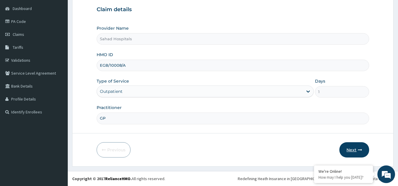
click at [347, 150] on button "Next" at bounding box center [354, 149] width 30 height 15
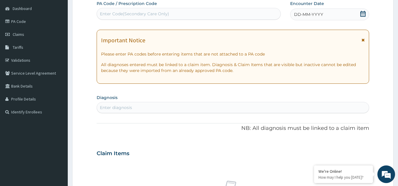
click at [243, 14] on div "Enter Code(Secondary Care Only)" at bounding box center [189, 13] width 184 height 9
paste input "PA/2FA9CF"
type input "PA/2FA9CF"
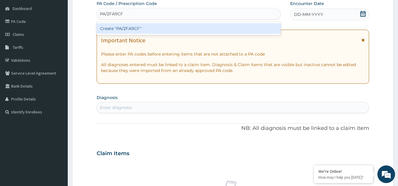
click at [141, 27] on div "Create "PA/2FA9CF"" at bounding box center [189, 28] width 184 height 11
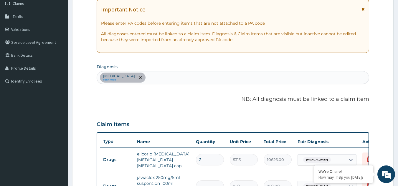
scroll to position [86, 0]
click at [161, 78] on div "Gastritis confirmed" at bounding box center [233, 78] width 272 height 12
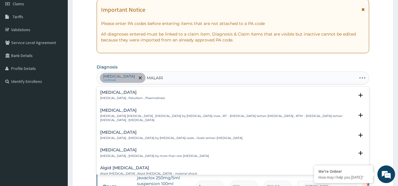
type input "MALARIA"
click at [104, 94] on h4 "Malaria" at bounding box center [132, 92] width 65 height 4
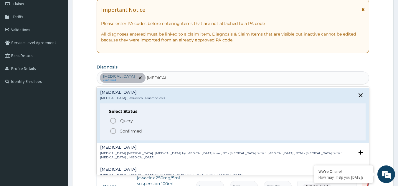
click at [110, 133] on icon "status option filled" at bounding box center [112, 131] width 7 height 7
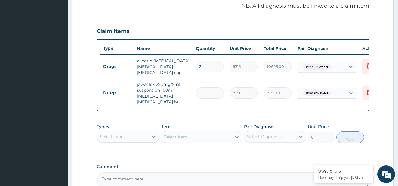
scroll to position [180, 0]
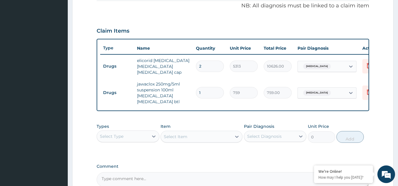
click at [110, 134] on div "Select Type" at bounding box center [112, 137] width 24 height 6
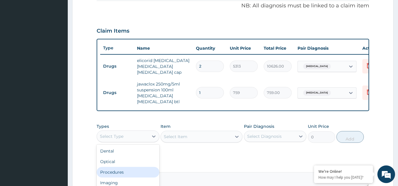
click at [112, 175] on div "Procedures" at bounding box center [128, 172] width 63 height 11
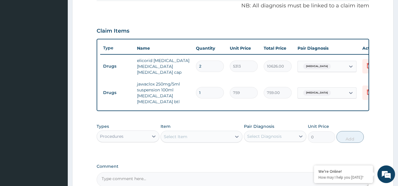
click at [237, 136] on icon at bounding box center [237, 137] width 4 height 2
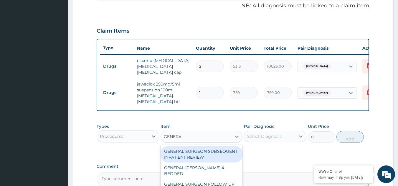
type input "GENERAL"
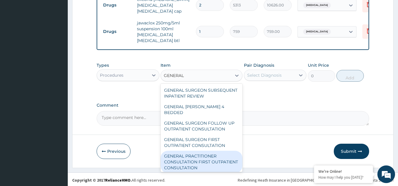
click at [192, 162] on div "GENERAL PRACTITIONER CONSULTATION FIRST OUTPATIENT CONSULTATION" at bounding box center [201, 162] width 82 height 22
type input "3000"
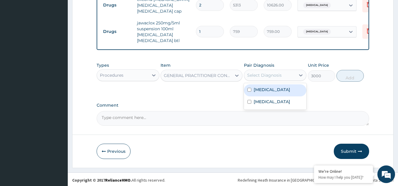
click at [274, 72] on div "Select Diagnosis" at bounding box center [264, 75] width 34 height 6
click at [257, 90] on label "Gastritis" at bounding box center [271, 90] width 36 height 6
checkbox input "true"
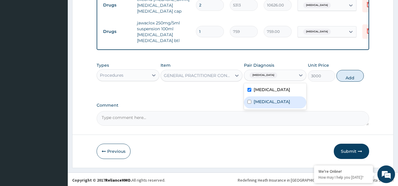
click at [252, 100] on div "Malaria" at bounding box center [275, 103] width 63 height 12
checkbox input "true"
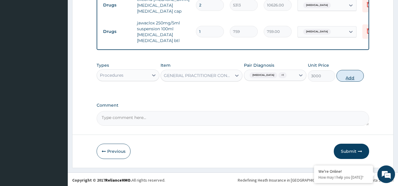
click at [349, 74] on button "Add" at bounding box center [349, 76] width 27 height 12
type input "0"
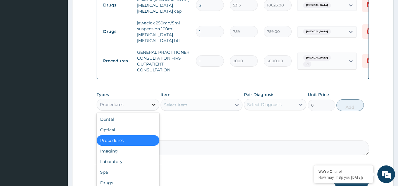
click at [150, 104] on div at bounding box center [153, 104] width 11 height 11
click at [117, 157] on div "Laboratory" at bounding box center [128, 162] width 63 height 11
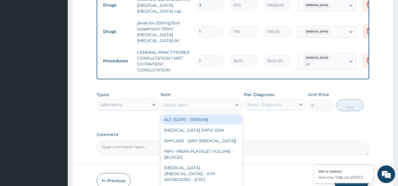
click at [238, 105] on icon at bounding box center [237, 105] width 6 height 6
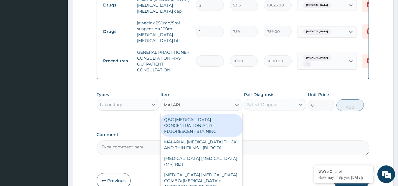
type input "MALARIA"
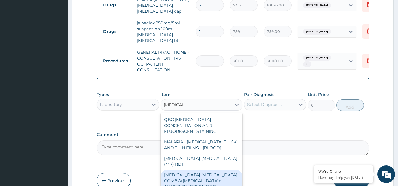
click at [199, 170] on div "[MEDICAL_DATA] [MEDICAL_DATA] COMBO([MEDICAL_DATA]+ ANTIBODY, IGG) [BLOOD]" at bounding box center [201, 181] width 82 height 22
type input "2000"
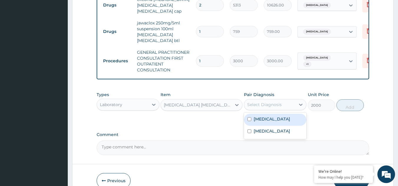
click at [280, 100] on div "Select Diagnosis" at bounding box center [269, 104] width 51 height 9
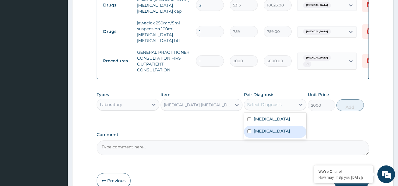
click at [260, 129] on label "[MEDICAL_DATA]" at bounding box center [271, 131] width 36 height 6
checkbox input "true"
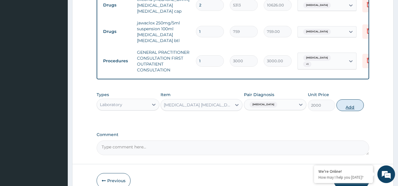
click at [346, 106] on button "Add" at bounding box center [349, 105] width 27 height 12
type input "0"
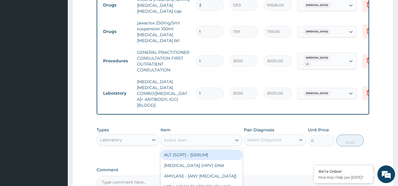
click at [222, 136] on div "Select Item" at bounding box center [196, 140] width 71 height 9
type input "FBC"
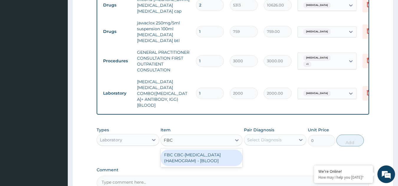
click at [210, 150] on div "FBC CBC-[MEDICAL_DATA] (HAEMOGRAM) - [BLOOD]" at bounding box center [201, 158] width 82 height 16
type input "3000"
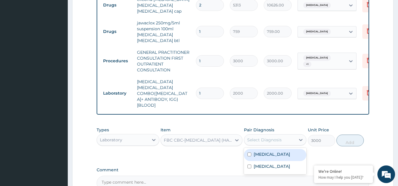
click at [267, 137] on div "Select Diagnosis" at bounding box center [264, 140] width 34 height 6
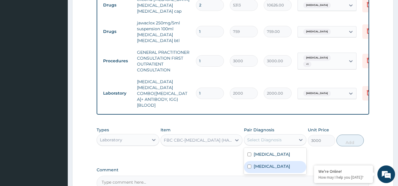
click at [257, 164] on label "[MEDICAL_DATA]" at bounding box center [271, 167] width 36 height 6
checkbox input "true"
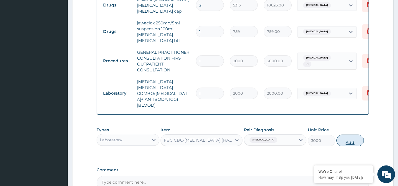
click at [342, 135] on button "Add" at bounding box center [349, 141] width 27 height 12
type input "0"
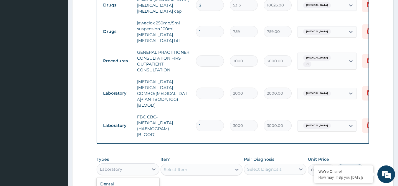
click at [123, 164] on div "Laboratory" at bounding box center [128, 170] width 63 height 12
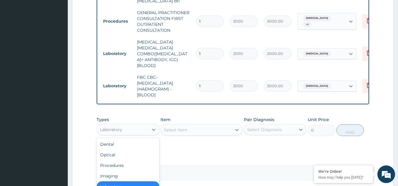
scroll to position [20, 0]
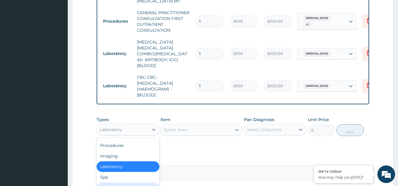
click at [113, 183] on div "Drugs" at bounding box center [128, 188] width 63 height 11
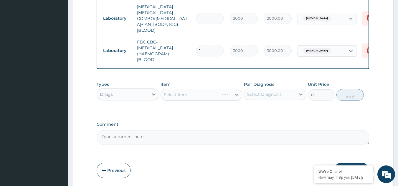
scroll to position [318, 0]
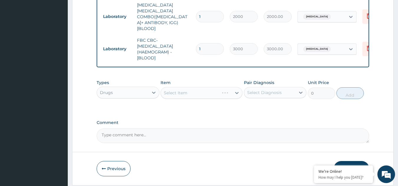
click at [237, 87] on div "Select Item" at bounding box center [201, 93] width 82 height 12
click at [236, 90] on icon at bounding box center [237, 93] width 6 height 6
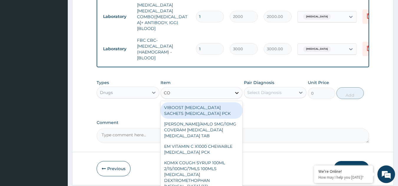
type input "COA"
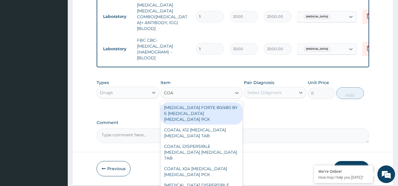
click at [209, 102] on div "[MEDICAL_DATA] FORTE 80/480 BY 6 [MEDICAL_DATA] [MEDICAL_DATA] PCK" at bounding box center [201, 113] width 82 height 22
type input "5313"
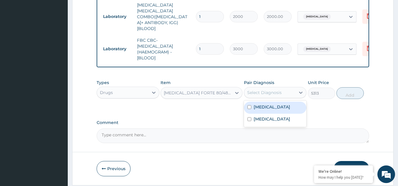
click at [266, 90] on div "Select Diagnosis" at bounding box center [264, 93] width 34 height 6
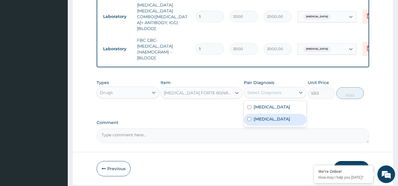
click at [251, 114] on div "[MEDICAL_DATA]" at bounding box center [275, 120] width 63 height 12
checkbox input "true"
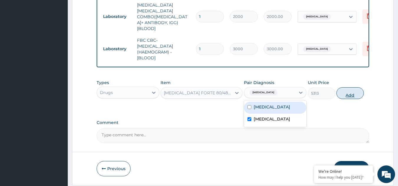
click at [343, 87] on button "Add" at bounding box center [349, 93] width 27 height 12
type input "0"
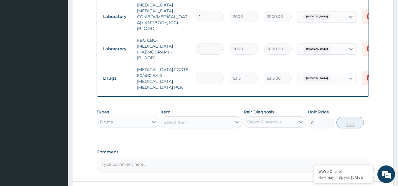
scroll to position [347, 0]
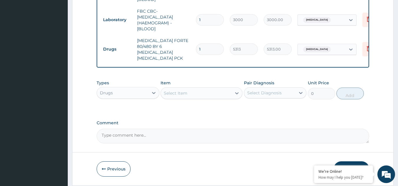
click at [358, 167] on icon "button" at bounding box center [360, 169] width 4 height 4
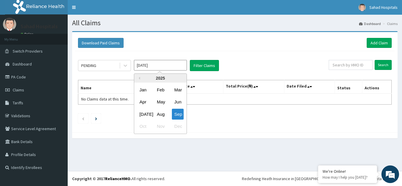
click at [177, 68] on input "[DATE]" at bounding box center [160, 65] width 53 height 11
click at [160, 110] on div "Aug" at bounding box center [160, 114] width 12 height 11
type input "[DATE]"
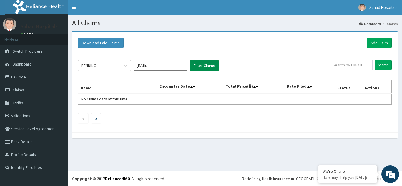
click at [210, 65] on button "Filter Claims" at bounding box center [204, 65] width 29 height 11
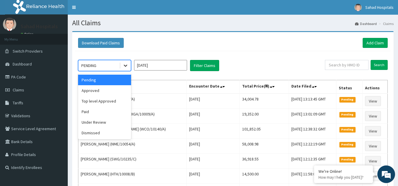
click at [125, 66] on icon at bounding box center [125, 66] width 6 height 6
click at [112, 95] on div "Approved" at bounding box center [104, 90] width 53 height 11
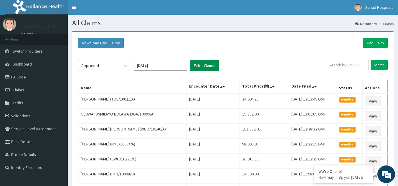
click at [204, 66] on button "Filter Claims" at bounding box center [204, 65] width 29 height 11
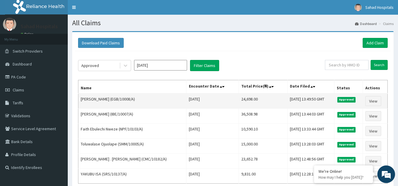
click at [238, 99] on td "24,698.00" at bounding box center [262, 101] width 49 height 15
drag, startPoint x: 219, startPoint y: 99, endPoint x: 244, endPoint y: 100, distance: 25.3
click at [244, 100] on td "24,698.00" at bounding box center [262, 101] width 49 height 15
copy td "24,698.00"
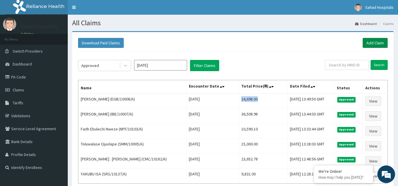
click at [375, 41] on link "Add Claim" at bounding box center [374, 43] width 25 height 10
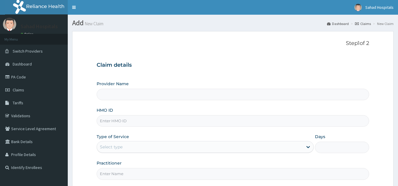
click at [220, 122] on input "HMO ID" at bounding box center [233, 120] width 272 height 11
paste input "CAM/10022/A"
type input "CAM/10022/A"
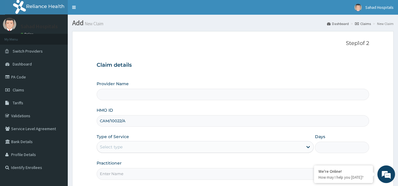
type input "Sahad Hospitals"
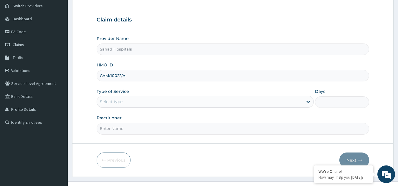
scroll to position [56, 0]
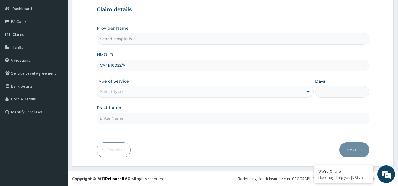
type input "CAM/10022/A"
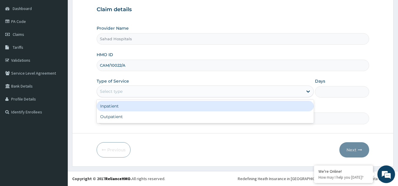
click at [192, 92] on div "Select type" at bounding box center [200, 91] width 206 height 9
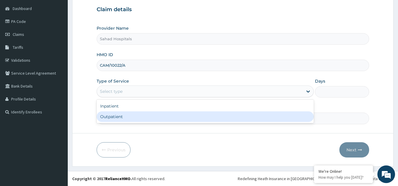
click at [171, 118] on div "Outpatient" at bounding box center [205, 117] width 217 height 11
type input "1"
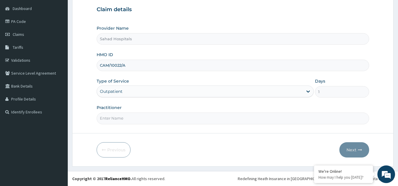
click at [171, 118] on input "Practitioner" at bounding box center [233, 118] width 272 height 11
type input "GP"
click at [349, 147] on button "Next" at bounding box center [354, 149] width 30 height 15
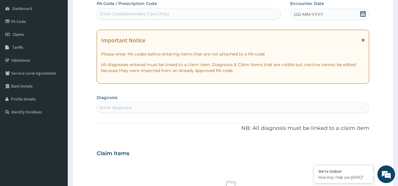
click at [200, 14] on div "Enter Code(Secondary Care Only)" at bounding box center [189, 13] width 184 height 9
paste input "PA/279587"
type input "PA/279587"
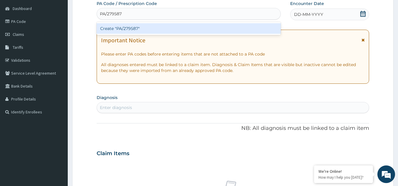
click at [172, 29] on div "Create "PA/279587"" at bounding box center [189, 28] width 184 height 11
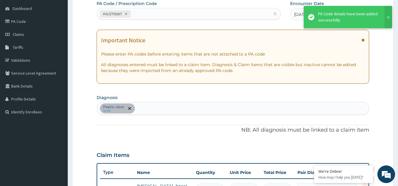
scroll to position [64, 0]
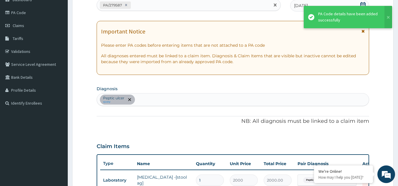
click at [157, 6] on div "PA/279587" at bounding box center [183, 5] width 173 height 10
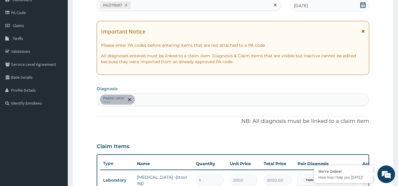
paste input "PA/098EAA"
type input "PA/098EAA"
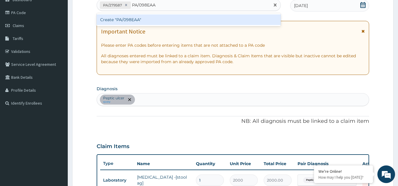
click at [140, 16] on div "Create "PA/098EAA"" at bounding box center [189, 19] width 184 height 11
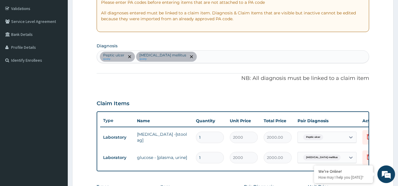
scroll to position [108, 0]
click at [191, 53] on div "Peptic ulcer query Diabetes mellitus query" at bounding box center [233, 56] width 272 height 12
type input "MALARIA"
click at [200, 57] on input "MALARIA" at bounding box center [208, 57] width 20 height 6
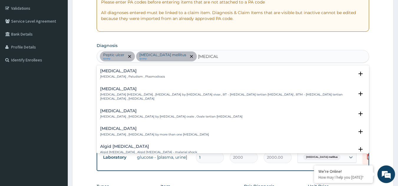
click at [107, 73] on h4 "Malaria" at bounding box center [132, 71] width 65 height 4
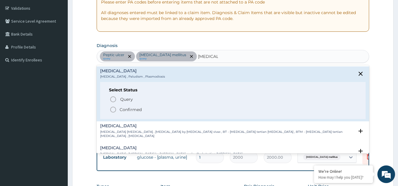
click at [114, 109] on icon "status option filled" at bounding box center [112, 109] width 7 height 7
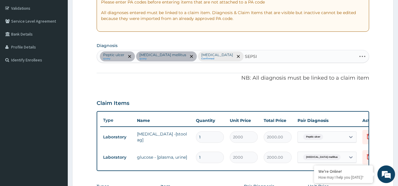
type input "SEPSIS"
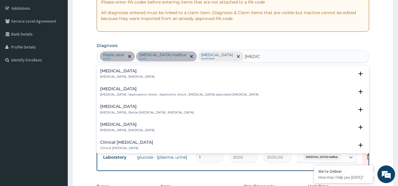
click at [107, 72] on h4 "Sepsis" at bounding box center [127, 71] width 54 height 4
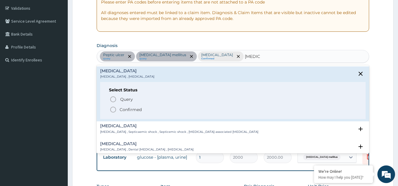
click at [111, 110] on icon "status option filled" at bounding box center [112, 109] width 7 height 7
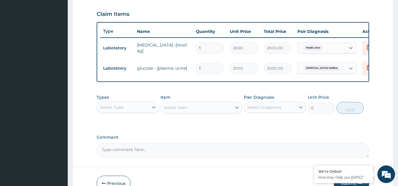
scroll to position [235, 0]
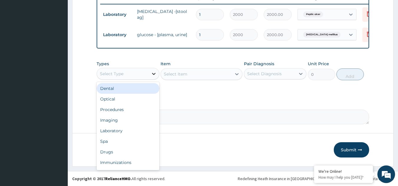
click at [150, 74] on div at bounding box center [153, 74] width 11 height 11
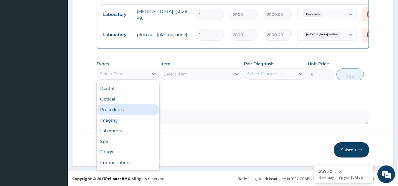
click at [129, 112] on div "Procedures" at bounding box center [128, 109] width 63 height 11
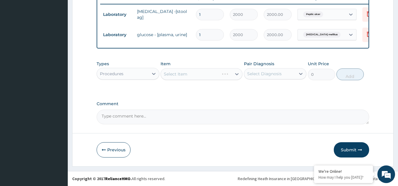
click at [235, 75] on div "Select Item" at bounding box center [201, 74] width 82 height 12
click at [235, 75] on icon at bounding box center [237, 74] width 6 height 6
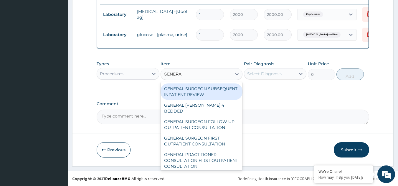
type input "GENERAL"
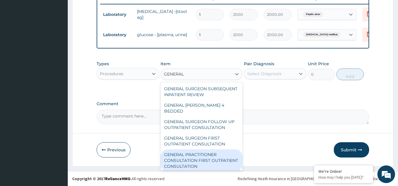
click at [182, 162] on div "GENERAL PRACTITIONER CONSULTATION FIRST OUTPATIENT CONSULTATION" at bounding box center [201, 160] width 82 height 22
type input "3000"
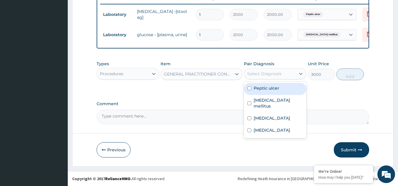
click at [276, 72] on div "Select Diagnosis" at bounding box center [264, 74] width 34 height 6
click at [255, 91] on label "Peptic ulcer" at bounding box center [266, 88] width 26 height 6
checkbox input "true"
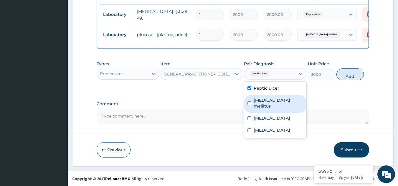
click at [249, 104] on div "Diabetes mellitus" at bounding box center [275, 104] width 63 height 18
checkbox input "true"
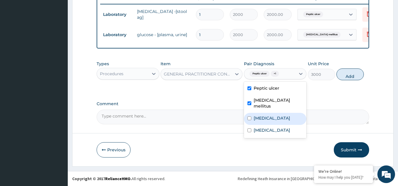
click at [248, 117] on input "checkbox" at bounding box center [249, 119] width 4 height 4
checkbox input "true"
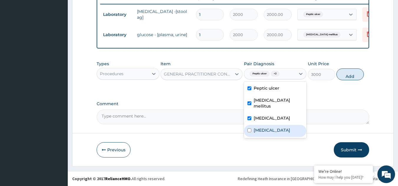
click at [248, 129] on input "checkbox" at bounding box center [249, 131] width 4 height 4
checkbox input "true"
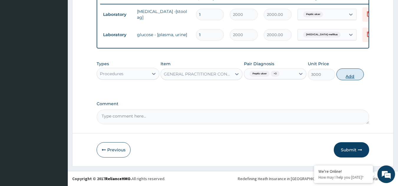
click at [350, 72] on button "Add" at bounding box center [349, 75] width 27 height 12
type input "0"
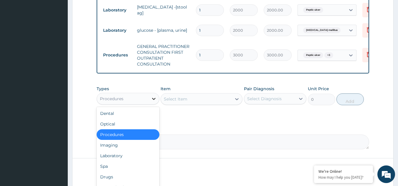
click at [153, 102] on icon at bounding box center [154, 99] width 6 height 6
click at [118, 158] on div "Laboratory" at bounding box center [128, 156] width 63 height 11
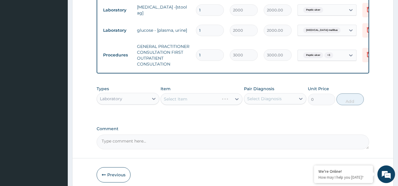
click at [200, 105] on div "Select Item" at bounding box center [201, 99] width 82 height 12
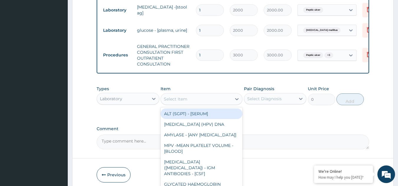
click at [200, 105] on div "Select Item" at bounding box center [201, 99] width 82 height 12
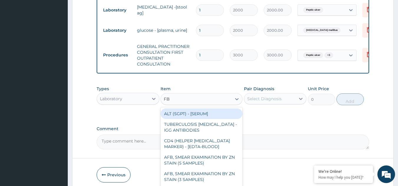
type input "FBC"
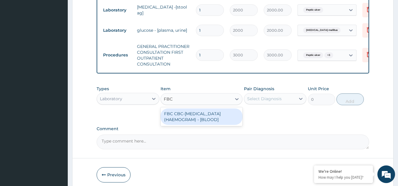
click at [183, 123] on div "FBC CBC-[MEDICAL_DATA] (HAEMOGRAM) - [BLOOD]" at bounding box center [201, 117] width 82 height 16
type input "3000"
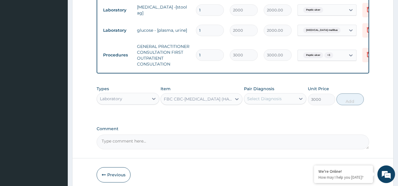
click at [272, 98] on div "Select Diagnosis" at bounding box center [275, 98] width 63 height 11
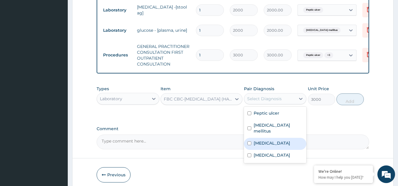
click at [253, 142] on label "Malaria" at bounding box center [271, 143] width 36 height 6
checkbox input "true"
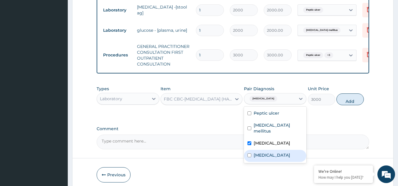
click at [276, 159] on div "Sepsis" at bounding box center [275, 156] width 63 height 12
checkbox input "true"
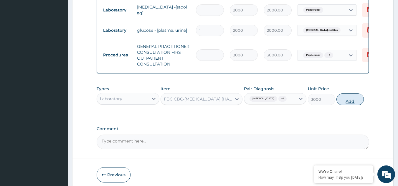
click at [354, 103] on button "Add" at bounding box center [349, 100] width 27 height 12
type input "0"
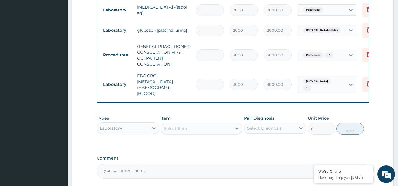
click at [219, 133] on div "Select Item" at bounding box center [196, 128] width 71 height 9
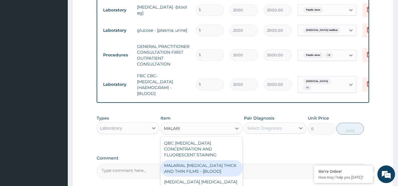
type input "MALARIA"
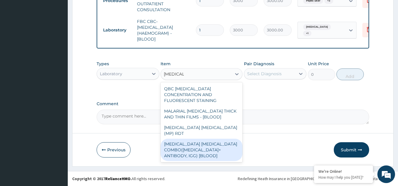
click at [193, 139] on div "MALARIA PARASITE COMBO(BLOOD FILM+ ANTIBODY, IGG) [BLOOD]" at bounding box center [201, 150] width 82 height 22
type input "2000"
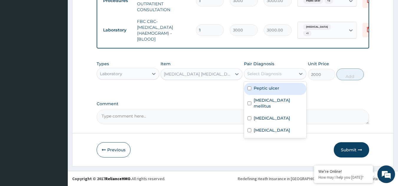
click at [262, 79] on div "Select Diagnosis" at bounding box center [275, 73] width 63 height 11
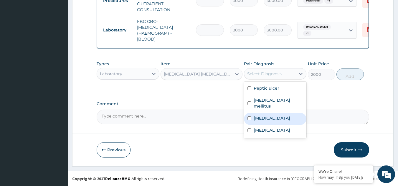
click at [252, 113] on div "Malaria" at bounding box center [275, 119] width 63 height 12
checkbox input "true"
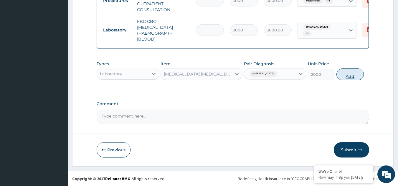
click at [348, 76] on button "Add" at bounding box center [349, 75] width 27 height 12
type input "0"
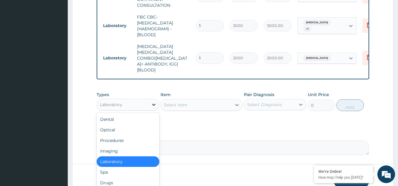
click at [154, 101] on div at bounding box center [153, 104] width 11 height 11
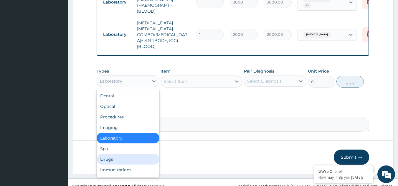
click at [105, 154] on div "Drugs" at bounding box center [128, 159] width 63 height 11
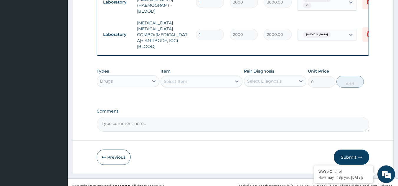
click at [191, 77] on div "Select Item" at bounding box center [196, 81] width 71 height 9
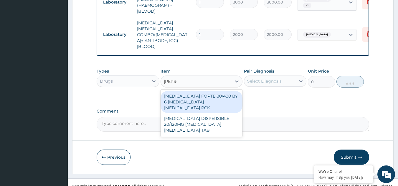
type input "COART"
click at [183, 92] on div "COARTEM FORTE 80/480 BY 6 ARTEMETHER LUMEFANTRINE PCK" at bounding box center [201, 102] width 82 height 22
type input "5313"
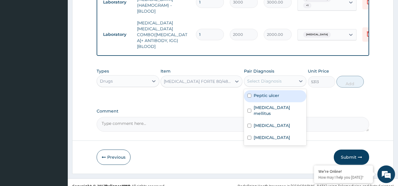
click at [272, 78] on div "Select Diagnosis" at bounding box center [264, 81] width 34 height 6
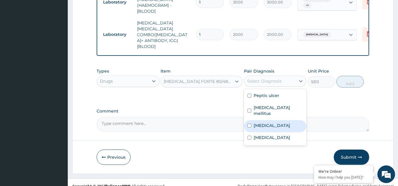
click at [260, 123] on label "Malaria" at bounding box center [271, 126] width 36 height 6
checkbox input "true"
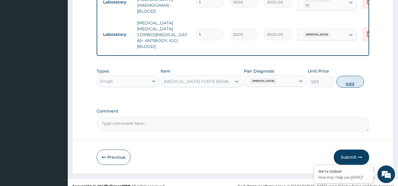
click at [358, 76] on button "Add" at bounding box center [349, 82] width 27 height 12
type input "0"
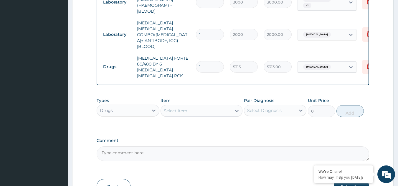
click at [179, 108] on div "Select Item" at bounding box center [176, 111] width 24 height 6
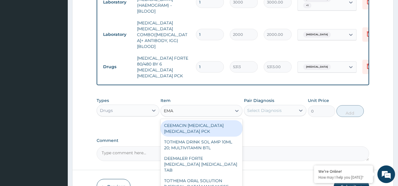
type input "EMAL"
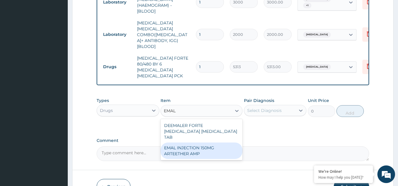
click at [175, 143] on div "EMAL INJECTION 150MG ARTEETHER AMP" at bounding box center [201, 151] width 82 height 16
type input "4685.18017578125"
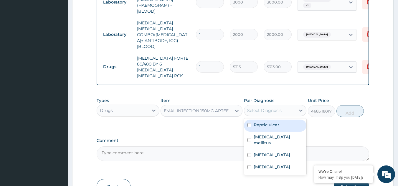
click at [261, 108] on div "Select Diagnosis" at bounding box center [264, 111] width 34 height 6
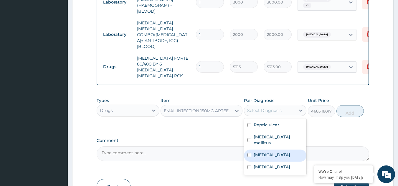
click at [252, 150] on div "Malaria" at bounding box center [275, 156] width 63 height 12
checkbox input "true"
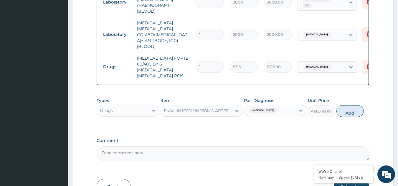
click at [345, 105] on button "Add" at bounding box center [349, 111] width 27 height 12
type input "0"
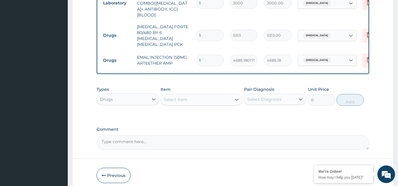
scroll to position [361, 0]
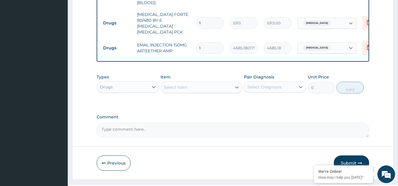
click at [195, 83] on div "Select Item" at bounding box center [196, 87] width 71 height 9
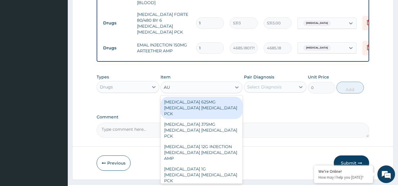
type input "AUG"
click at [186, 97] on div "AUGMENTIN 625MG AMOXICILLIN CLAVULANIC ACID PCK" at bounding box center [201, 108] width 82 height 22
type input "17600"
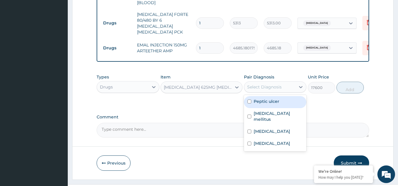
click at [281, 82] on div "Select Diagnosis" at bounding box center [269, 86] width 51 height 9
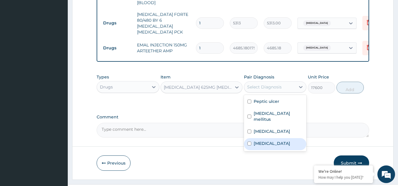
click at [254, 141] on label "Sepsis" at bounding box center [271, 144] width 36 height 6
checkbox input "true"
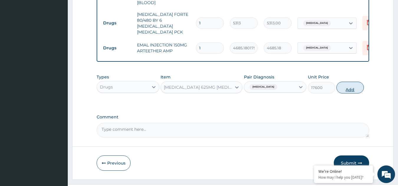
click at [343, 82] on button "Add" at bounding box center [349, 88] width 27 height 12
type input "0"
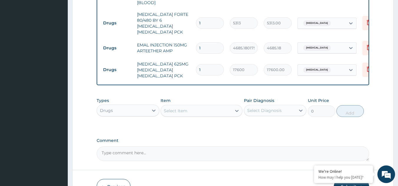
click at [182, 108] on div "Select Item" at bounding box center [176, 111] width 24 height 6
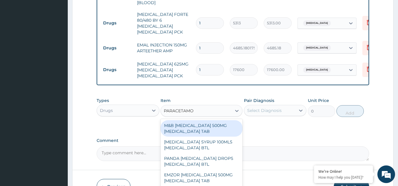
type input "PARACETAMOL"
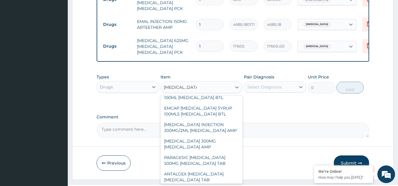
scroll to position [218, 0]
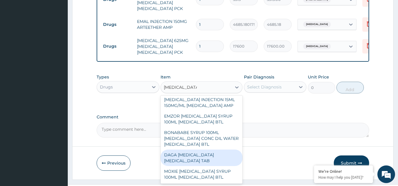
click at [189, 150] on div "DAGA PARACETAMOL ACETAMINOPHEN TAB" at bounding box center [201, 158] width 82 height 16
type input "37.95000076293945"
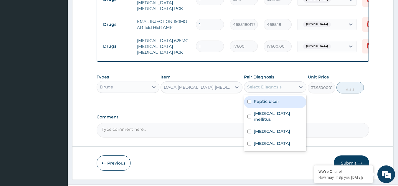
click at [274, 82] on div "Select Diagnosis" at bounding box center [269, 86] width 51 height 9
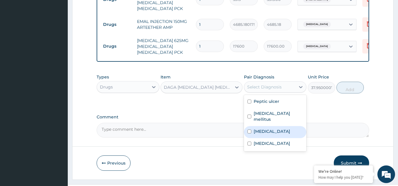
click at [257, 129] on label "Malaria" at bounding box center [271, 132] width 36 height 6
checkbox input "true"
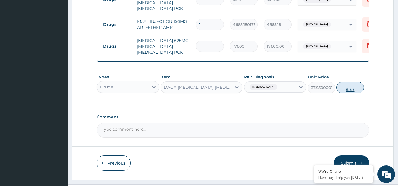
click at [349, 82] on button "Add" at bounding box center [349, 88] width 27 height 12
type input "0"
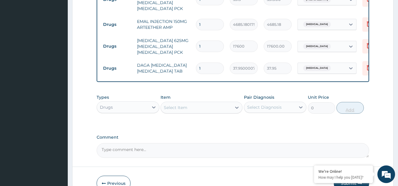
type input "0.00"
type input "2"
type input "75.90"
type input "24"
type input "910.80"
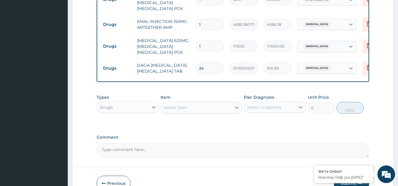
scroll to position [405, 0]
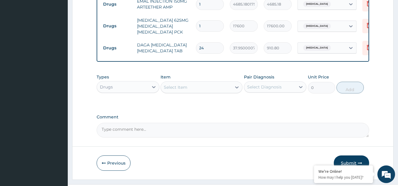
type input "24"
click at [356, 156] on button "Submit" at bounding box center [350, 163] width 35 height 15
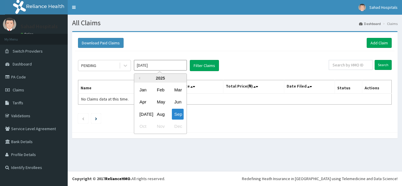
click at [164, 67] on input "[DATE]" at bounding box center [160, 65] width 53 height 11
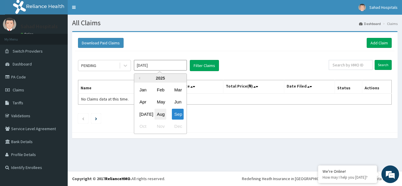
click at [161, 116] on div "Aug" at bounding box center [160, 114] width 12 height 11
type input "[DATE]"
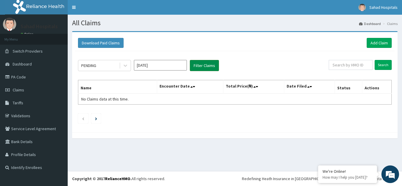
click at [202, 61] on button "Filter Claims" at bounding box center [204, 65] width 29 height 11
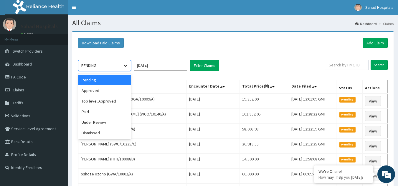
click at [127, 62] on div at bounding box center [125, 65] width 11 height 11
click at [98, 93] on div "Approved" at bounding box center [104, 90] width 53 height 11
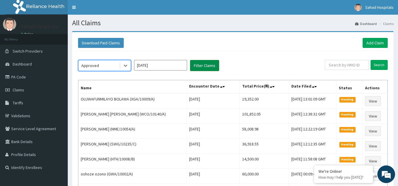
click at [198, 64] on button "Filter Claims" at bounding box center [204, 65] width 29 height 11
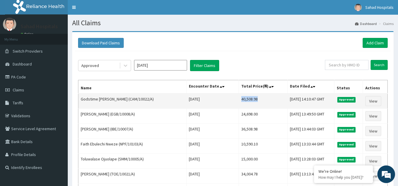
drag, startPoint x: 218, startPoint y: 98, endPoint x: 252, endPoint y: 97, distance: 33.9
click at [252, 97] on td "40,508.98" at bounding box center [262, 101] width 49 height 15
copy td "40,508.98"
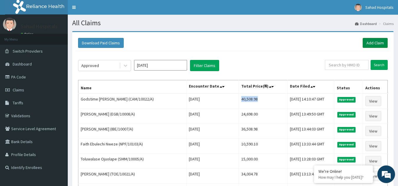
click at [370, 44] on link "Add Claim" at bounding box center [374, 43] width 25 height 10
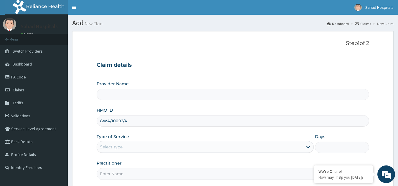
type input "GWA/10002/A"
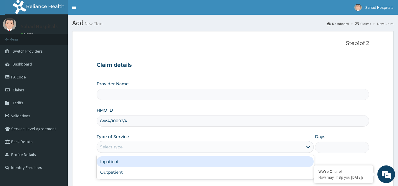
click at [130, 146] on div "Select type" at bounding box center [200, 146] width 206 height 9
type input "Sahad Hospitals"
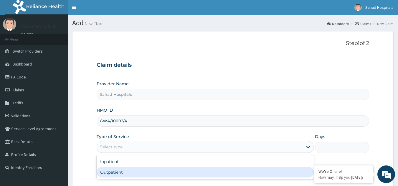
click at [119, 171] on div "Outpatient" at bounding box center [205, 172] width 217 height 11
type input "1"
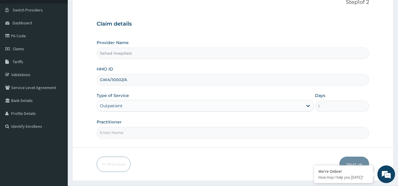
scroll to position [45, 0]
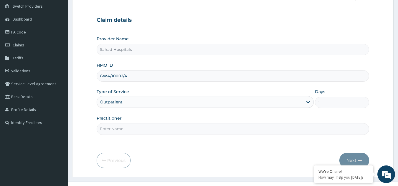
click at [129, 132] on input "Practitioner" at bounding box center [233, 128] width 272 height 11
type input "GP"
click at [350, 160] on button "Next" at bounding box center [354, 160] width 30 height 15
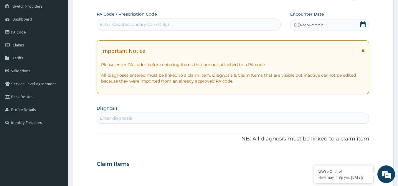
click at [235, 26] on div "Enter Code(Secondary Care Only)" at bounding box center [189, 24] width 184 height 9
paste input "PA/A806EC"
type input "PA/A806EC"
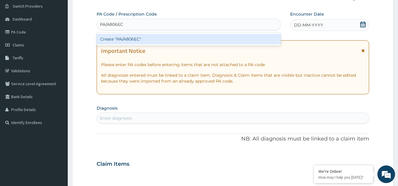
click at [166, 37] on div "Create "PA/A806EC"" at bounding box center [189, 39] width 184 height 11
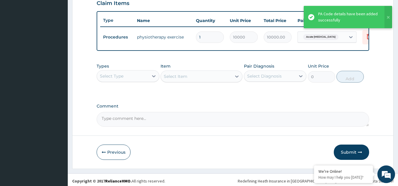
scroll to position [210, 0]
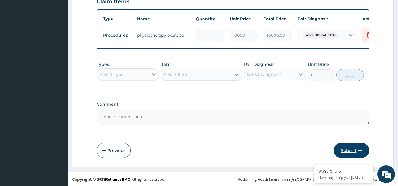
click at [349, 153] on button "Submit" at bounding box center [350, 150] width 35 height 15
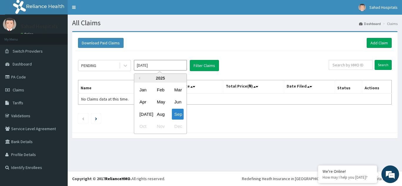
click at [175, 69] on input "[DATE]" at bounding box center [160, 65] width 53 height 11
click at [162, 115] on div "Aug" at bounding box center [160, 114] width 12 height 11
type input "[DATE]"
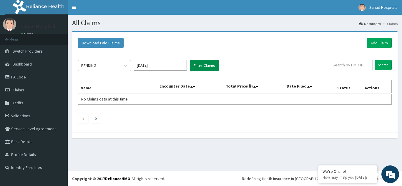
click at [205, 66] on button "Filter Claims" at bounding box center [204, 65] width 29 height 11
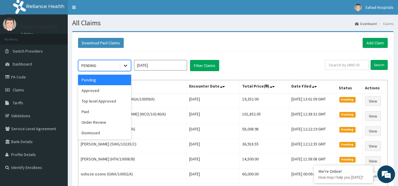
click at [125, 67] on icon at bounding box center [125, 66] width 6 height 6
click at [104, 92] on div "Approved" at bounding box center [104, 90] width 53 height 11
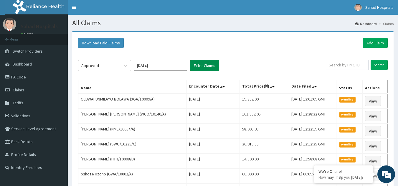
click at [206, 67] on button "Filter Claims" at bounding box center [204, 65] width 29 height 11
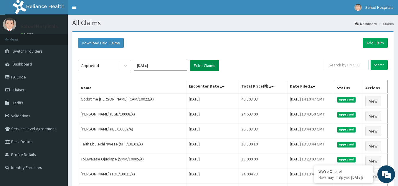
click at [206, 67] on button "Filter Claims" at bounding box center [204, 65] width 29 height 11
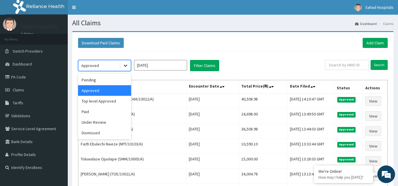
click at [124, 64] on icon at bounding box center [125, 66] width 6 height 6
click at [98, 122] on div "Under Review" at bounding box center [104, 122] width 53 height 11
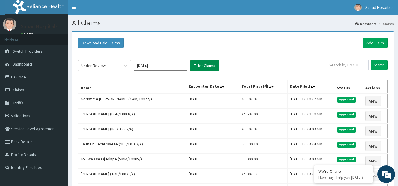
click at [202, 66] on button "Filter Claims" at bounding box center [204, 65] width 29 height 11
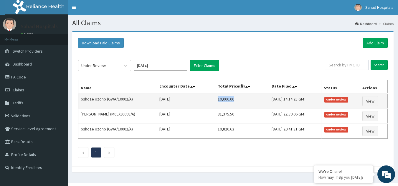
drag, startPoint x: 204, startPoint y: 99, endPoint x: 226, endPoint y: 104, distance: 22.5
click at [226, 104] on td "10,000.00" at bounding box center [242, 101] width 54 height 15
copy td "10,000.00"
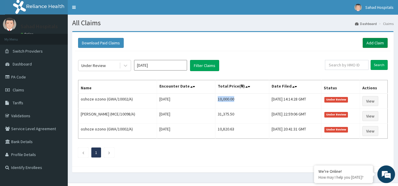
click at [371, 39] on link "Add Claim" at bounding box center [374, 43] width 25 height 10
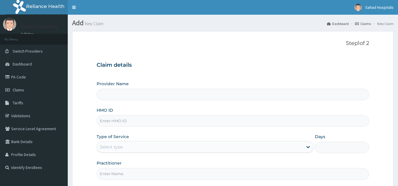
type input "Sahad Hospitals"
click at [163, 120] on input "HMO ID" at bounding box center [233, 120] width 272 height 11
paste input "NTD/10057/B"
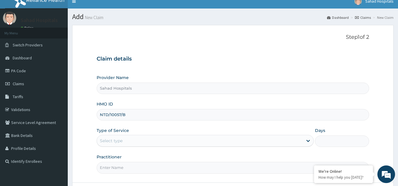
scroll to position [6, 0]
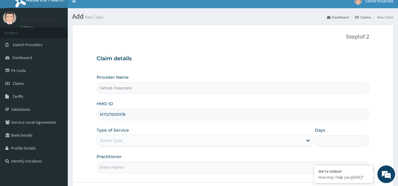
type input "NTD/10057/B"
click at [135, 141] on div "Select type" at bounding box center [200, 140] width 206 height 9
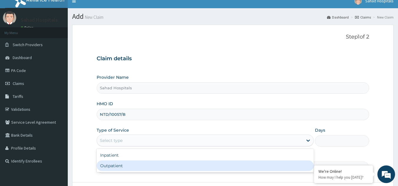
click at [121, 166] on div "Outpatient" at bounding box center [205, 166] width 217 height 11
type input "1"
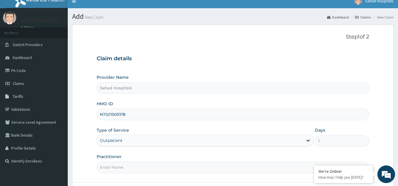
click at [121, 166] on input "Practitioner" at bounding box center [233, 167] width 272 height 11
type input "GP"
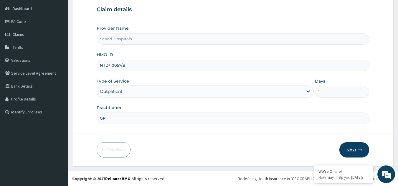
click at [352, 147] on button "Next" at bounding box center [354, 149] width 30 height 15
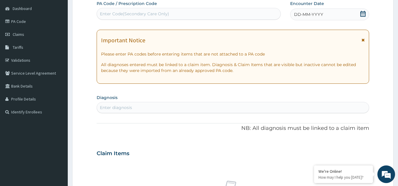
scroll to position [0, 0]
click at [220, 16] on div "Enter Code(Secondary Care Only)" at bounding box center [189, 13] width 184 height 9
paste input "NTD/10057/B"
type input "N"
paste input "PA/3F0E7A"
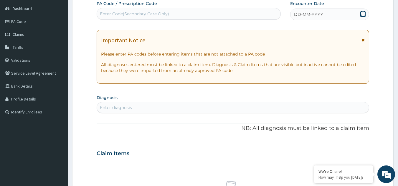
type input "PA/3F0E7A"
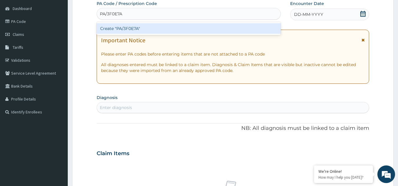
click at [156, 26] on div "Create "PA/3F0E7A"" at bounding box center [189, 28] width 184 height 11
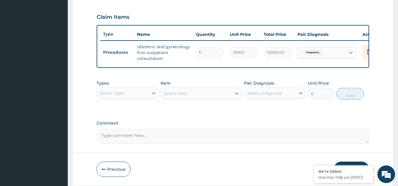
scroll to position [218, 0]
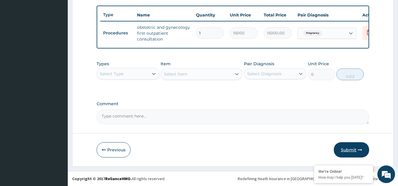
click at [344, 147] on button "Submit" at bounding box center [350, 149] width 35 height 15
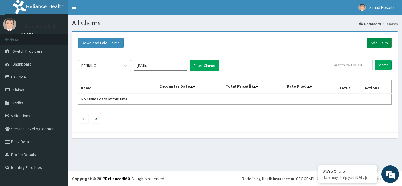
click at [376, 46] on link "Add Claim" at bounding box center [379, 43] width 25 height 10
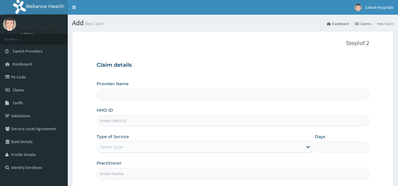
click at [192, 125] on input "HMO ID" at bounding box center [233, 120] width 272 height 11
paste input "NTD/10057/B"
type input "NTD/10057/B"
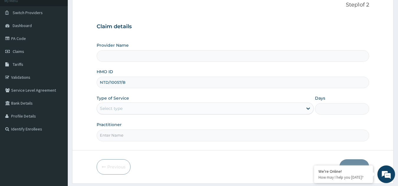
type input "Sahad Hospitals"
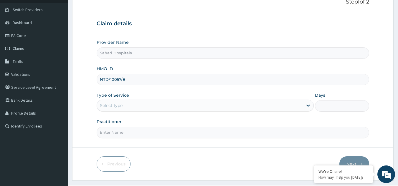
scroll to position [56, 0]
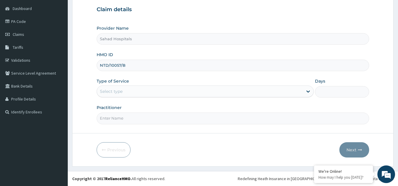
type input "NTD/10057/B"
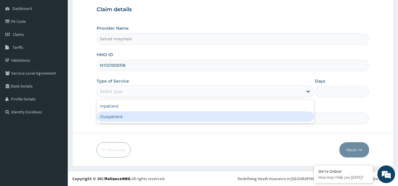
drag, startPoint x: 161, startPoint y: 94, endPoint x: 123, endPoint y: 120, distance: 46.3
click at [123, 97] on div "option Outpatient focused, 2 of 2. 2 results available. Use Up and Down to choo…" at bounding box center [205, 92] width 217 height 12
click at [123, 120] on div "Outpatient" at bounding box center [205, 117] width 217 height 11
type input "1"
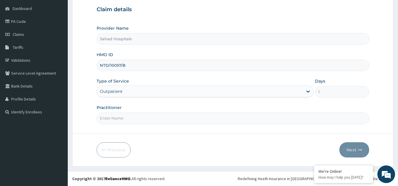
click at [123, 120] on input "Practitioner" at bounding box center [233, 118] width 272 height 11
type input "GP"
click at [347, 151] on button "Next" at bounding box center [354, 149] width 30 height 15
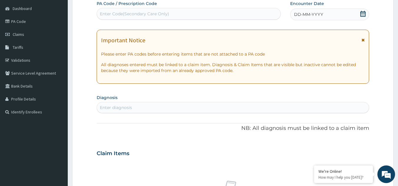
click at [213, 18] on div "Enter Code(Secondary Care Only)" at bounding box center [189, 13] width 184 height 9
paste input "PA/604727"
type input "PA/604727"
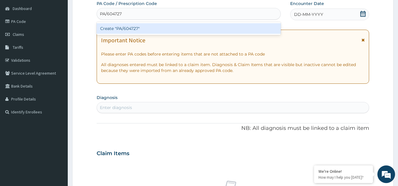
click at [150, 30] on div "Create "PA/604727"" at bounding box center [189, 28] width 184 height 11
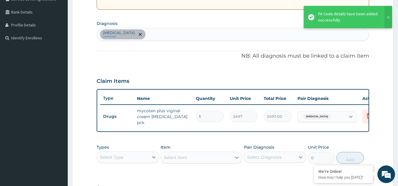
scroll to position [130, 0]
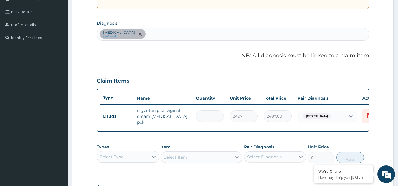
click at [172, 37] on div "[MEDICAL_DATA] confirmed" at bounding box center [233, 34] width 272 height 12
type input "[MEDICAL_DATA]"
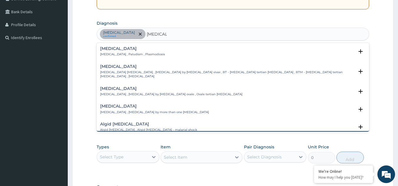
click at [111, 51] on h4 "[MEDICAL_DATA]" at bounding box center [132, 48] width 65 height 4
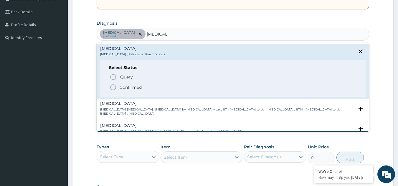
click at [113, 89] on icon "status option filled" at bounding box center [112, 87] width 7 height 7
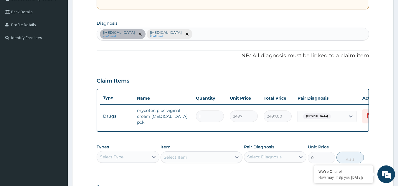
scroll to position [215, 0]
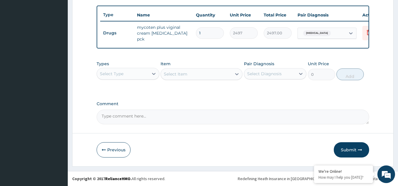
click at [148, 77] on div "Select Type" at bounding box center [122, 73] width 51 height 9
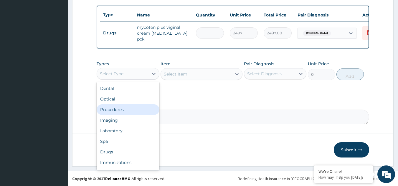
click at [125, 111] on div "Procedures" at bounding box center [128, 109] width 63 height 11
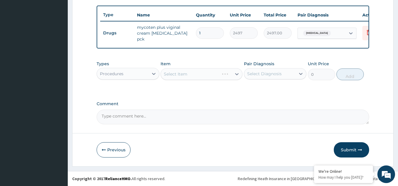
click at [233, 74] on div "Select Item" at bounding box center [201, 74] width 82 height 12
click at [234, 74] on icon at bounding box center [237, 74] width 6 height 6
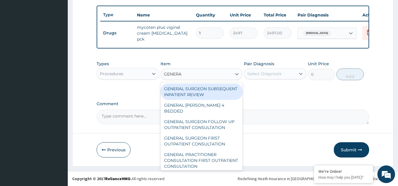
type input "GENERAL"
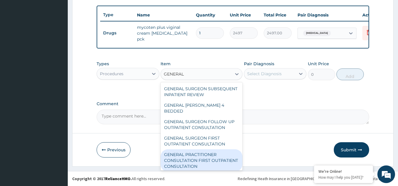
click at [180, 162] on div "GENERAL PRACTITIONER CONSULTATION FIRST OUTPATIENT CONSULTATION" at bounding box center [201, 160] width 82 height 22
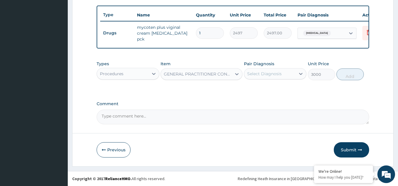
type input "3000"
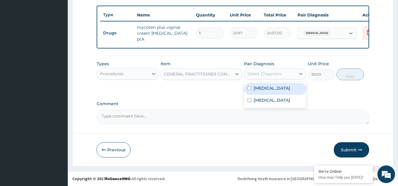
click at [269, 79] on div "Select Diagnosis" at bounding box center [275, 73] width 63 height 11
click at [266, 84] on div "[MEDICAL_DATA]" at bounding box center [275, 89] width 63 height 12
checkbox input "true"
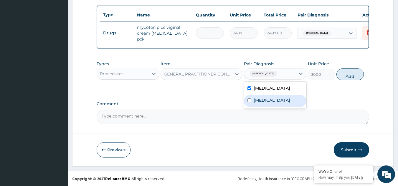
click at [260, 99] on label "[MEDICAL_DATA]" at bounding box center [271, 100] width 36 height 6
checkbox input "true"
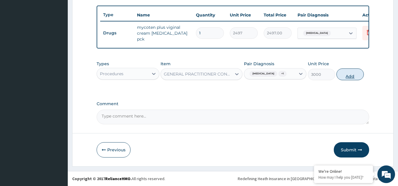
click at [348, 73] on button "Add" at bounding box center [349, 75] width 27 height 12
type input "0"
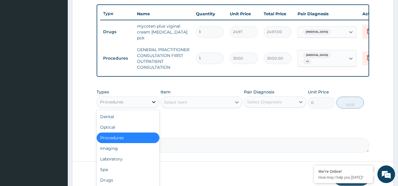
click at [149, 103] on div at bounding box center [153, 102] width 11 height 11
click at [127, 161] on div "Laboratory" at bounding box center [128, 159] width 63 height 11
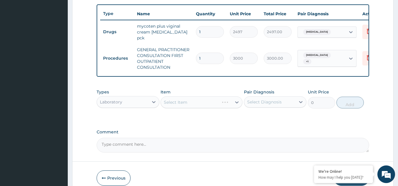
click at [237, 101] on div "Select Item" at bounding box center [201, 103] width 82 height 12
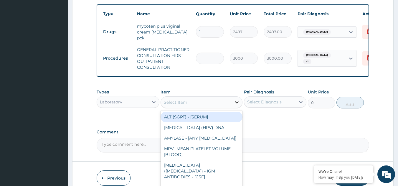
click at [236, 104] on icon at bounding box center [237, 103] width 4 height 2
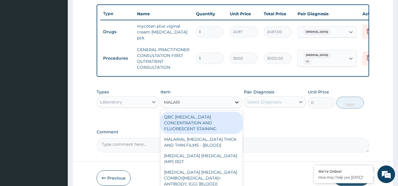
type input "[MEDICAL_DATA]"
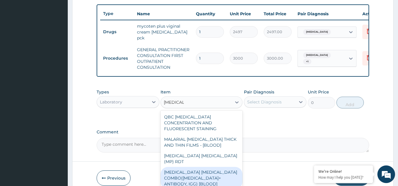
click at [189, 169] on div "[MEDICAL_DATA] [MEDICAL_DATA] COMBO([MEDICAL_DATA]+ ANTIBODY, IGG) [BLOOD]" at bounding box center [201, 178] width 82 height 22
type input "2000"
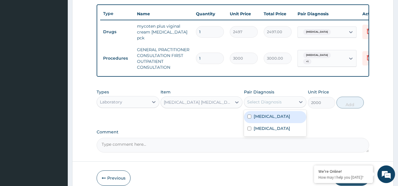
click at [262, 102] on div "Select Diagnosis" at bounding box center [264, 102] width 34 height 6
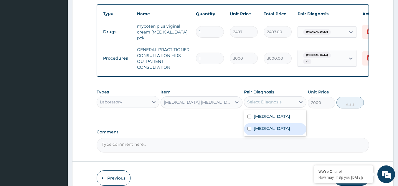
click at [253, 128] on div "[MEDICAL_DATA]" at bounding box center [275, 129] width 63 height 12
checkbox input "true"
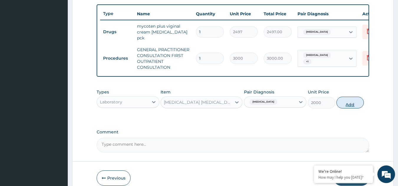
click at [346, 105] on button "Add" at bounding box center [349, 103] width 27 height 12
type input "0"
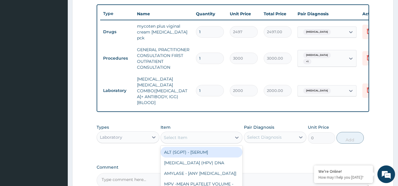
click at [187, 133] on div "Select Item" at bounding box center [196, 137] width 71 height 9
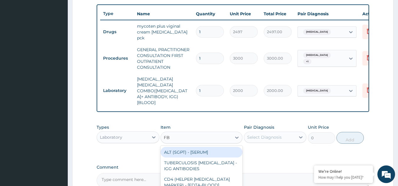
type input "FBC"
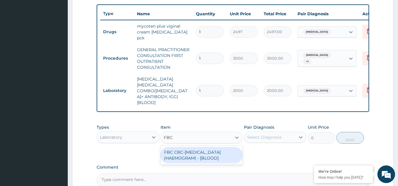
click at [181, 147] on div "FBC CBC-[MEDICAL_DATA] (HAEMOGRAM) - [BLOOD]" at bounding box center [201, 155] width 82 height 16
type input "3000"
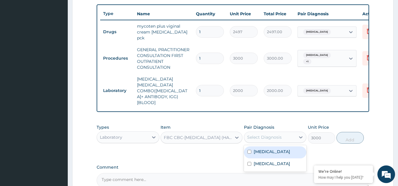
click at [265, 134] on div "Select Diagnosis" at bounding box center [264, 137] width 34 height 6
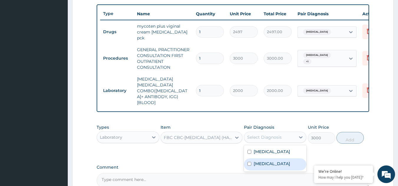
click at [252, 159] on div "[MEDICAL_DATA]" at bounding box center [275, 165] width 63 height 12
checkbox input "true"
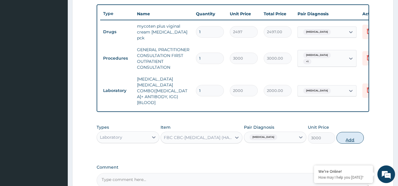
click at [350, 132] on button "Add" at bounding box center [349, 138] width 27 height 12
type input "0"
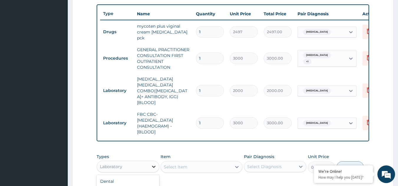
click at [152, 164] on icon at bounding box center [154, 167] width 6 height 6
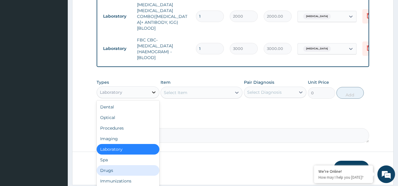
scroll to position [289, 0]
click at [111, 165] on div "Drugs" at bounding box center [128, 170] width 63 height 11
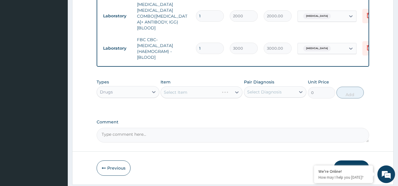
click at [235, 87] on div "Select Item" at bounding box center [201, 93] width 82 height 12
click at [235, 89] on icon at bounding box center [237, 92] width 6 height 6
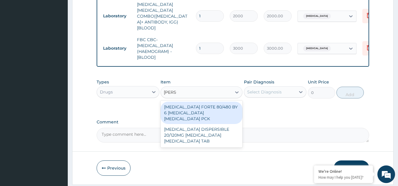
type input "COART"
click at [210, 102] on div "[MEDICAL_DATA] FORTE 80/480 BY 6 [MEDICAL_DATA] [MEDICAL_DATA] PCK" at bounding box center [201, 113] width 82 height 22
type input "5313"
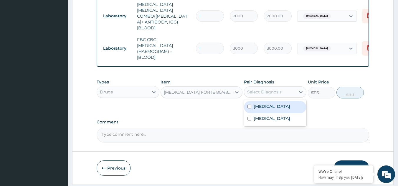
click at [280, 89] on div "Select Diagnosis" at bounding box center [264, 92] width 34 height 6
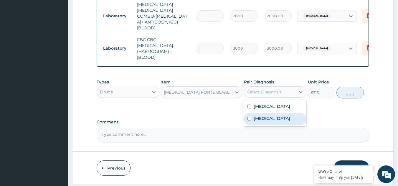
click at [259, 116] on label "[MEDICAL_DATA]" at bounding box center [271, 119] width 36 height 6
checkbox input "true"
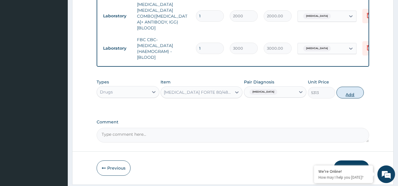
click at [352, 87] on button "Add" at bounding box center [349, 93] width 27 height 12
type input "0"
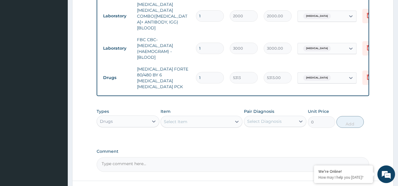
click at [208, 117] on div "Select Item" at bounding box center [196, 121] width 71 height 9
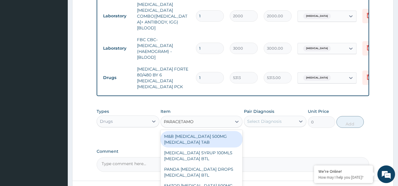
type input "[MEDICAL_DATA]"
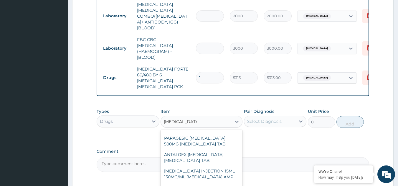
scroll to position [218, 0]
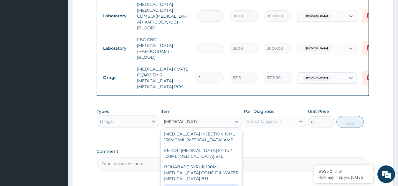
type input "37.95000076293945"
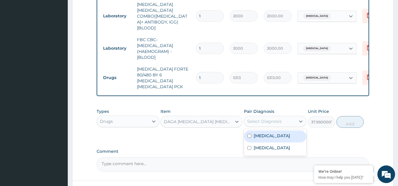
click at [275, 119] on div "Select Diagnosis" at bounding box center [264, 122] width 34 height 6
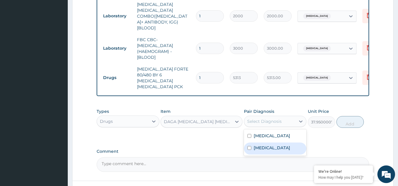
click at [257, 143] on div "[MEDICAL_DATA]" at bounding box center [275, 149] width 63 height 12
checkbox input "true"
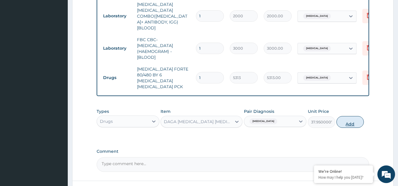
click at [341, 116] on button "Add" at bounding box center [349, 122] width 27 height 12
type input "0"
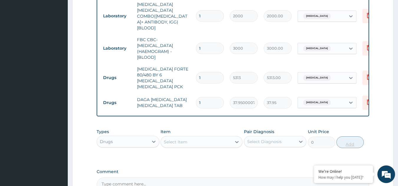
type input "0.00"
type input "2"
type input "75.90"
type input "24"
type input "910.80"
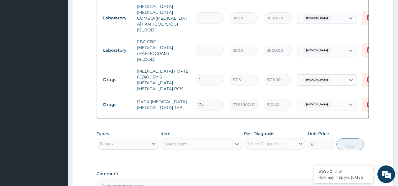
scroll to position [341, 0]
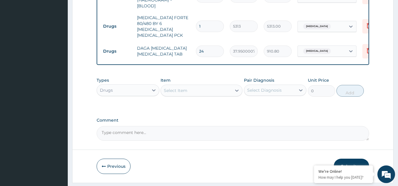
type input "24"
click at [345, 159] on button "Submit" at bounding box center [350, 166] width 35 height 15
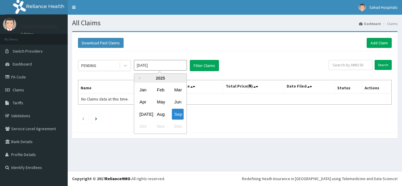
click at [161, 113] on div "Aug" at bounding box center [160, 114] width 12 height 11
type input "[DATE]"
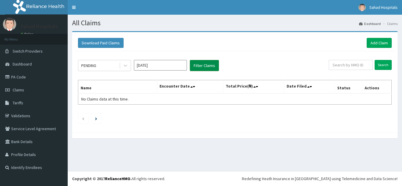
click at [203, 67] on button "Filter Claims" at bounding box center [204, 65] width 29 height 11
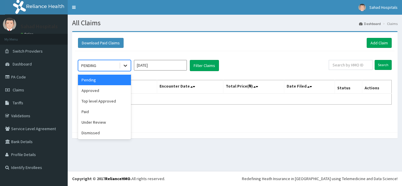
click at [127, 67] on icon at bounding box center [125, 66] width 6 height 6
click at [108, 94] on div "Approved" at bounding box center [104, 90] width 53 height 11
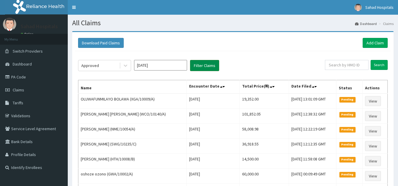
click at [203, 63] on button "Filter Claims" at bounding box center [204, 65] width 29 height 11
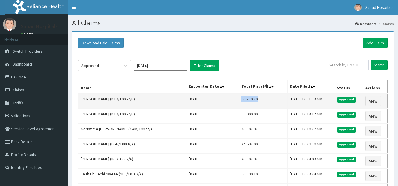
drag, startPoint x: 219, startPoint y: 99, endPoint x: 242, endPoint y: 100, distance: 22.4
click at [242, 100] on td "16,720.80" at bounding box center [262, 101] width 49 height 15
copy td "16,720.80"
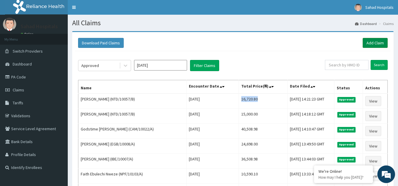
click at [379, 41] on link "Add Claim" at bounding box center [374, 43] width 25 height 10
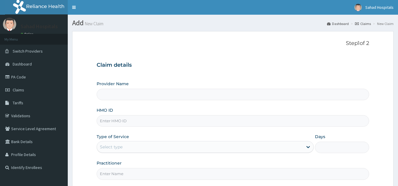
click at [227, 123] on input "HMO ID" at bounding box center [233, 120] width 272 height 11
paste input "SWP/10033/A"
type input "SWP/10033/A"
type input "Sahad Hospitals"
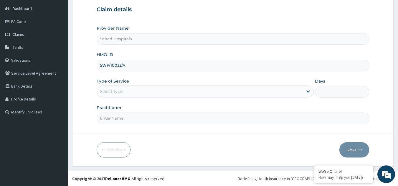
type input "SWP/10033/A"
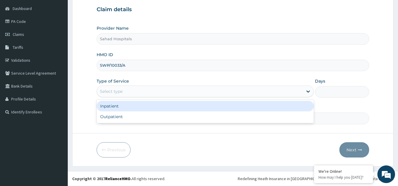
click at [172, 93] on div "Select type" at bounding box center [200, 91] width 206 height 9
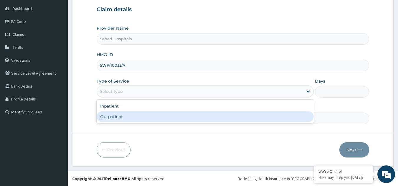
click at [126, 113] on div "Outpatient" at bounding box center [205, 117] width 217 height 11
type input "1"
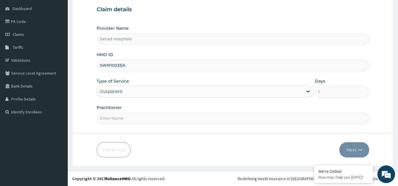
click at [126, 113] on input "Practitioner" at bounding box center [233, 118] width 272 height 11
type input "GP"
click at [357, 146] on button "Next" at bounding box center [354, 149] width 30 height 15
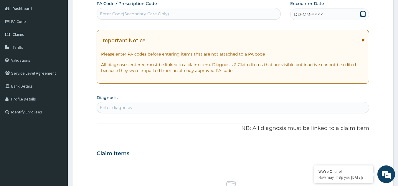
click at [177, 12] on div "Enter Code(Secondary Care Only)" at bounding box center [189, 13] width 184 height 9
paste input "PA/05C816"
type input "PA/05C816"
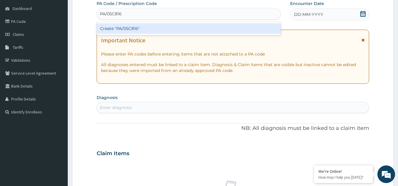
click at [142, 28] on div "Create "PA/05C816"" at bounding box center [189, 28] width 184 height 11
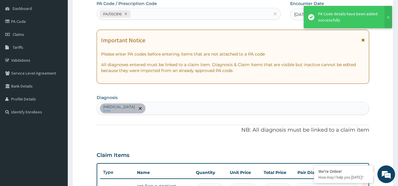
scroll to position [64, 0]
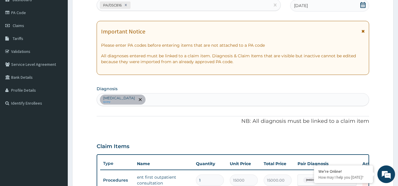
click at [166, 7] on div "PA/05C816" at bounding box center [183, 5] width 173 height 10
paste input "PA/D7BBAC"
type input "PA/D7BBAC"
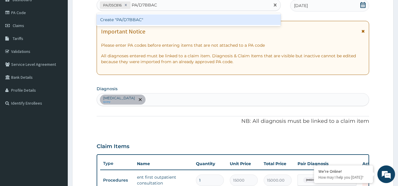
click at [114, 19] on div "Create "PA/D7BBAC"" at bounding box center [189, 19] width 184 height 11
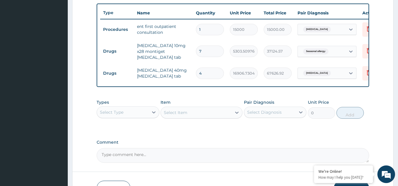
scroll to position [216, 0]
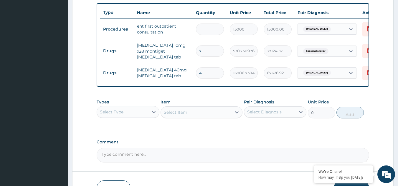
type input "0.00"
type input "2"
type input "33813.46"
type input "2"
click at [210, 53] on input "7" at bounding box center [210, 50] width 28 height 11
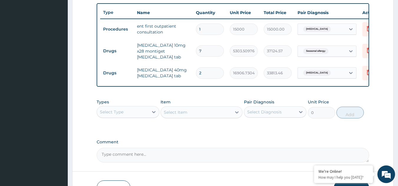
type input "0.00"
type input "1"
type input "5303.51"
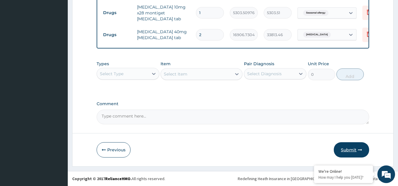
type input "1"
click at [345, 149] on button "Submit" at bounding box center [350, 149] width 35 height 15
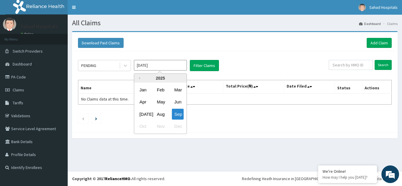
click at [164, 68] on input "[DATE]" at bounding box center [160, 65] width 53 height 11
click at [162, 115] on div "Aug" at bounding box center [160, 114] width 12 height 11
type input "[DATE]"
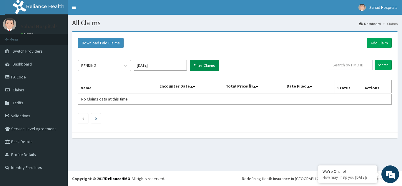
click at [212, 67] on button "Filter Claims" at bounding box center [204, 65] width 29 height 11
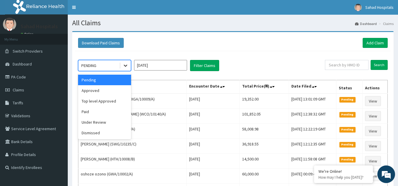
click at [128, 65] on icon at bounding box center [125, 66] width 6 height 6
drag, startPoint x: 100, startPoint y: 91, endPoint x: 209, endPoint y: 66, distance: 111.5
click at [209, 66] on div "option Pending focused, 1 of 6. 6 results available. Use Up and Down to choose …" at bounding box center [201, 65] width 247 height 11
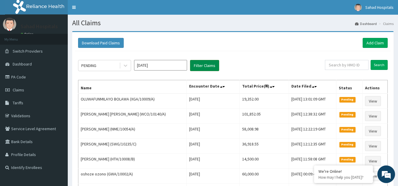
click at [209, 66] on button "Filter Claims" at bounding box center [204, 65] width 29 height 11
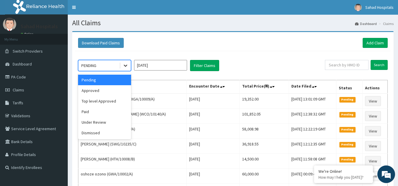
click at [127, 65] on icon at bounding box center [125, 66] width 6 height 6
click at [107, 87] on div "Approved" at bounding box center [104, 90] width 53 height 11
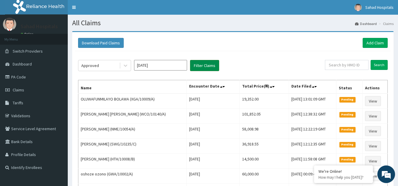
click at [206, 62] on button "Filter Claims" at bounding box center [204, 65] width 29 height 11
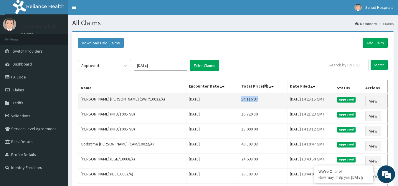
drag, startPoint x: 220, startPoint y: 97, endPoint x: 241, endPoint y: 99, distance: 20.7
click at [241, 99] on td "54,116.97" at bounding box center [262, 101] width 49 height 15
copy td "54,116.97"
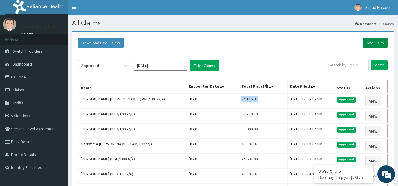
click at [384, 41] on link "Add Claim" at bounding box center [374, 43] width 25 height 10
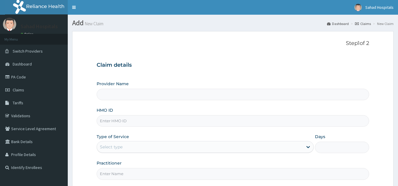
click at [210, 117] on input "HMO ID" at bounding box center [233, 120] width 272 height 11
paste input "OCE/10002/A"
type input "OCE/10002/A"
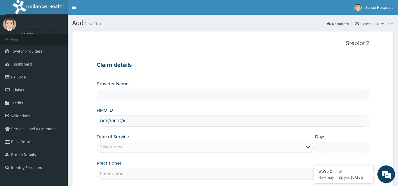
type input "Sahad Hospitals"
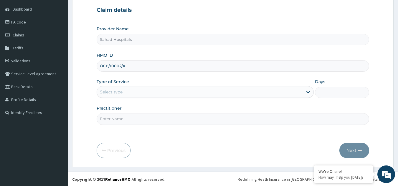
scroll to position [56, 0]
type input "OCE/10002/A"
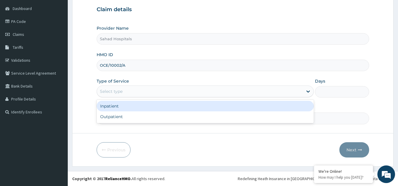
click at [157, 92] on div "Select type" at bounding box center [200, 91] width 206 height 9
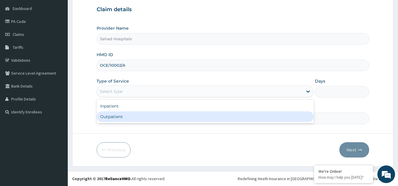
click at [124, 114] on div "Outpatient" at bounding box center [205, 117] width 217 height 11
type input "1"
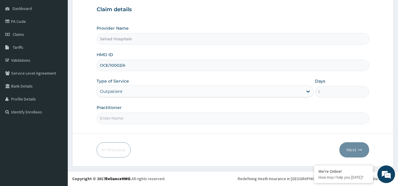
click at [124, 114] on input "Practitioner" at bounding box center [233, 118] width 272 height 11
type input "GP"
click at [348, 147] on button "Next" at bounding box center [354, 149] width 30 height 15
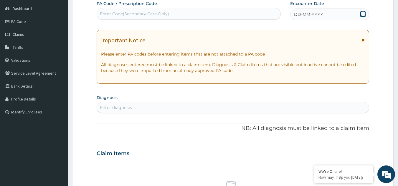
scroll to position [0, 0]
click at [361, 13] on icon at bounding box center [362, 14] width 5 height 6
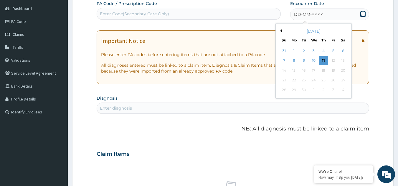
click at [282, 31] on div "September 2025" at bounding box center [313, 31] width 71 height 6
click at [280, 32] on button "Previous Month" at bounding box center [279, 30] width 3 height 3
click at [294, 69] on div "11" at bounding box center [293, 70] width 9 height 9
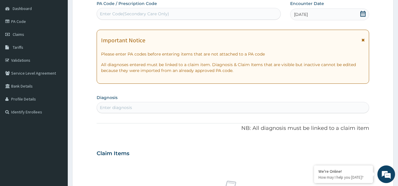
click at [185, 104] on div "Enter diagnosis" at bounding box center [233, 107] width 272 height 9
type input "MALARIA"
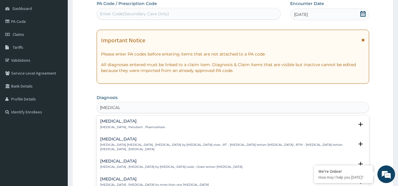
click at [107, 123] on h4 "Malaria" at bounding box center [132, 121] width 65 height 4
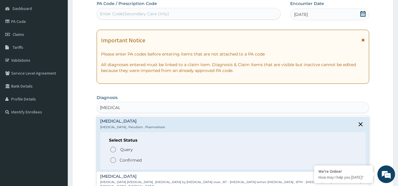
click at [112, 158] on circle "status option filled" at bounding box center [112, 160] width 5 height 5
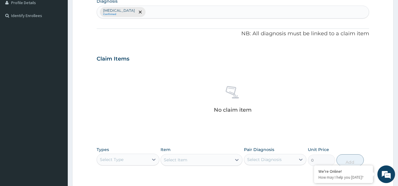
scroll to position [238, 0]
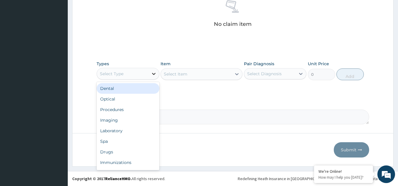
click at [151, 72] on icon at bounding box center [154, 74] width 6 height 6
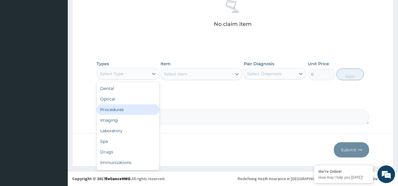
click at [115, 112] on div "Procedures" at bounding box center [128, 109] width 63 height 11
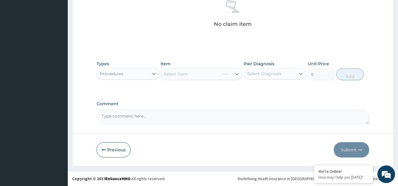
click at [235, 73] on div "Select Item" at bounding box center [201, 74] width 82 height 12
click at [235, 73] on icon at bounding box center [237, 74] width 6 height 6
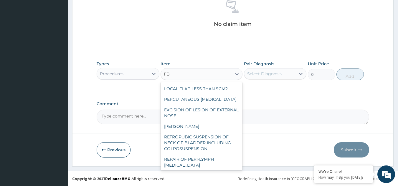
type input "F"
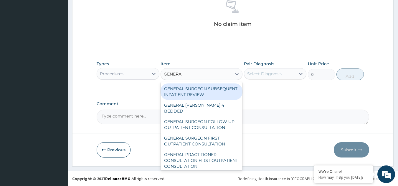
type input "GENERAL"
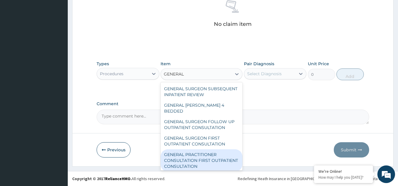
click at [187, 157] on div "GENERAL PRACTITIONER CONSULTATION FIRST OUTPATIENT CONSULTATION" at bounding box center [201, 160] width 82 height 22
type input "3000"
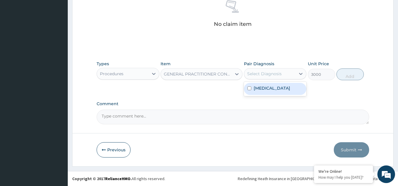
click at [258, 74] on div "Select Diagnosis" at bounding box center [264, 74] width 34 height 6
click at [253, 88] on label "Malaria" at bounding box center [271, 88] width 36 height 6
checkbox input "true"
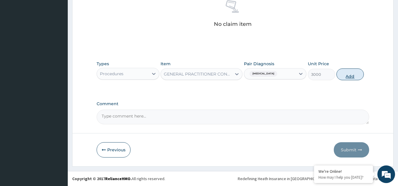
click at [345, 74] on button "Add" at bounding box center [349, 75] width 27 height 12
type input "0"
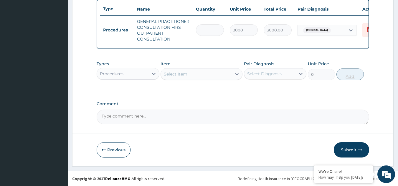
scroll to position [224, 0]
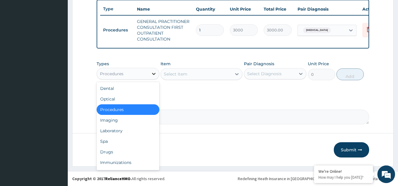
click at [151, 74] on icon at bounding box center [154, 74] width 6 height 6
click at [127, 135] on div "Laboratory" at bounding box center [128, 131] width 63 height 11
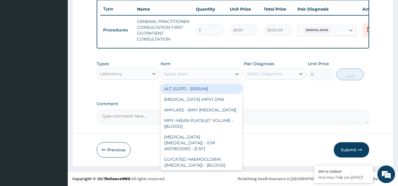
click at [236, 74] on icon at bounding box center [237, 74] width 4 height 2
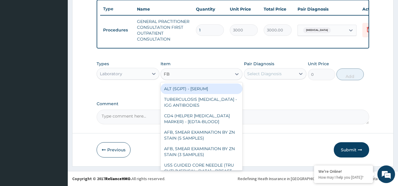
type input "FBC"
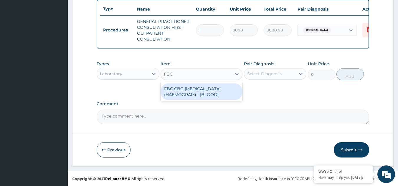
click at [217, 92] on div "FBC CBC-COMPLETE BLOOD COUNT (HAEMOGRAM) - [BLOOD]" at bounding box center [201, 92] width 82 height 16
type input "3000"
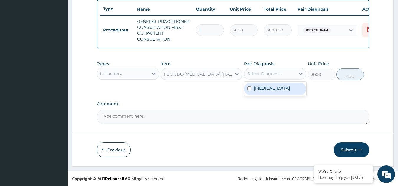
click at [268, 76] on div "Select Diagnosis" at bounding box center [264, 74] width 34 height 6
click at [261, 89] on label "Malaria" at bounding box center [271, 88] width 36 height 6
checkbox input "true"
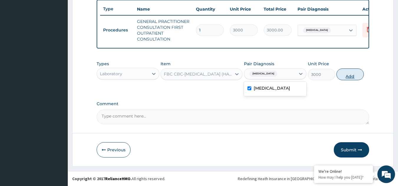
click at [352, 75] on button "Add" at bounding box center [349, 75] width 27 height 12
type input "0"
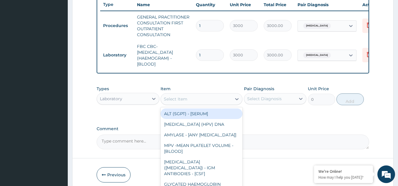
click at [207, 104] on div "Select Item" at bounding box center [196, 98] width 71 height 9
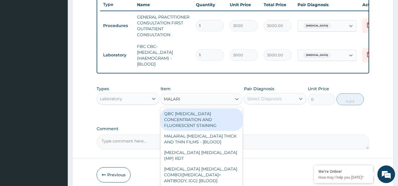
type input "MALARIA"
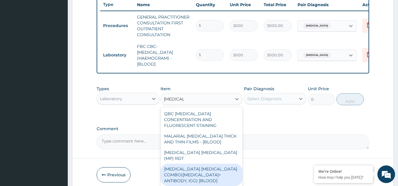
click at [178, 168] on div "MALARIA PARASITE COMBO(BLOOD FILM+ ANTIBODY, IGG) [BLOOD]" at bounding box center [201, 175] width 82 height 22
type input "2000"
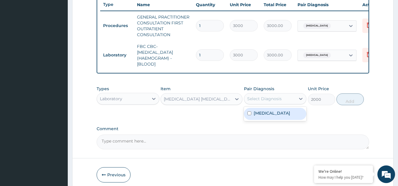
click at [271, 102] on div "Select Diagnosis" at bounding box center [264, 99] width 34 height 6
click at [255, 120] on div "Malaria" at bounding box center [275, 114] width 63 height 12
checkbox input "true"
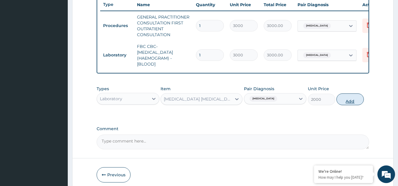
click at [348, 105] on button "Add" at bounding box center [349, 100] width 27 height 12
type input "0"
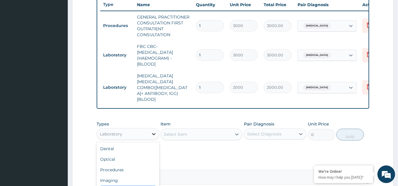
click at [152, 131] on icon at bounding box center [154, 134] width 6 height 6
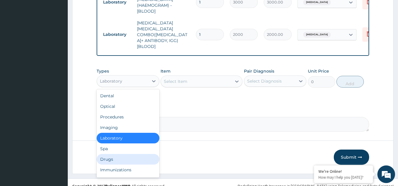
click at [112, 154] on div "Drugs" at bounding box center [128, 159] width 63 height 11
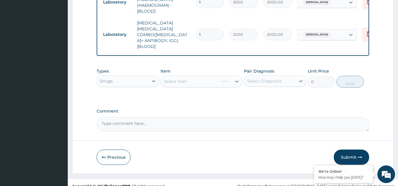
click at [237, 76] on div "Select Item" at bounding box center [201, 82] width 82 height 12
click at [237, 79] on icon at bounding box center [237, 82] width 6 height 6
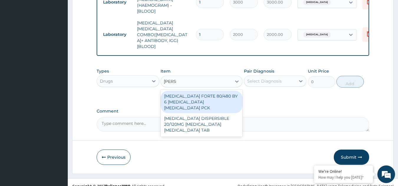
type input "COART"
click at [200, 92] on div "[MEDICAL_DATA] FORTE 80/480 BY 6 [MEDICAL_DATA] [MEDICAL_DATA] PCK" at bounding box center [201, 102] width 82 height 22
type input "5313"
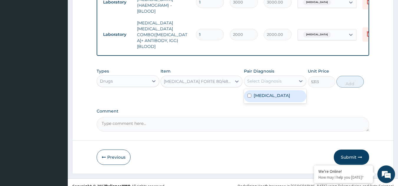
click at [269, 78] on div "Select Diagnosis" at bounding box center [264, 81] width 34 height 6
click at [254, 93] on label "Malaria" at bounding box center [271, 96] width 36 height 6
checkbox input "true"
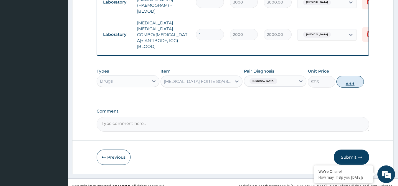
click at [343, 76] on button "Add" at bounding box center [349, 82] width 27 height 12
type input "0"
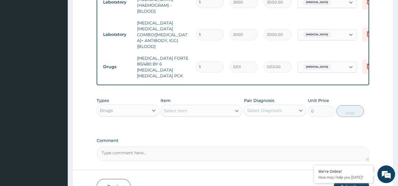
click at [206, 106] on div "Select Item" at bounding box center [196, 110] width 71 height 9
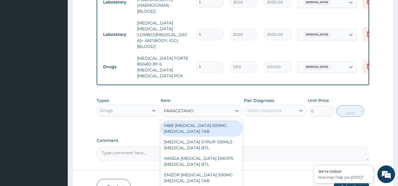
type input "[MEDICAL_DATA]"
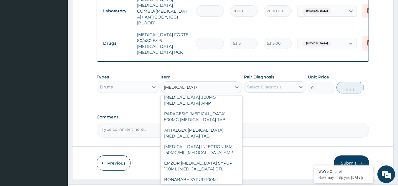
scroll to position [218, 0]
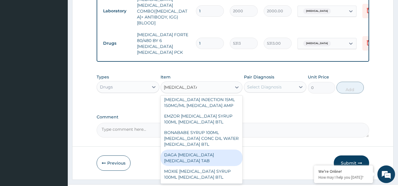
click at [170, 150] on div "DAGA [MEDICAL_DATA] [MEDICAL_DATA] TAB" at bounding box center [201, 158] width 82 height 16
type input "37.95000076293945"
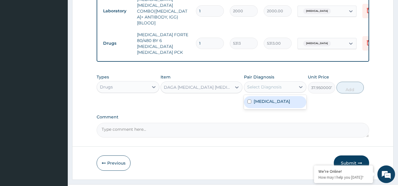
click at [264, 84] on div "Select Diagnosis" at bounding box center [264, 87] width 34 height 6
click at [253, 96] on div "Malaria" at bounding box center [275, 102] width 63 height 12
checkbox input "true"
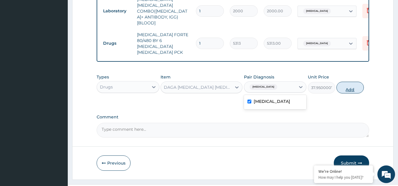
click at [355, 82] on button "Add" at bounding box center [349, 88] width 27 height 12
type input "0"
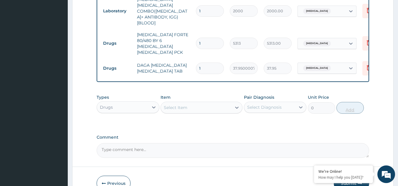
type input "0.00"
type input "3"
type input "113.85"
type input "0.00"
type input "2"
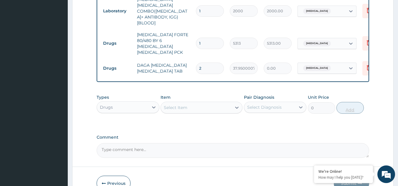
type input "75.90"
type input "23"
type input "872.85"
type input "2"
type input "75.90"
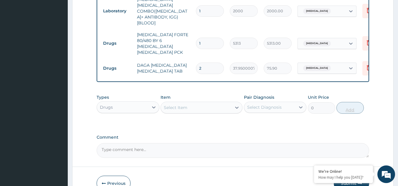
type input "24"
type input "910.80"
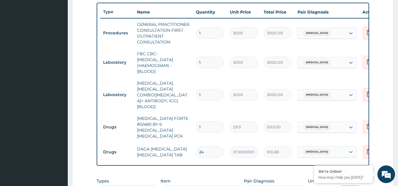
scroll to position [216, 0]
type input "24"
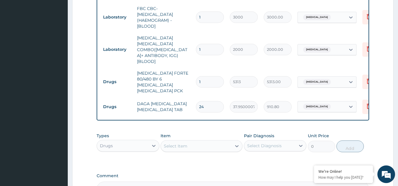
scroll to position [320, 0]
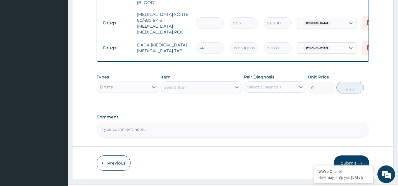
click at [351, 156] on button "Submit" at bounding box center [350, 163] width 35 height 15
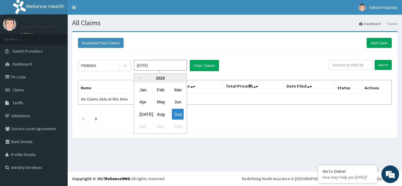
click at [175, 64] on input "[DATE]" at bounding box center [160, 65] width 53 height 11
click at [162, 114] on div "Aug" at bounding box center [160, 114] width 12 height 11
type input "[DATE]"
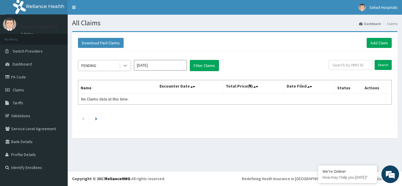
click at [123, 68] on icon at bounding box center [125, 66] width 6 height 6
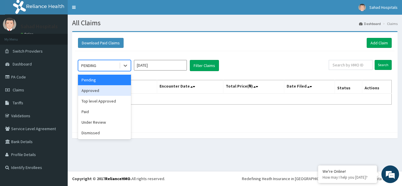
click at [102, 91] on div "Approved" at bounding box center [104, 90] width 53 height 11
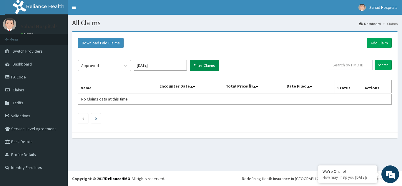
click at [206, 64] on button "Filter Claims" at bounding box center [204, 65] width 29 height 11
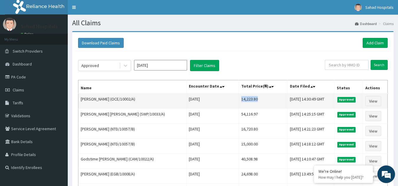
drag, startPoint x: 219, startPoint y: 100, endPoint x: 245, endPoint y: 98, distance: 26.2
click at [245, 98] on td "14,223.80" at bounding box center [262, 101] width 49 height 15
copy td "14,223.80"
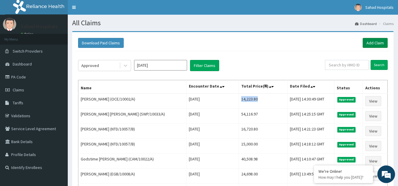
click at [376, 43] on link "Add Claim" at bounding box center [374, 43] width 25 height 10
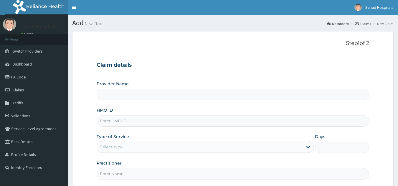
type input "Sahad Hospitals"
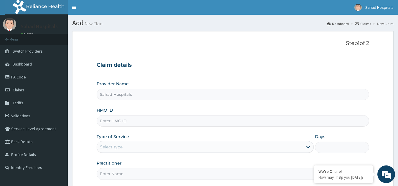
click at [187, 124] on input "HMO ID" at bounding box center [233, 120] width 272 height 11
paste input "CLC/10022/A"
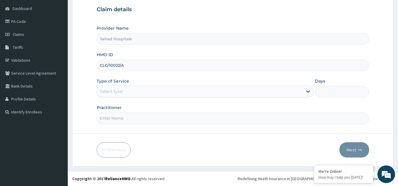
type input "CLC/10022/A"
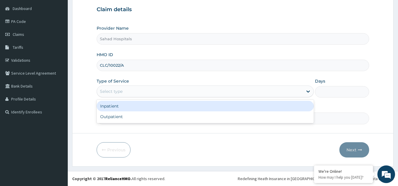
click at [149, 92] on div "Select type" at bounding box center [200, 91] width 206 height 9
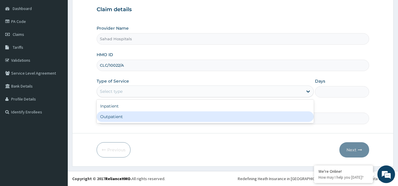
click at [119, 119] on div "Outpatient" at bounding box center [205, 117] width 217 height 11
type input "1"
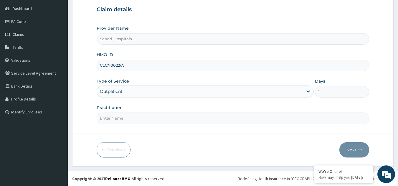
click at [119, 119] on input "Practitioner" at bounding box center [233, 118] width 272 height 11
type input "GP"
click at [354, 151] on button "Next" at bounding box center [354, 149] width 30 height 15
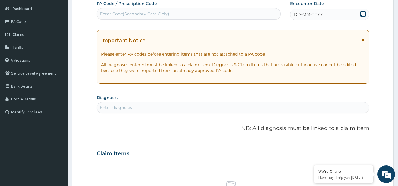
click at [215, 16] on div "Enter Code(Secondary Care Only)" at bounding box center [189, 13] width 184 height 9
paste input "PA/91EA7D"
type input "PA/91EA7D"
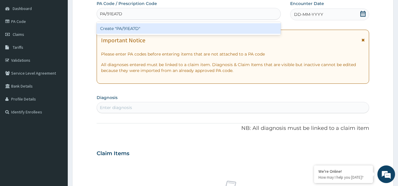
click at [145, 28] on div "Create "PA/91EA7D"" at bounding box center [189, 28] width 184 height 11
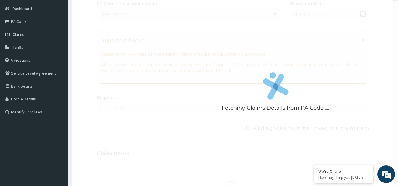
scroll to position [196, 0]
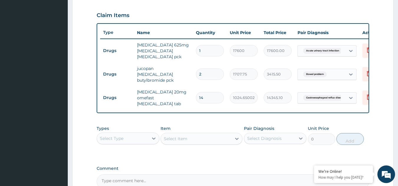
type input "1"
type input "1024.65"
type input "1"
type input "0.00"
type input "2"
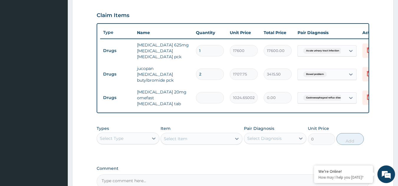
type input "2049.30"
type input "2"
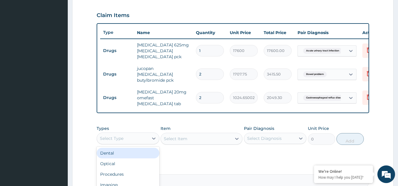
click at [135, 136] on div "Select Type" at bounding box center [122, 138] width 51 height 9
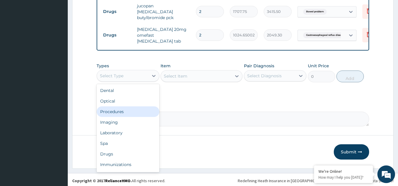
click at [128, 112] on div "Procedures" at bounding box center [128, 112] width 63 height 11
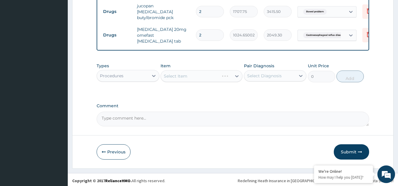
click at [236, 73] on div "Select Item" at bounding box center [201, 76] width 82 height 12
click at [235, 75] on div "Select Item" at bounding box center [201, 76] width 82 height 12
click at [235, 75] on icon at bounding box center [237, 76] width 6 height 6
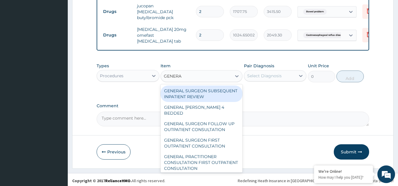
type input "GENERAL"
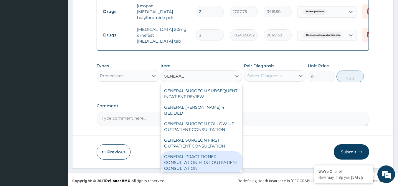
click at [201, 162] on div "GENERAL PRACTITIONER CONSULTATION FIRST OUTPATIENT CONSULTATION" at bounding box center [201, 163] width 82 height 22
type input "3000"
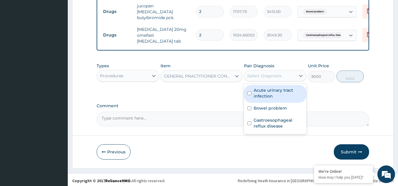
click at [286, 76] on div "Select Diagnosis" at bounding box center [269, 75] width 51 height 9
click at [256, 91] on label "Acute urinary tract infection" at bounding box center [277, 93] width 49 height 12
checkbox input "true"
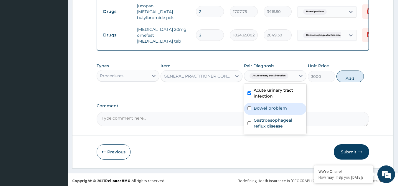
click at [248, 109] on div "Bowel problem" at bounding box center [275, 109] width 63 height 12
checkbox input "true"
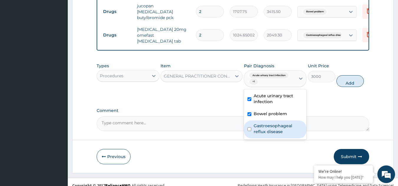
click at [248, 127] on input "checkbox" at bounding box center [249, 129] width 4 height 4
checkbox input "true"
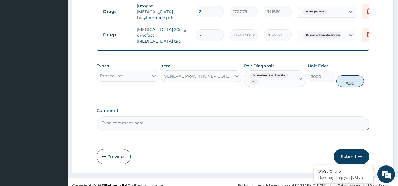
click at [347, 77] on button "Add" at bounding box center [349, 81] width 27 height 12
type input "0"
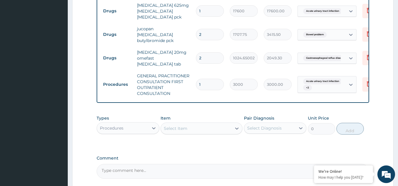
scroll to position [236, 0]
click at [151, 131] on div at bounding box center [153, 127] width 11 height 11
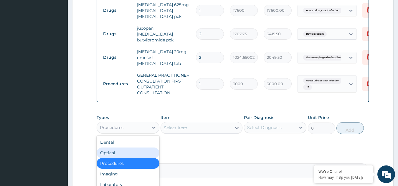
scroll to position [20, 0]
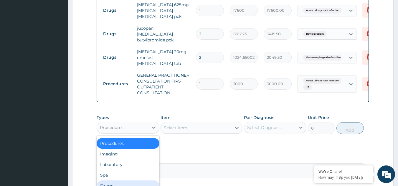
click at [111, 183] on div "Drugs" at bounding box center [128, 186] width 63 height 11
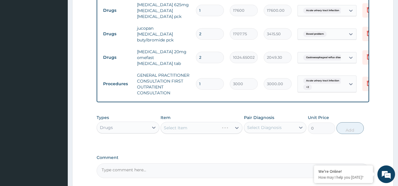
click at [234, 124] on div "Select Item" at bounding box center [201, 128] width 82 height 12
click at [227, 126] on div "Select Item" at bounding box center [196, 127] width 71 height 9
type input "GENERAL"
click at [227, 126] on div "GENERAL" at bounding box center [196, 127] width 71 height 9
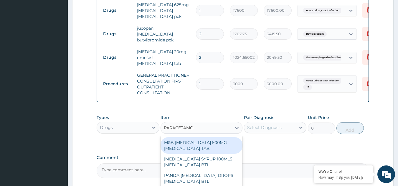
type input "PARACETAMOL"
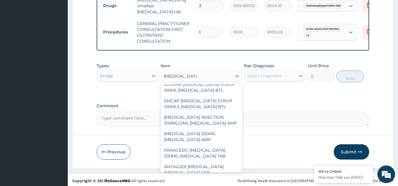
scroll to position [218, 0]
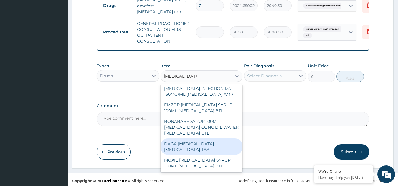
click at [182, 143] on div "DAGA PARACETAMOL ACETAMINOPHEN TAB" at bounding box center [201, 147] width 82 height 16
type input "37.95000076293945"
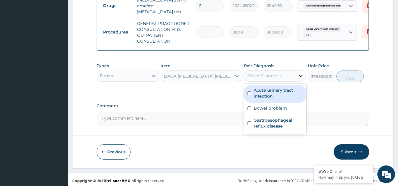
click at [299, 73] on icon at bounding box center [301, 76] width 6 height 6
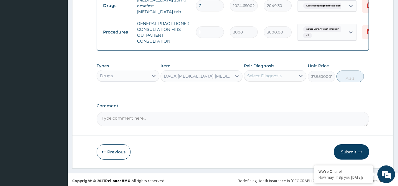
click at [325, 104] on label "Comment" at bounding box center [233, 106] width 272 height 5
click at [325, 112] on textarea "Comment" at bounding box center [233, 119] width 272 height 15
click at [353, 149] on button "Submit" at bounding box center [350, 151] width 35 height 15
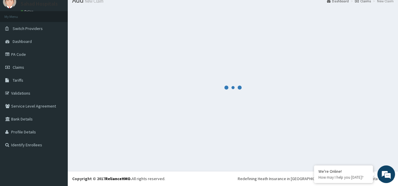
scroll to position [288, 0]
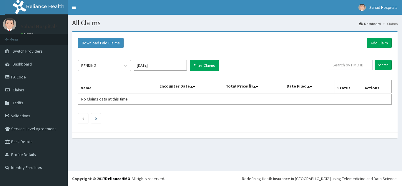
click at [172, 69] on input "[DATE]" at bounding box center [160, 65] width 53 height 11
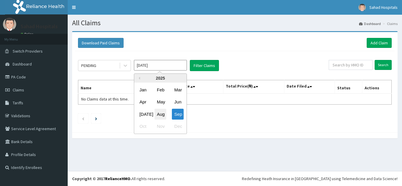
click at [160, 115] on div "Aug" at bounding box center [160, 114] width 12 height 11
type input "[DATE]"
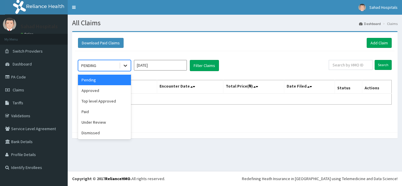
click at [122, 66] on div at bounding box center [125, 65] width 11 height 11
click at [104, 91] on div "Approved" at bounding box center [104, 90] width 53 height 11
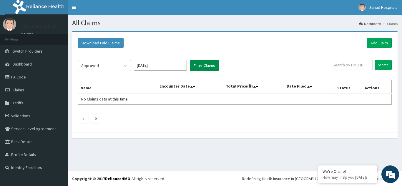
click at [207, 66] on button "Filter Claims" at bounding box center [204, 65] width 29 height 11
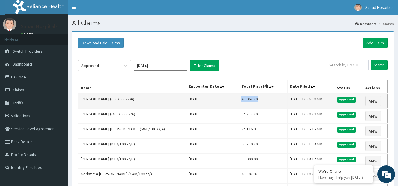
drag, startPoint x: 223, startPoint y: 100, endPoint x: 250, endPoint y: 100, distance: 27.7
click at [250, 100] on td "26,064.80" at bounding box center [262, 101] width 49 height 15
copy td "26,064.80"
